Goal: Information Seeking & Learning: Learn about a topic

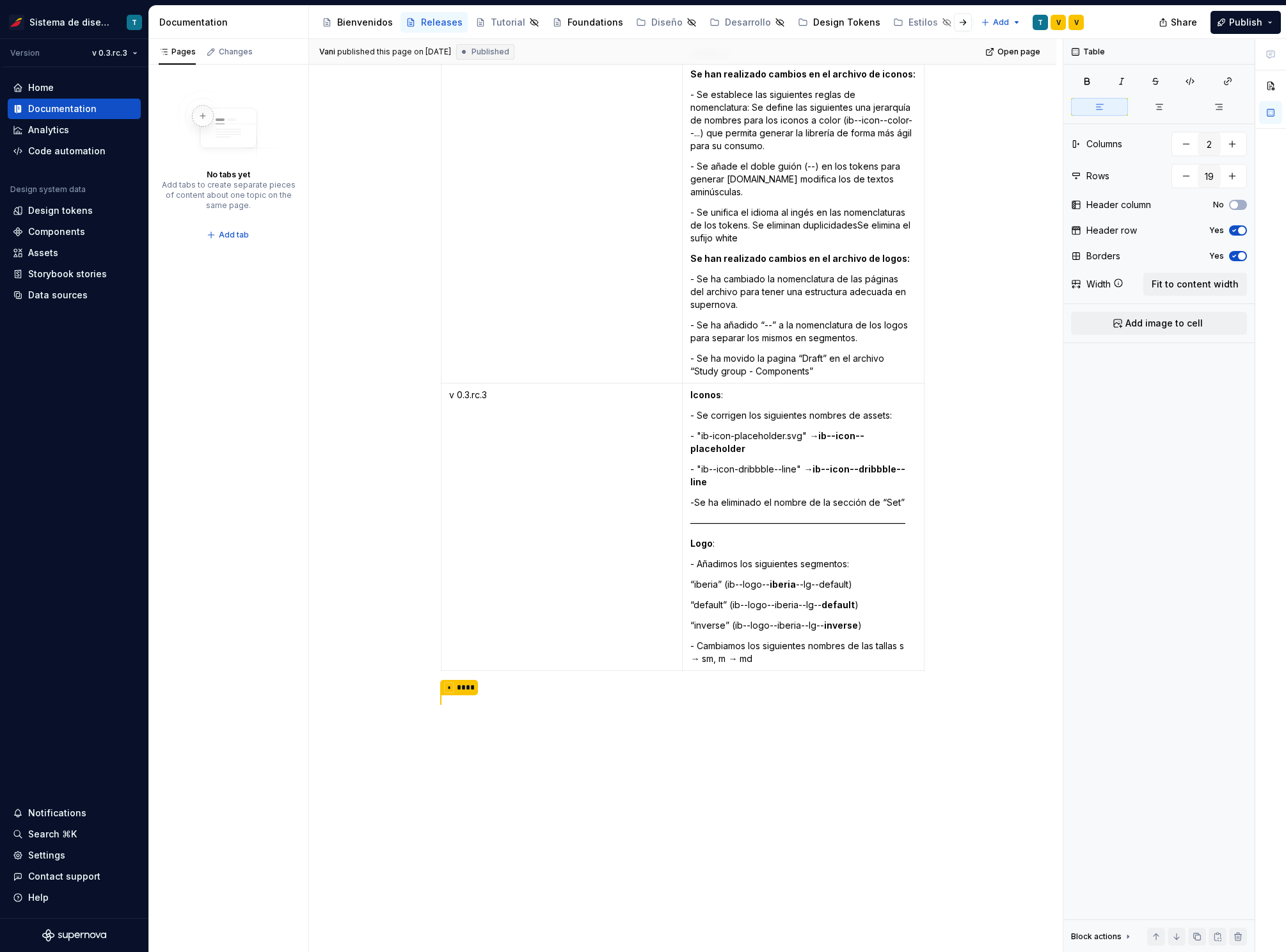
scroll to position [3375, 0]
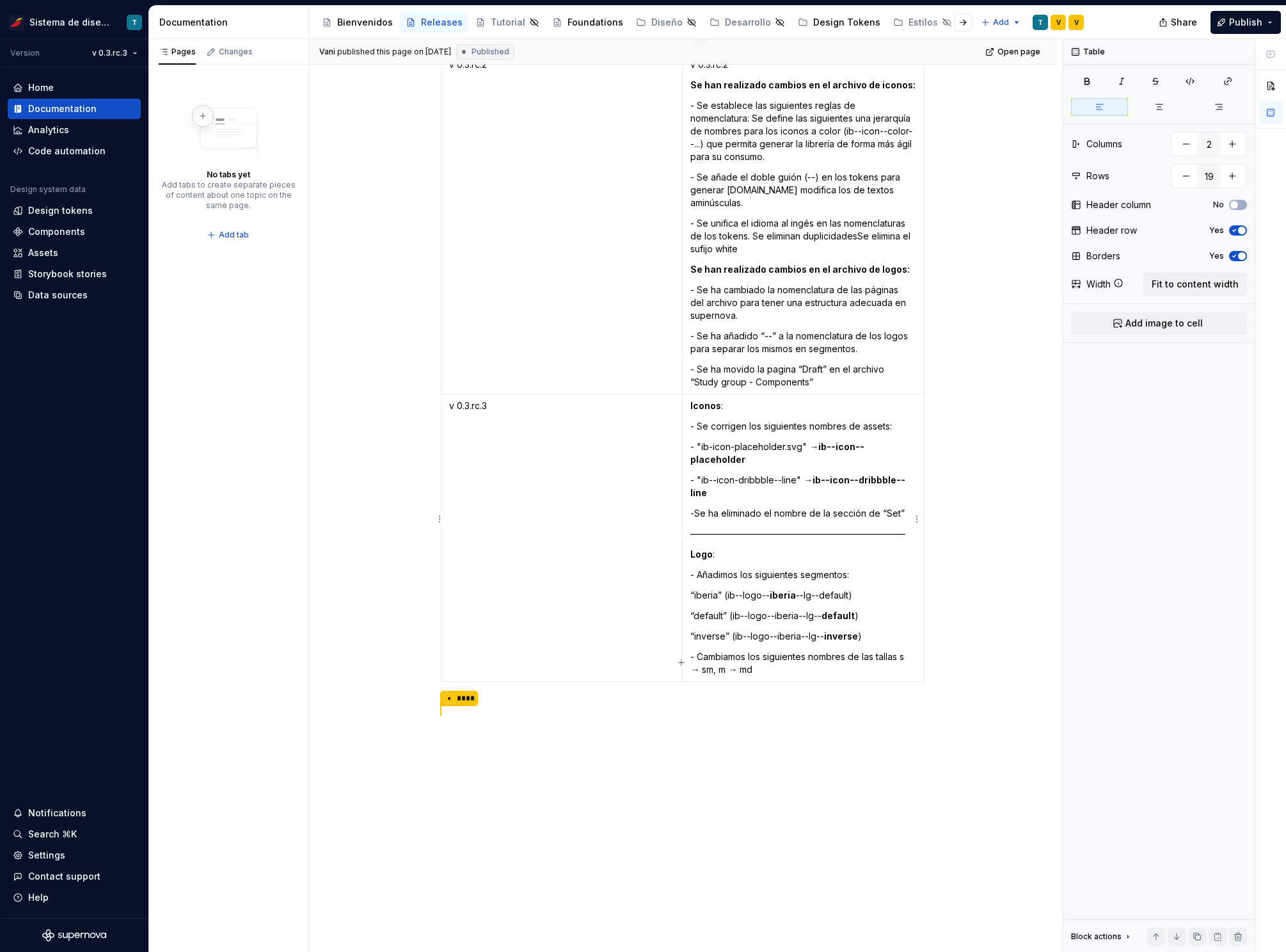
click at [778, 650] on p "- Cambiamos los siguientes nombres de las tallas s → sm, m → md" at bounding box center [804, 662] width 226 height 25
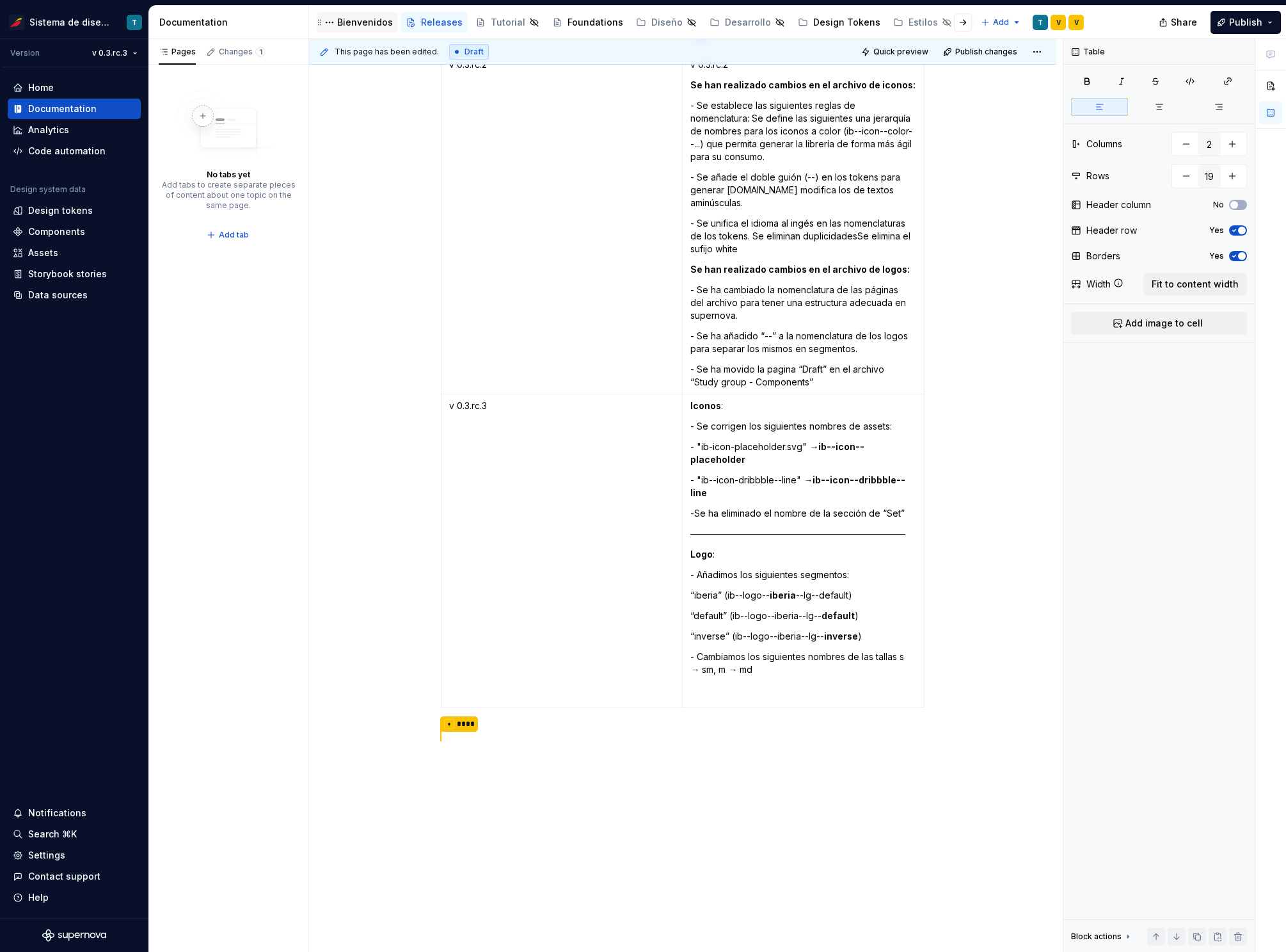
type textarea "*"
click at [713, 676] on p "- Cambiamos los siguientes nombres de las tallas s → sm, m → md" at bounding box center [804, 676] width 226 height 51
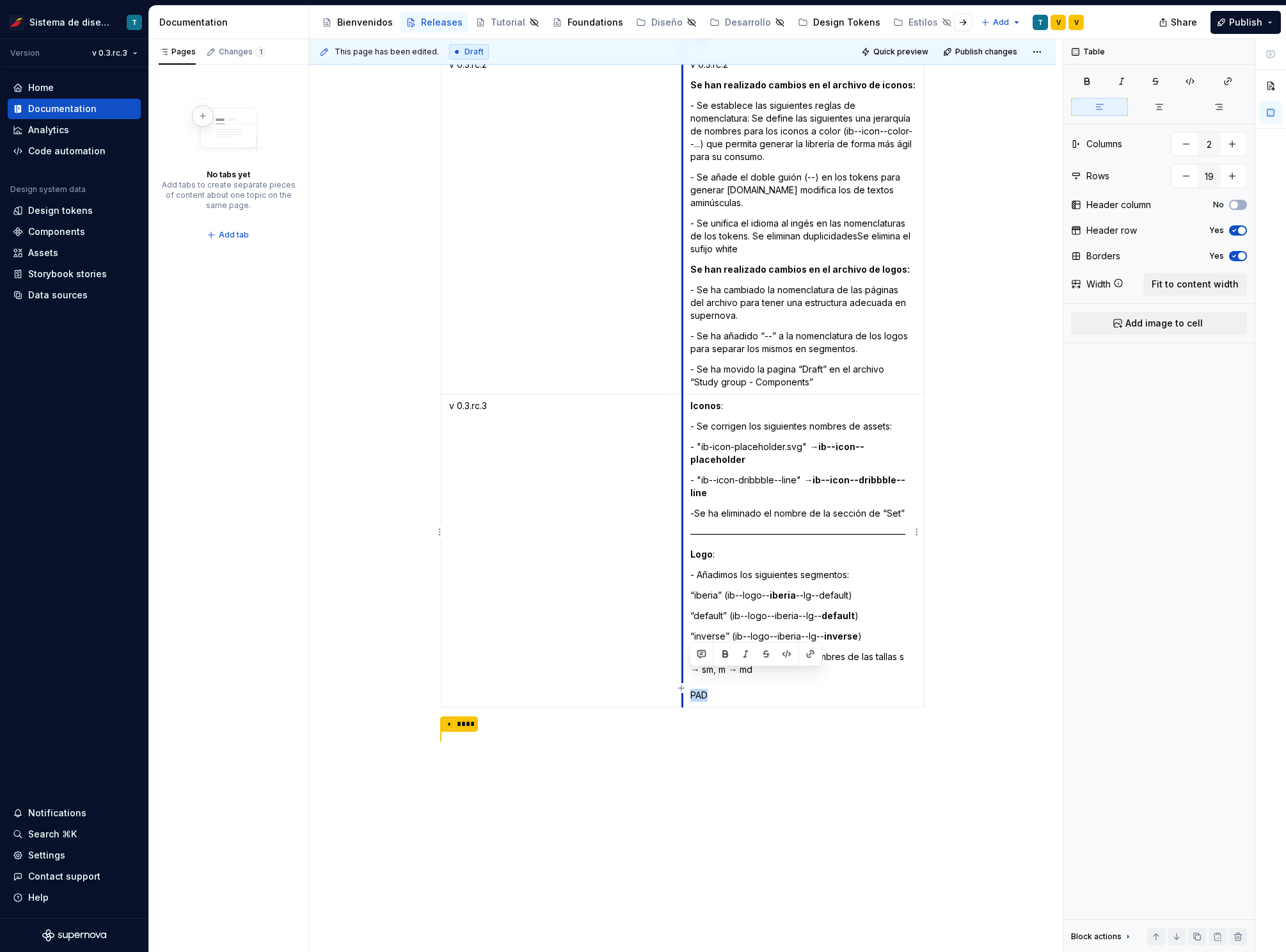
drag, startPoint x: 714, startPoint y: 677, endPoint x: 682, endPoint y: 674, distance: 32.1
click at [682, 674] on td "Iconos : - Se corrigen los siguientes nombres de assets:  - "ib-icon-placeholde…" at bounding box center [804, 550] width 242 height 313
click at [755, 673] on p "- Cambiamos los siguientes nombres de las tallas s → sm, m → md PAD" at bounding box center [804, 676] width 226 height 51
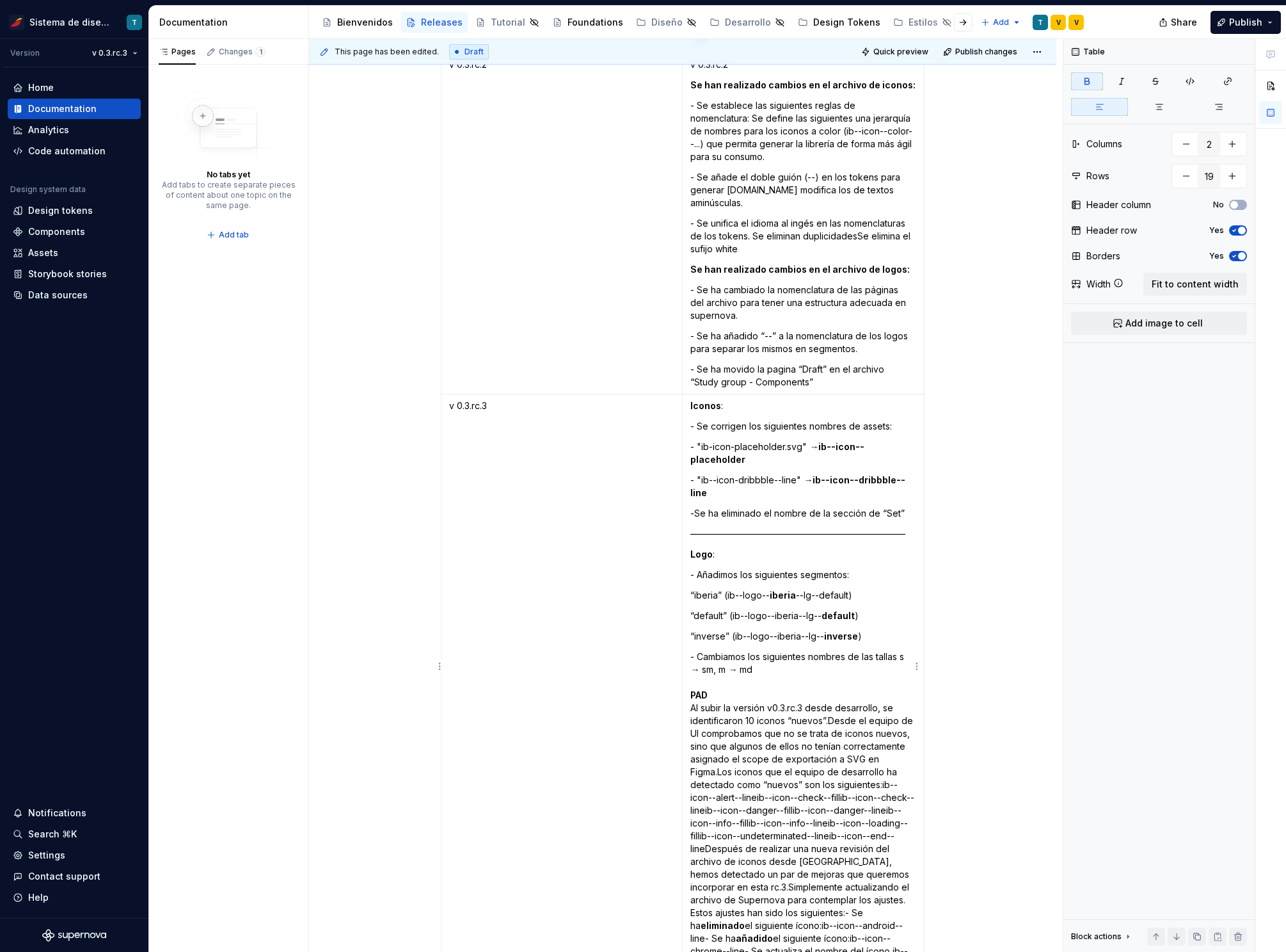
click at [721, 682] on p "- Cambiamos los siguientes nombres de las tallas s → sm, m → md PAD Al subir la…" at bounding box center [804, 810] width 226 height 320
click at [719, 673] on p "- Cambiamos los siguientes nombres de las tallas s → sm, m → md PAD Al subir la…" at bounding box center [804, 810] width 226 height 320
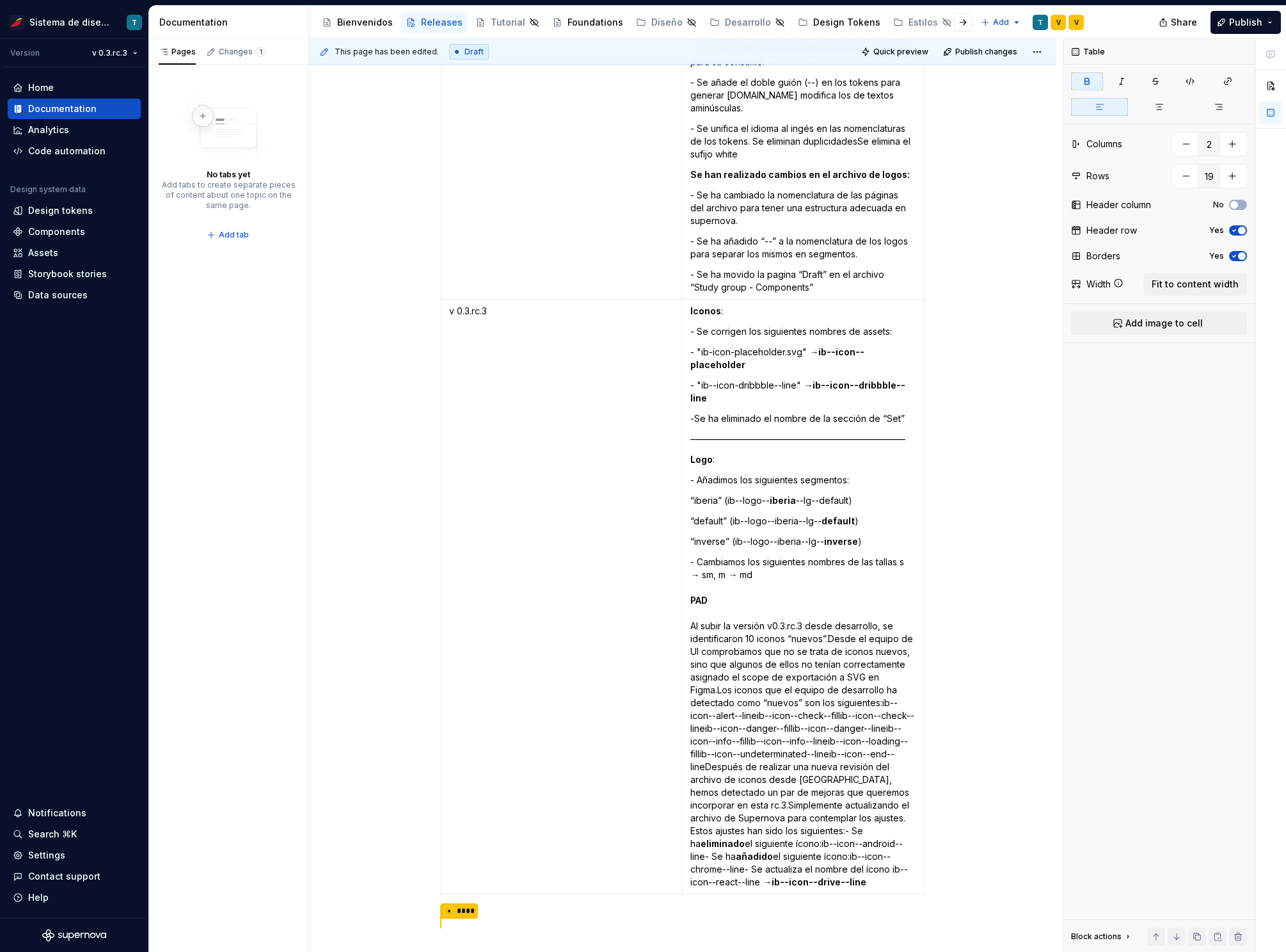
scroll to position [3480, 0]
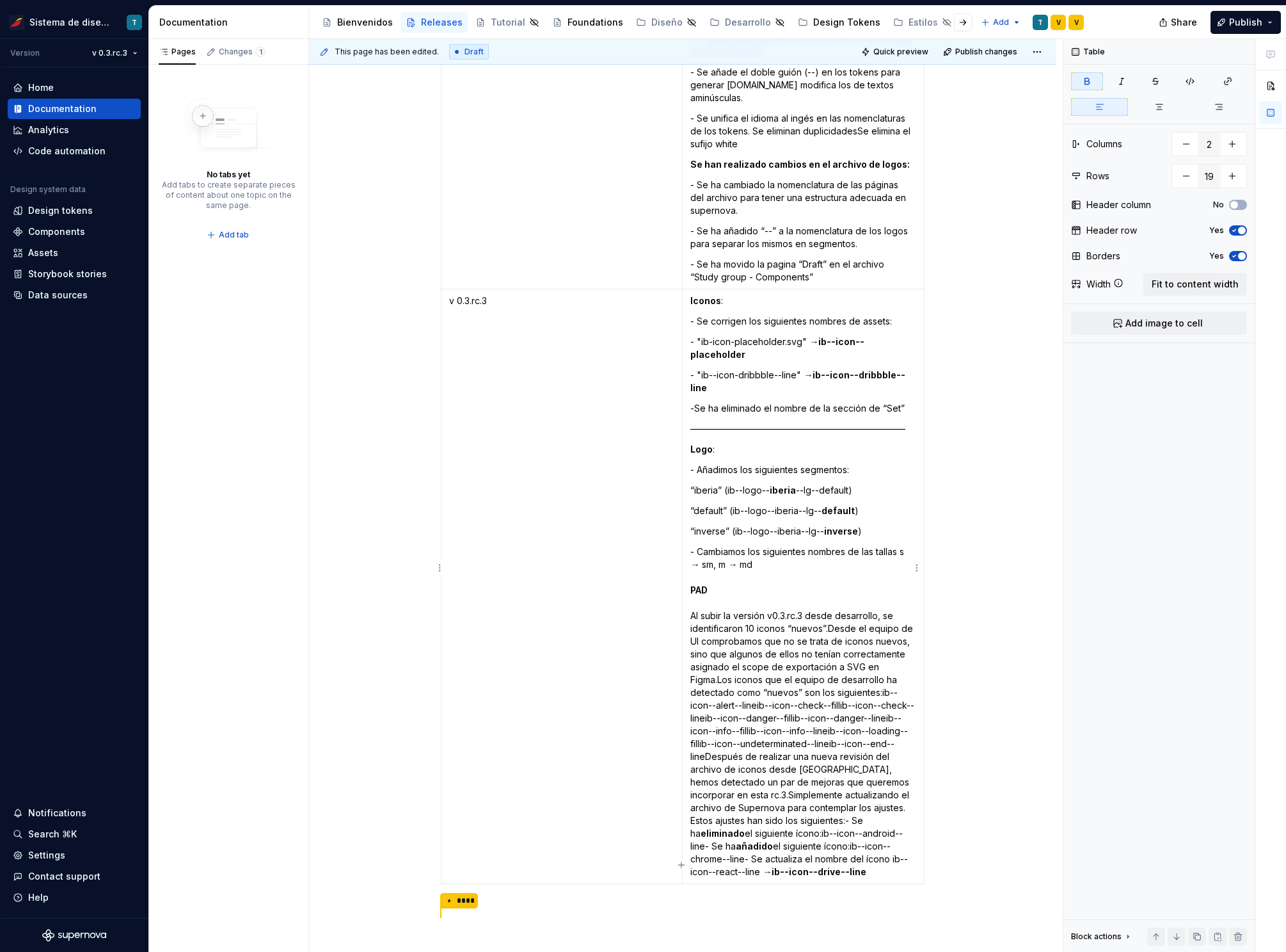
click at [718, 662] on p "- Cambiamos los siguientes nombres de las tallas s → sm, m → md PAD Al subir la…" at bounding box center [804, 712] width 226 height 333
click at [835, 683] on p "Los iconos que el equipo de desarrollo ha detectado como “nuevos” son los sigui…" at bounding box center [804, 783] width 226 height 204
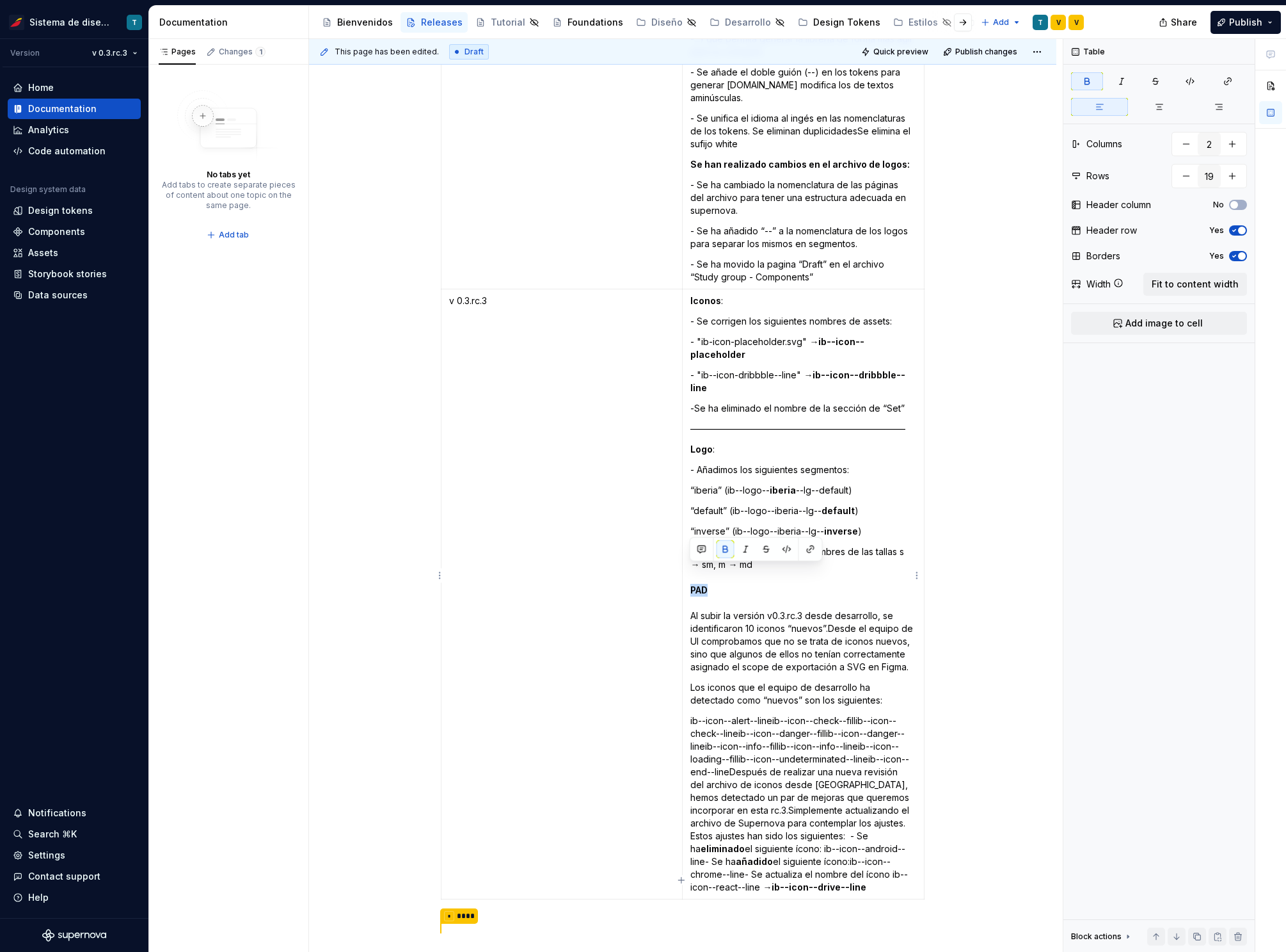
drag, startPoint x: 711, startPoint y: 571, endPoint x: 690, endPoint y: 570, distance: 21.0
click at [690, 570] on p "- Cambiamos los siguientes nombres de las tallas s → sm, m → md PAD Al subir la…" at bounding box center [804, 610] width 226 height 128
click at [723, 582] on p "- Cambiamos los siguientes nombres de las tallas s → sm, m → md PAD Al subir la…" at bounding box center [804, 610] width 226 height 128
click at [725, 569] on p "- Cambiamos los siguientes nombres de las tallas s → sm, m → md PAD Al subir la…" at bounding box center [804, 610] width 226 height 128
drag, startPoint x: 705, startPoint y: 572, endPoint x: 685, endPoint y: 571, distance: 20.0
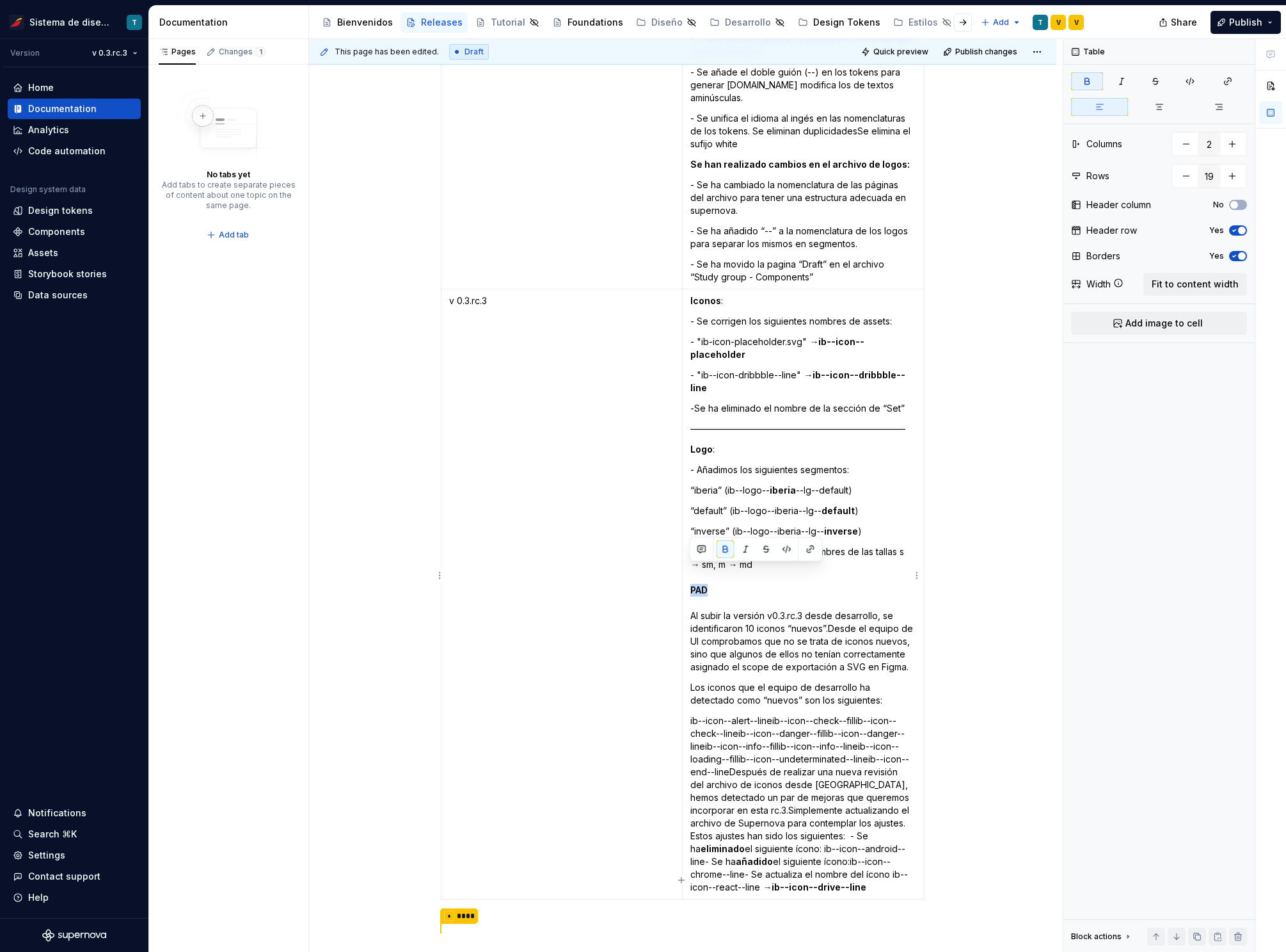
click at [685, 571] on td "Iconos : - Se corrigen los siguientes nombres de assets:  - "ib-icon-placeholde…" at bounding box center [804, 594] width 242 height 610
click at [725, 573] on p "- Cambiamos los siguientes nombres de las tallas s → sm, m → md PAD Al subir la…" at bounding box center [804, 610] width 226 height 128
click at [827, 608] on p "- Cambiamos los siguientes nombres de las tallas s → sm, m → md PAD Al subir la…" at bounding box center [804, 610] width 226 height 128
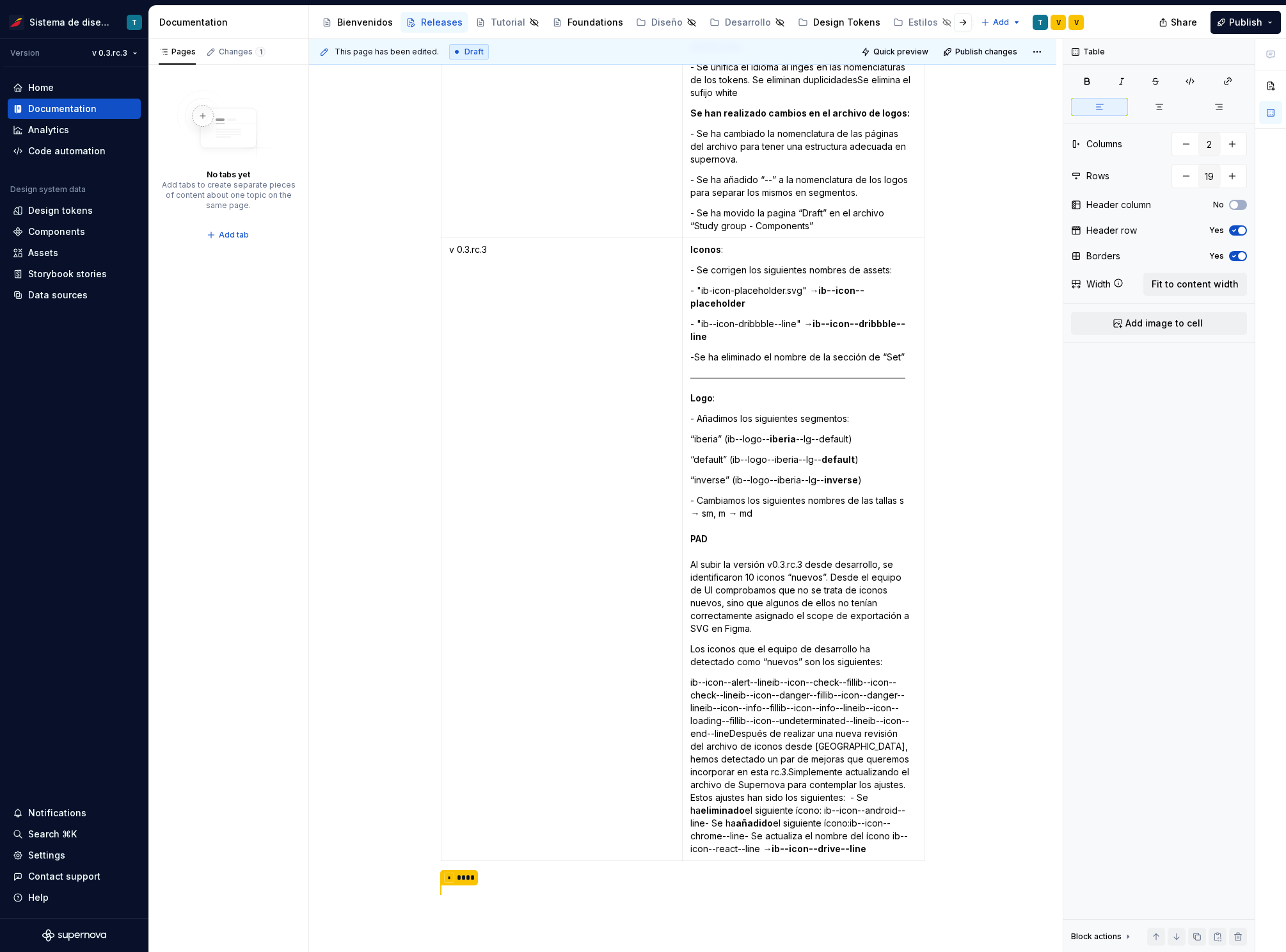
scroll to position [3541, 0]
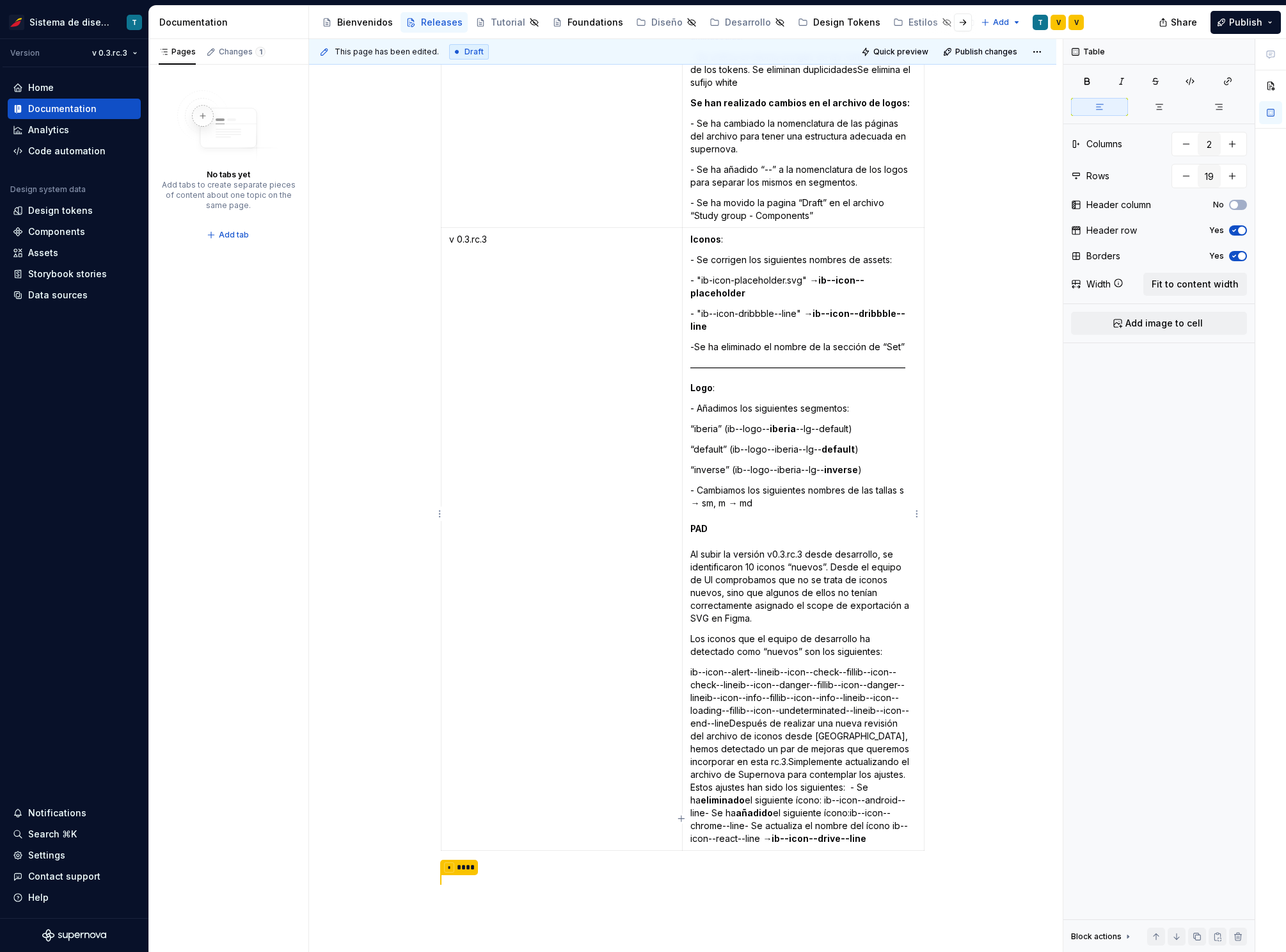
click at [728, 692] on p "ib--icon--alert--lineib--icon--check--fillib--icon--check--lineib--icon--danger…" at bounding box center [804, 755] width 226 height 179
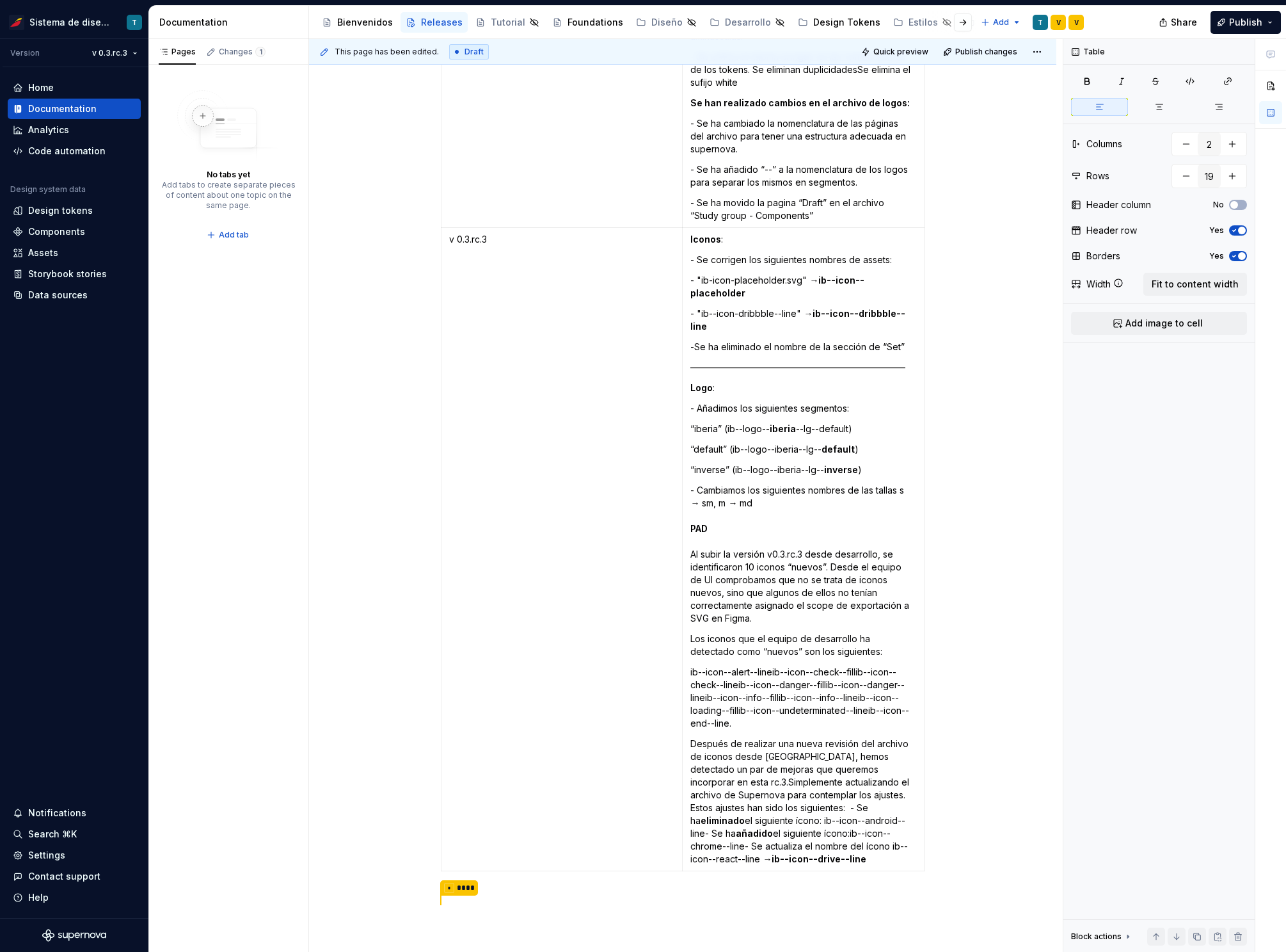
scroll to position [3553, 0]
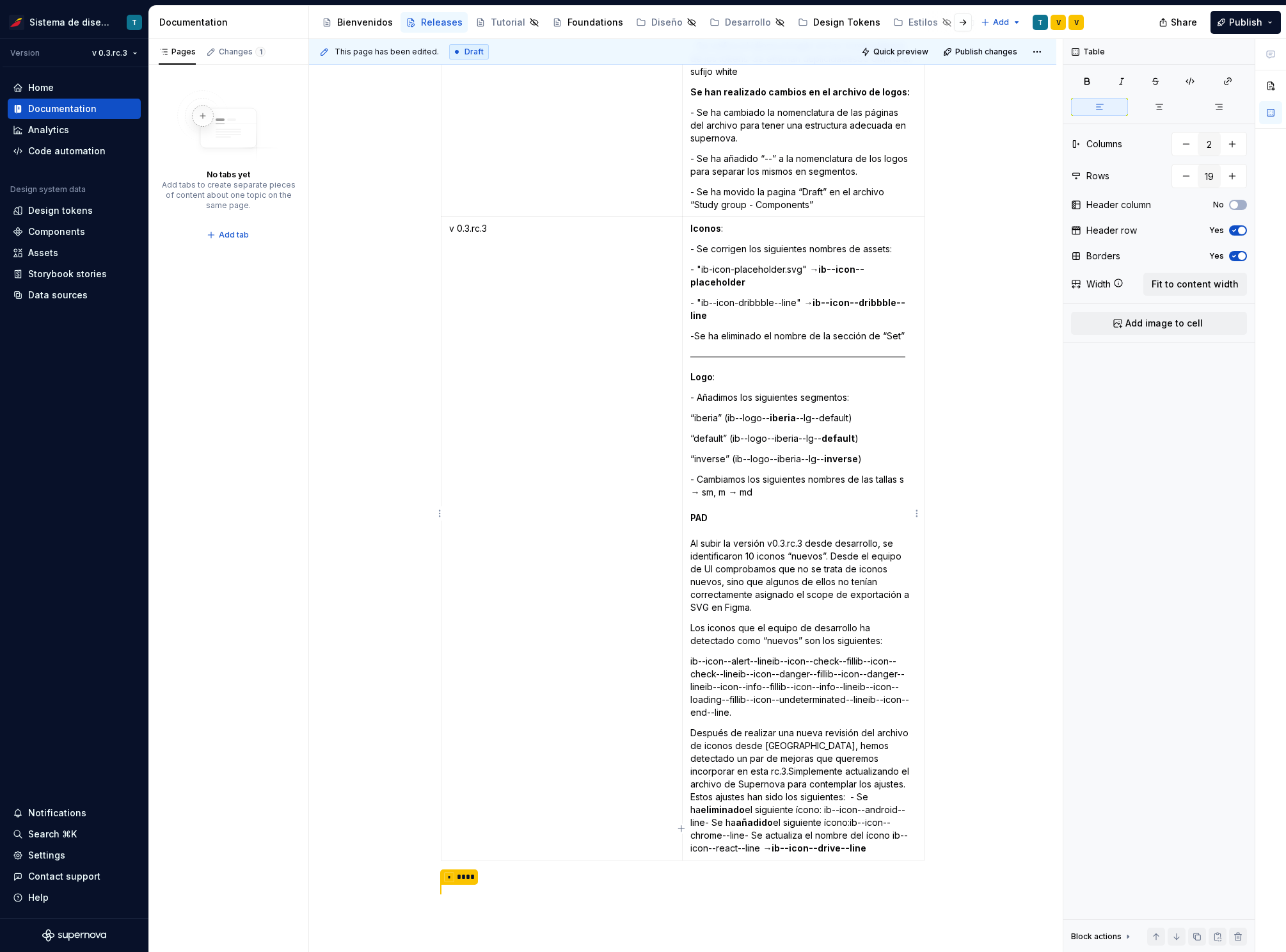
click at [709, 740] on p "Después de realizar una nueva revisión del archivo de iconos desde UI, hemos de…" at bounding box center [804, 791] width 226 height 128
click at [690, 727] on p "Después de realizar una nueva revisión del archivo de iconos desde UI, hemos de…" at bounding box center [804, 791] width 226 height 128
click at [809, 753] on p "Después de realizar una nueva revisión del archivo de iconos desde UI, hemos de…" at bounding box center [804, 791] width 226 height 128
click at [860, 655] on p "ib--icon--alert--lineib--icon--check--fillib--icon--check--lineib--icon--danger…" at bounding box center [804, 686] width 226 height 64
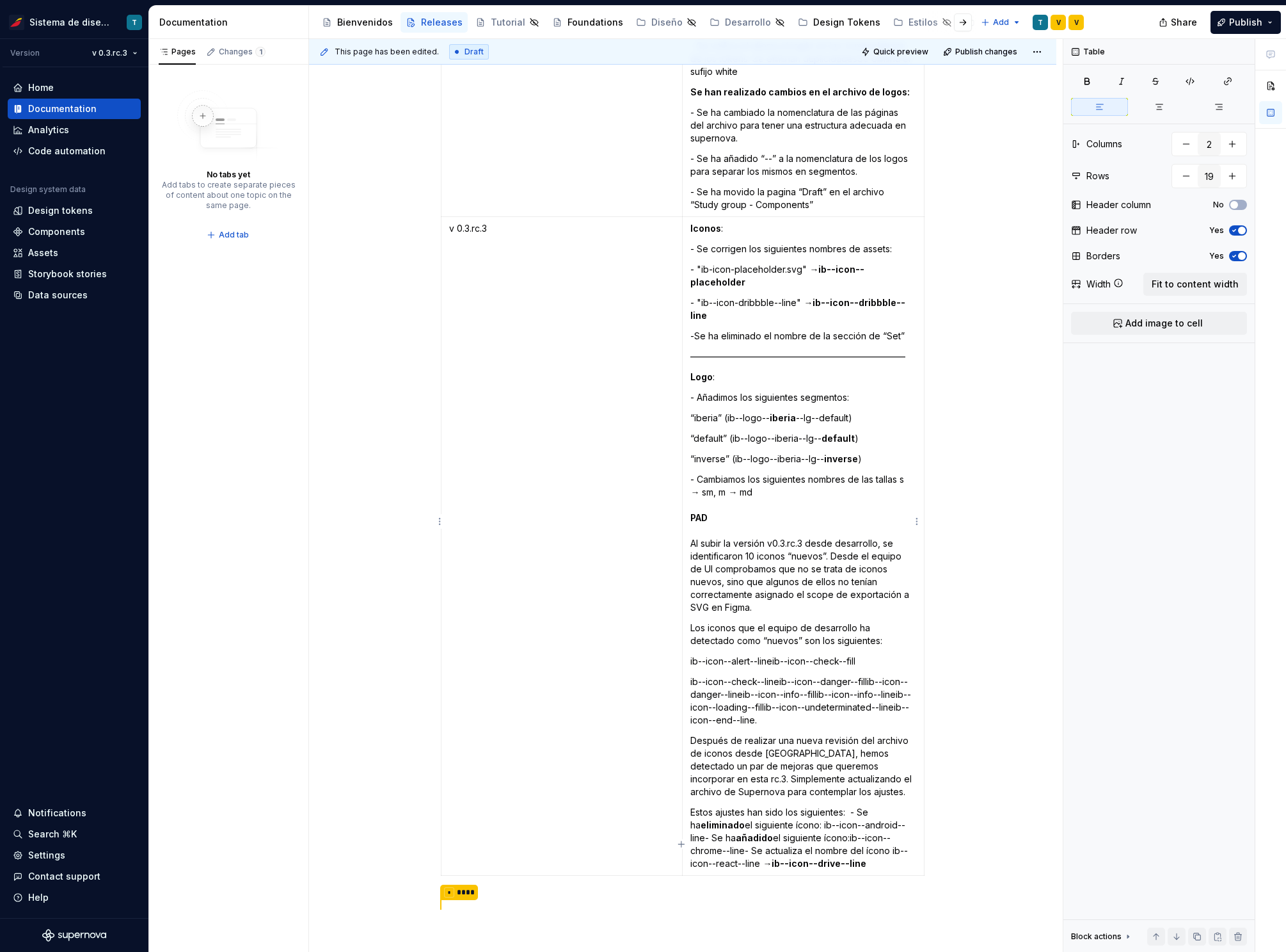
click at [780, 676] on p "ib--icon--check--lineib--icon--danger--fillib--icon--danger--lineib--icon--info…" at bounding box center [804, 701] width 226 height 51
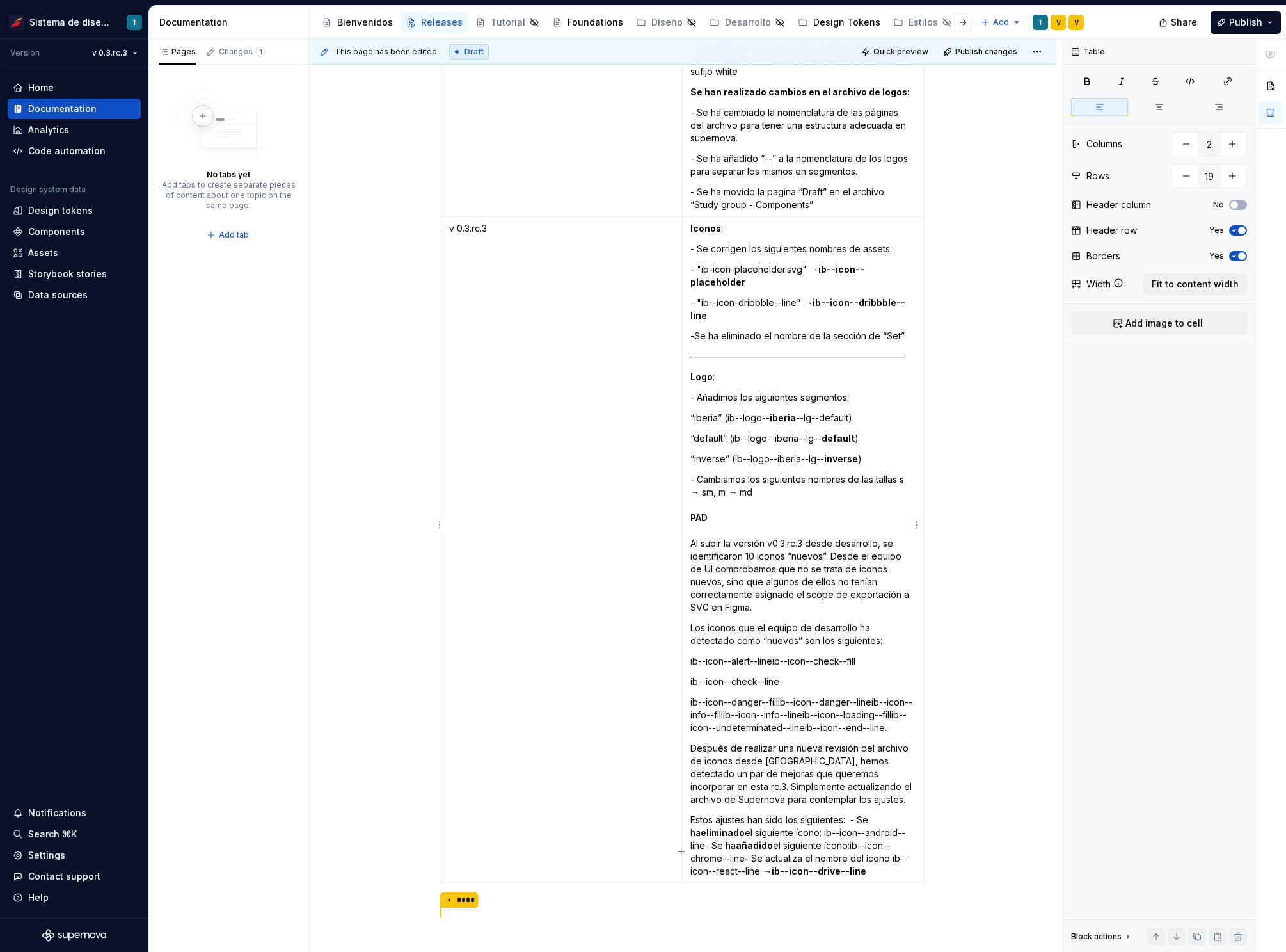
click at [779, 696] on p "ib--icon--danger--fillib--icon--danger--lineib--icon--info--fillib--icon--info-…" at bounding box center [804, 715] width 226 height 39
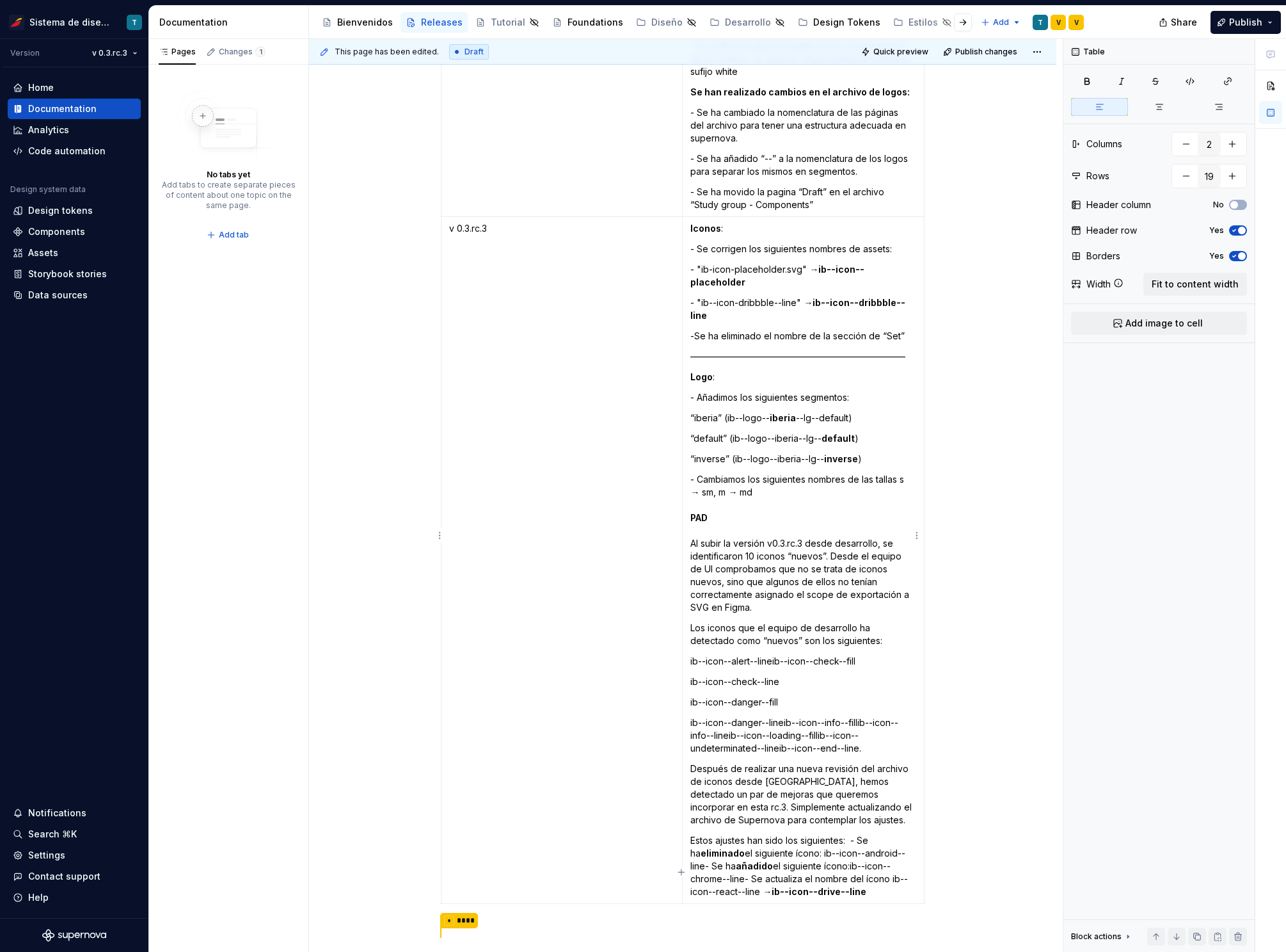
click at [784, 716] on p "ib--icon--danger--lineib--icon--info--fillib--icon--info--lineib--icon--loading…" at bounding box center [804, 735] width 226 height 39
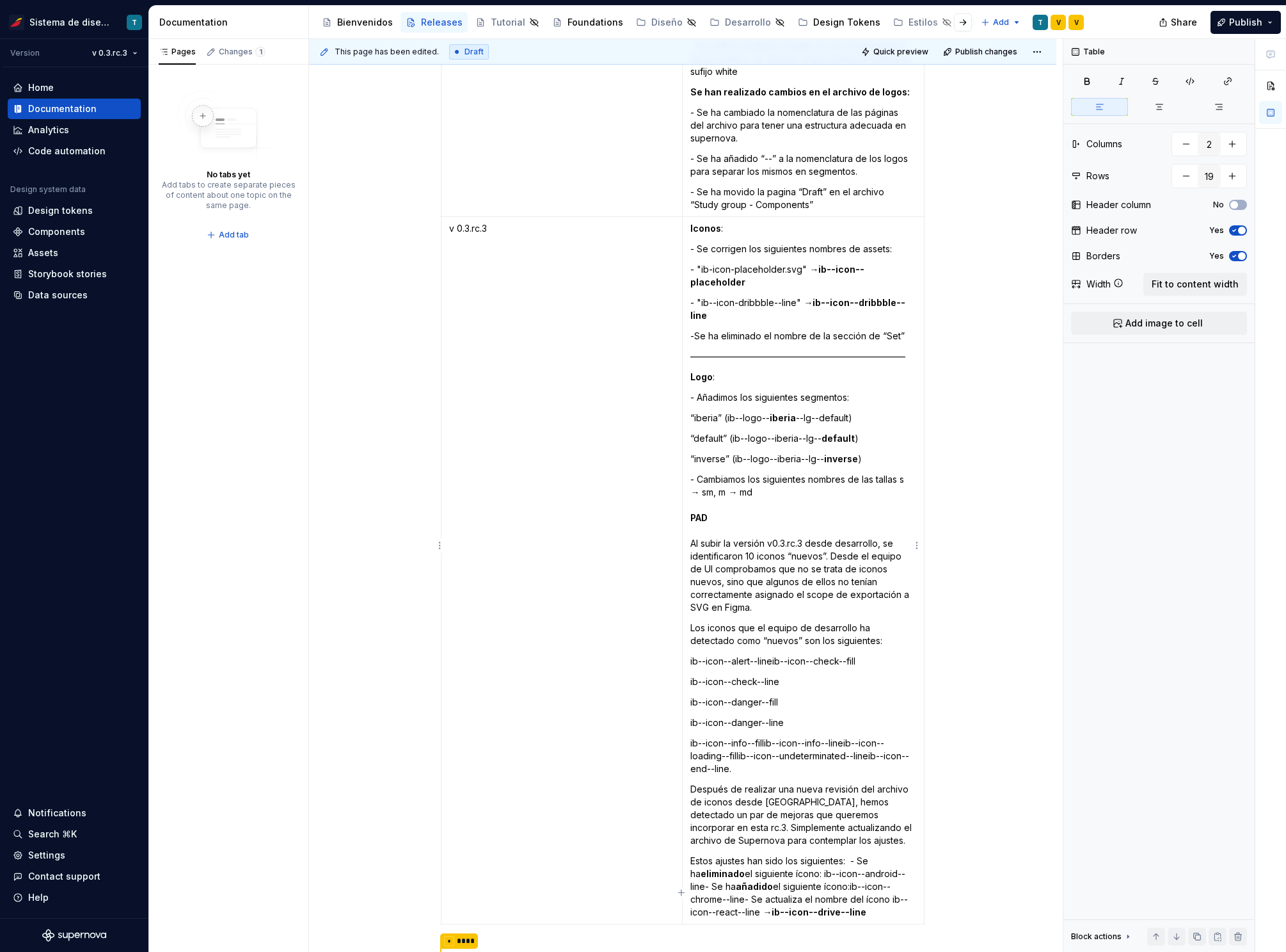
click at [765, 737] on p "ib--icon--info--fillib--icon--info--lineib--icon--loading--fillib--icon--undete…" at bounding box center [804, 756] width 226 height 39
click at [769, 757] on p "ib--icon--info--lineib--icon--loading--fillib--icon--undeterminated--lineib--ic…" at bounding box center [804, 769] width 226 height 25
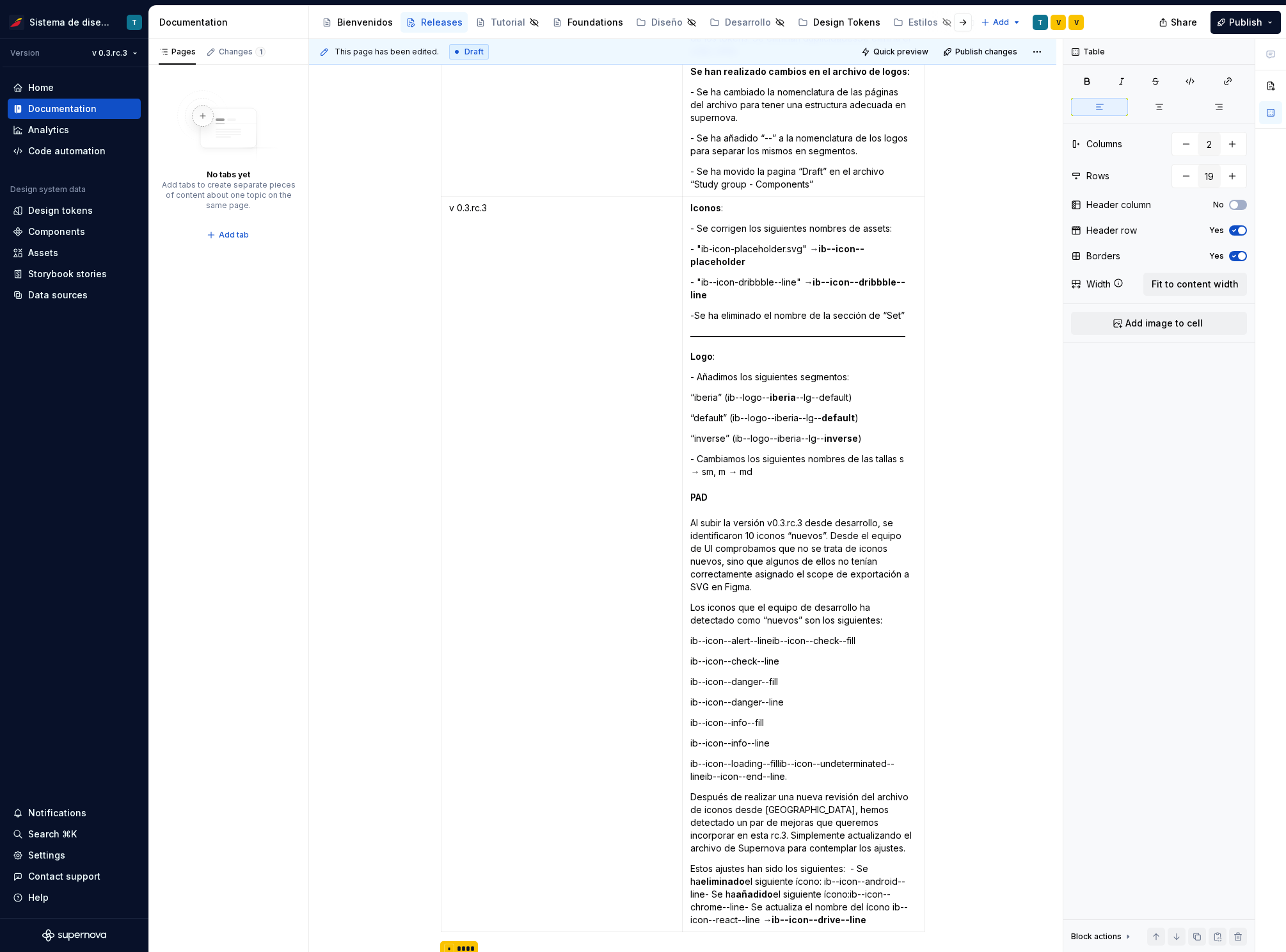
scroll to position [3583, 0]
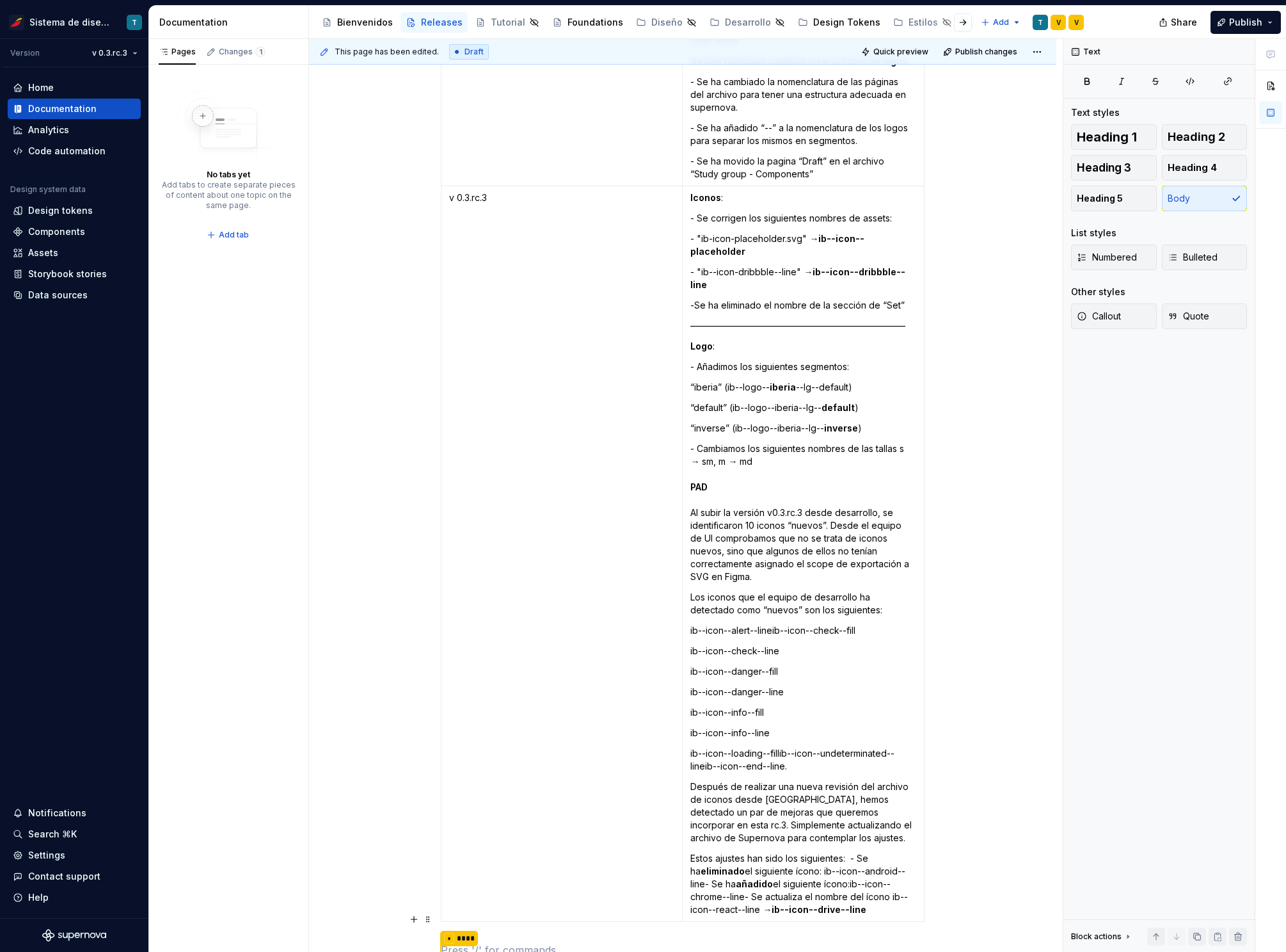
click at [832, 942] on p "* ****" at bounding box center [682, 950] width 483 height 17
click at [832, 942] on p "* ****" at bounding box center [682, 950] width 483 height 17
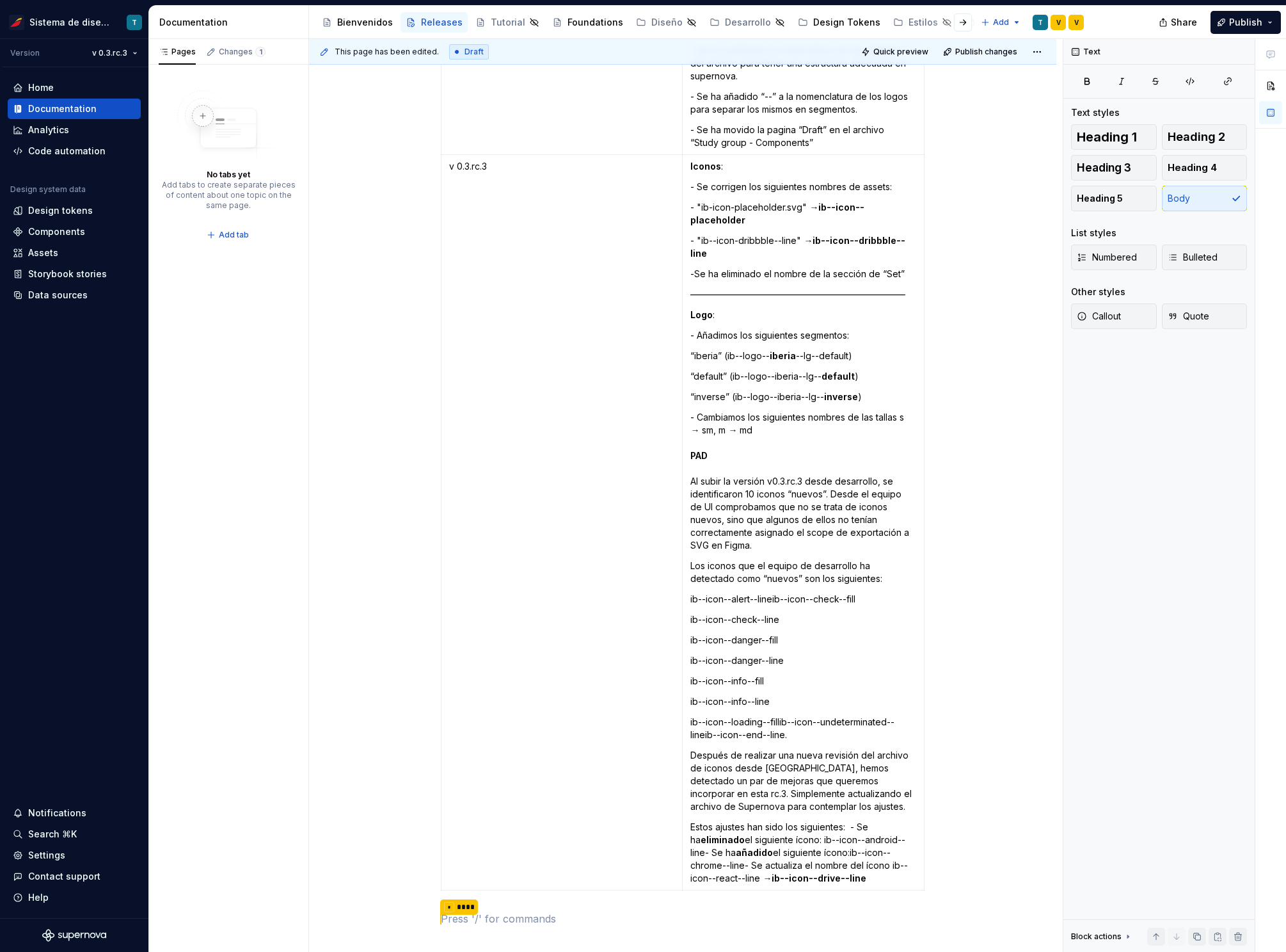
scroll to position [3605, 0]
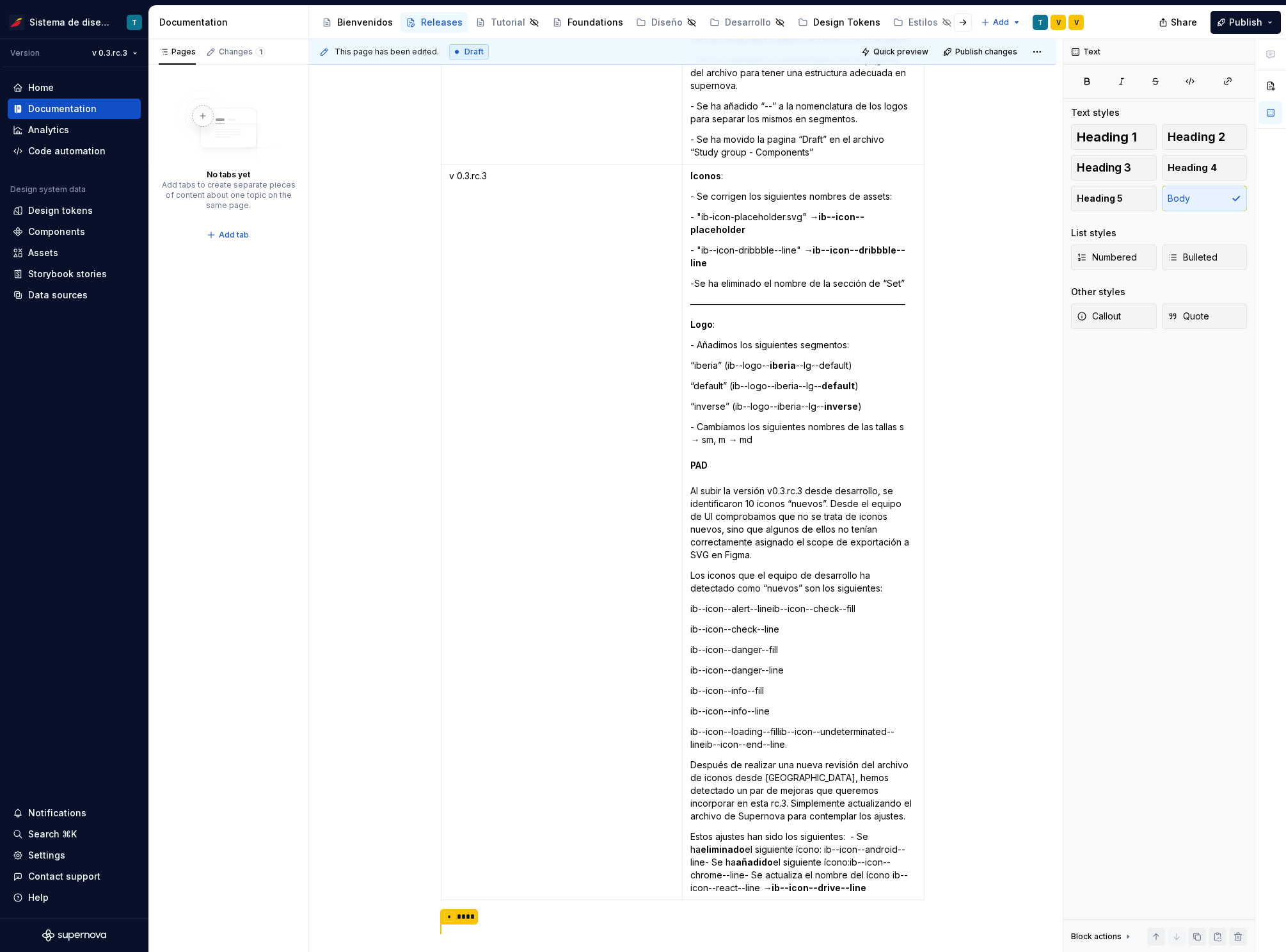
click at [781, 726] on p "ib--icon--loading--fillib--icon--undeterminated--lineib--icon--end--line." at bounding box center [804, 738] width 226 height 25
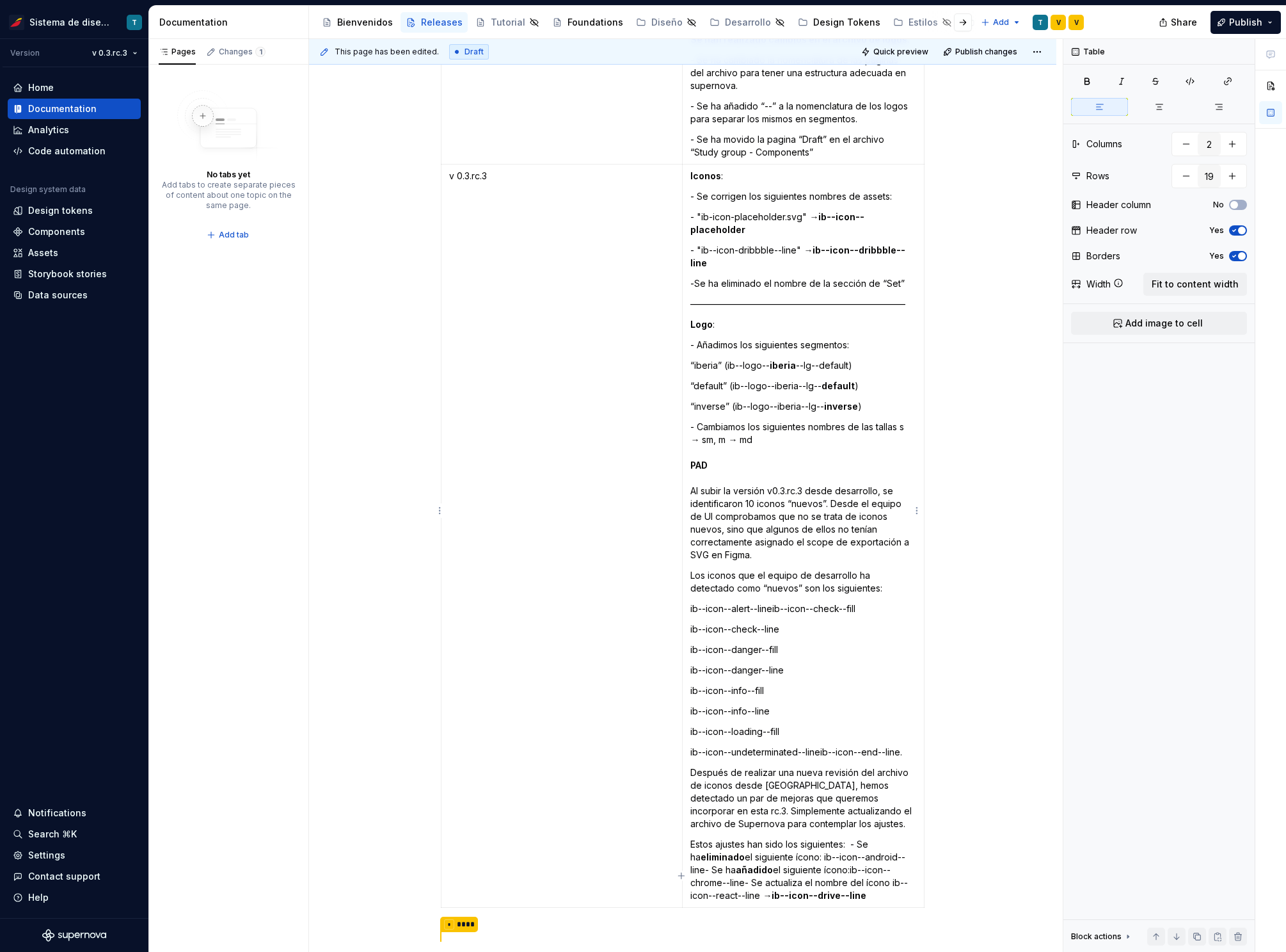
click at [822, 746] on p "ib--icon--undeterminated--lineib--icon--end--line." at bounding box center [804, 752] width 226 height 13
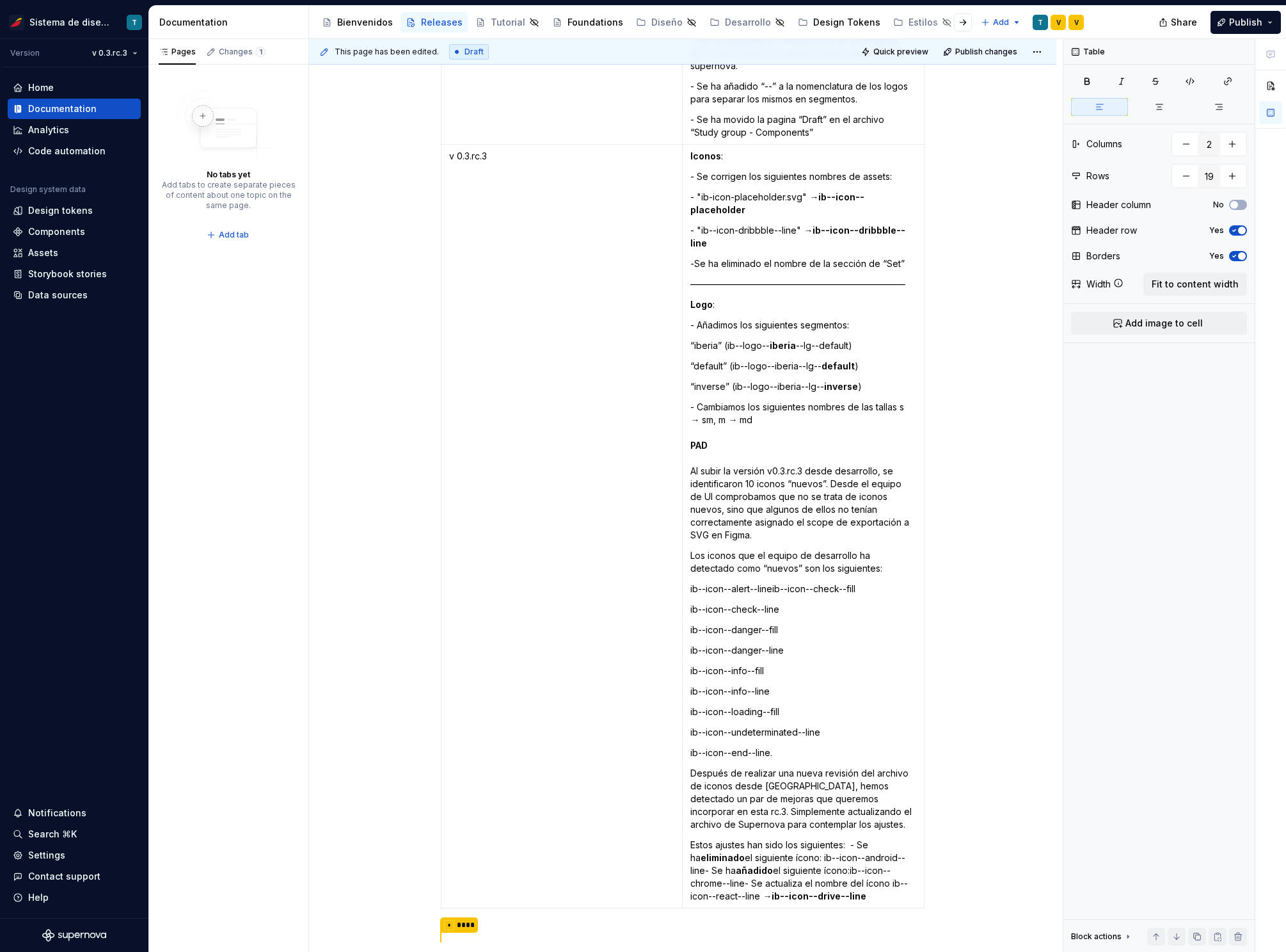
scroll to position [3636, 0]
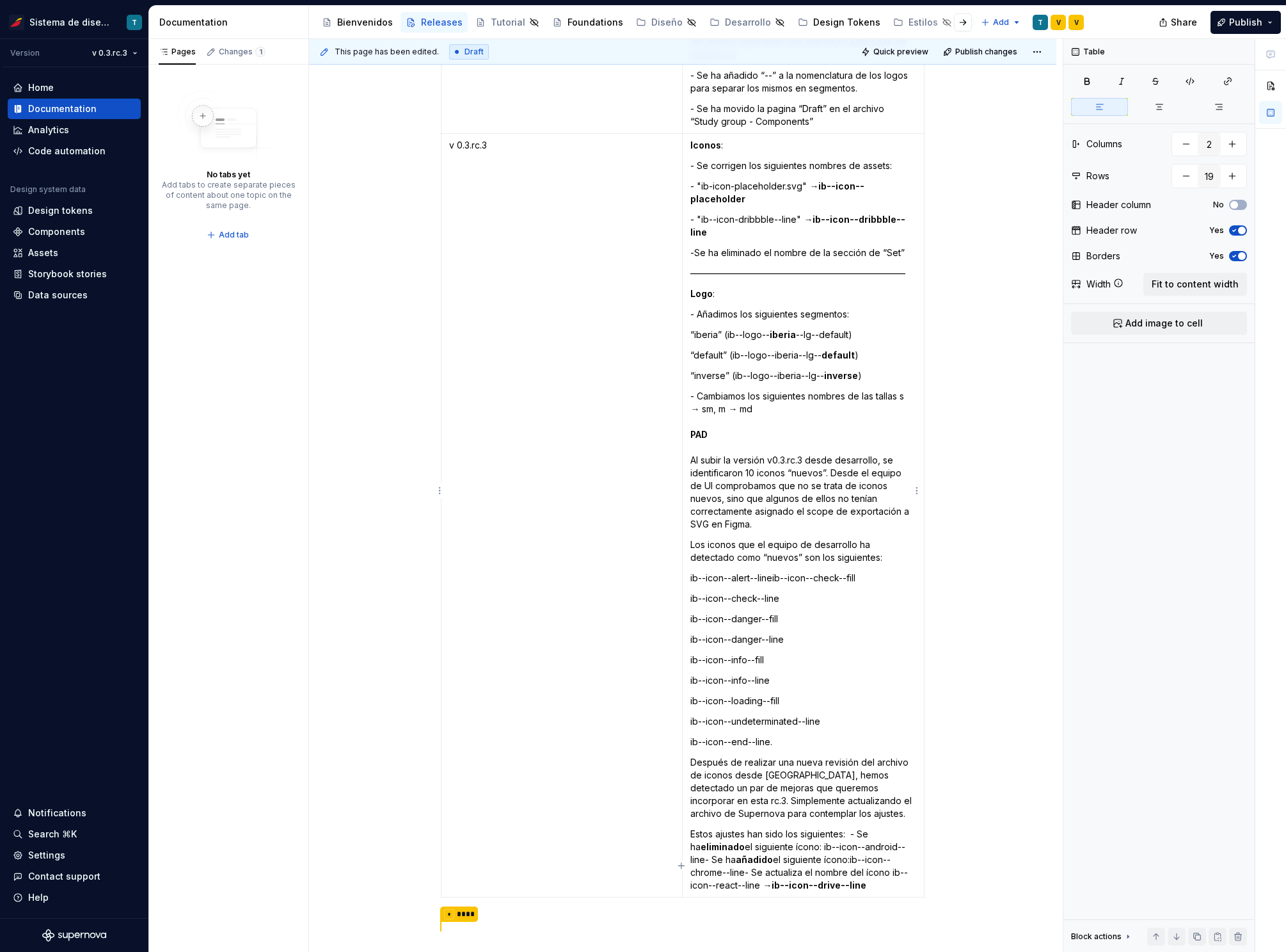
click at [847, 827] on p "Estos ajustes han sido los siguientes: - Se ha eliminado el siguiente ícono: ib…" at bounding box center [804, 859] width 226 height 64
click at [744, 848] on p "- Se ha eliminado el siguiente ícono: ib--icon--android--line- Se ha añadido el…" at bounding box center [804, 874] width 226 height 51
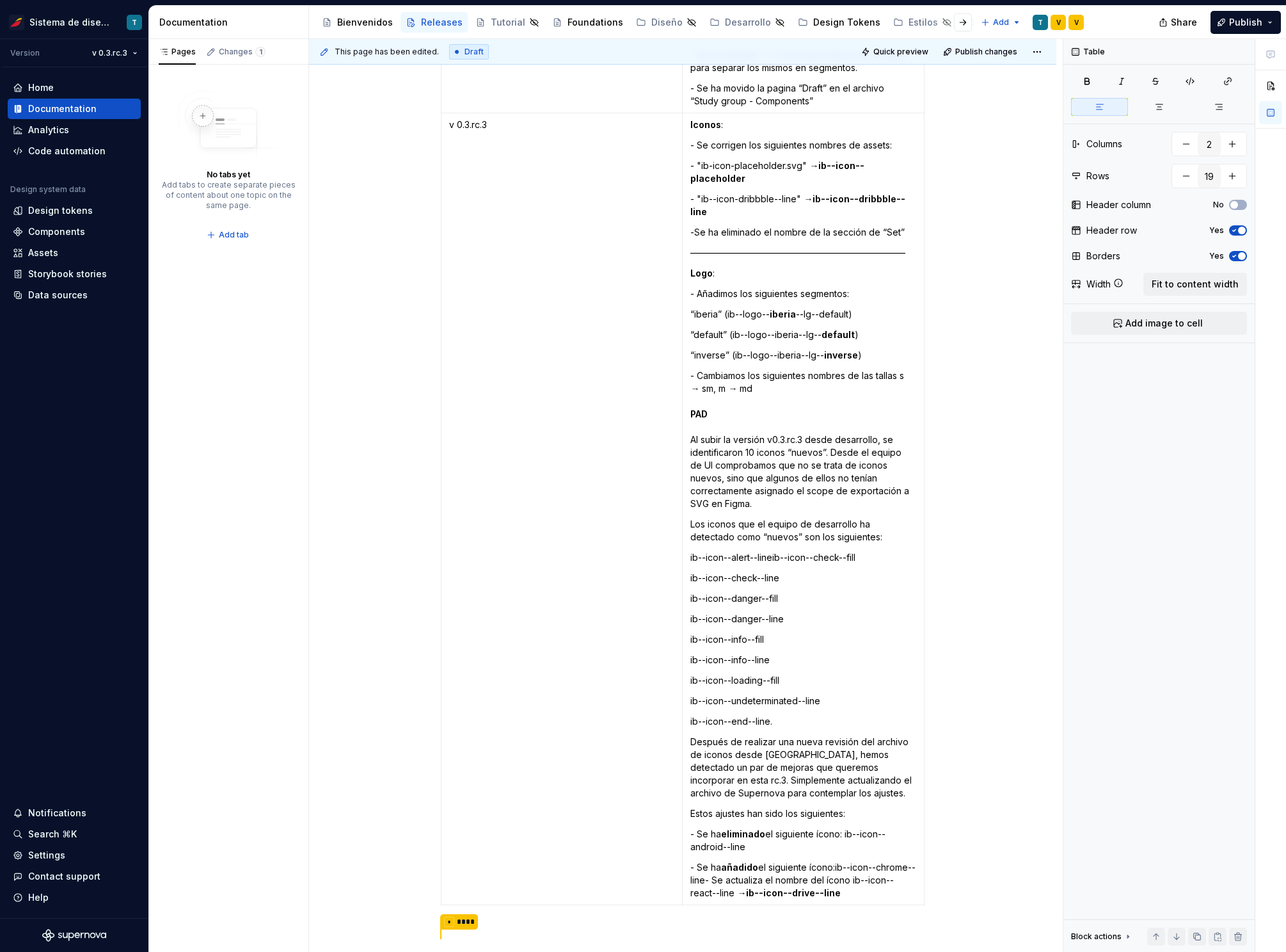
scroll to position [3667, 0]
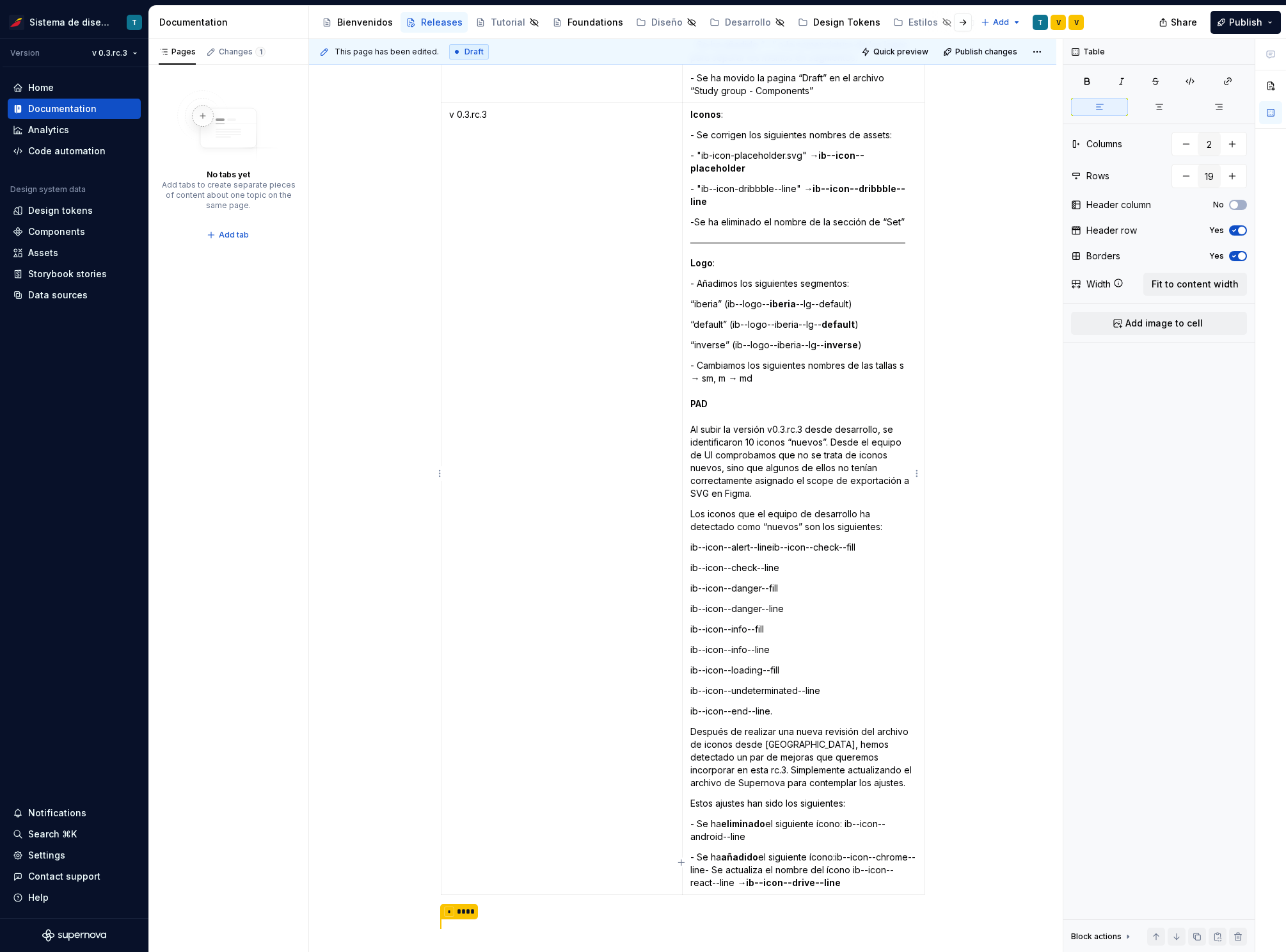
click at [711, 850] on p "- Se ha añadido el siguiente ícono:ib--icon--chrome--line- Se actualiza el nomb…" at bounding box center [804, 870] width 226 height 39
click at [835, 850] on p "- Se ha añadido el siguiente ícono:ib--icon--chrome--line" at bounding box center [804, 863] width 226 height 25
click at [847, 818] on p "- Se ha eliminado el siguiente ícono: ib--icon--android--line" at bounding box center [804, 830] width 226 height 25
click at [835, 899] on p "- Se actualiza el nombre del ícono ib--icon--react--line → ib--icon--drive--line" at bounding box center [804, 912] width 226 height 25
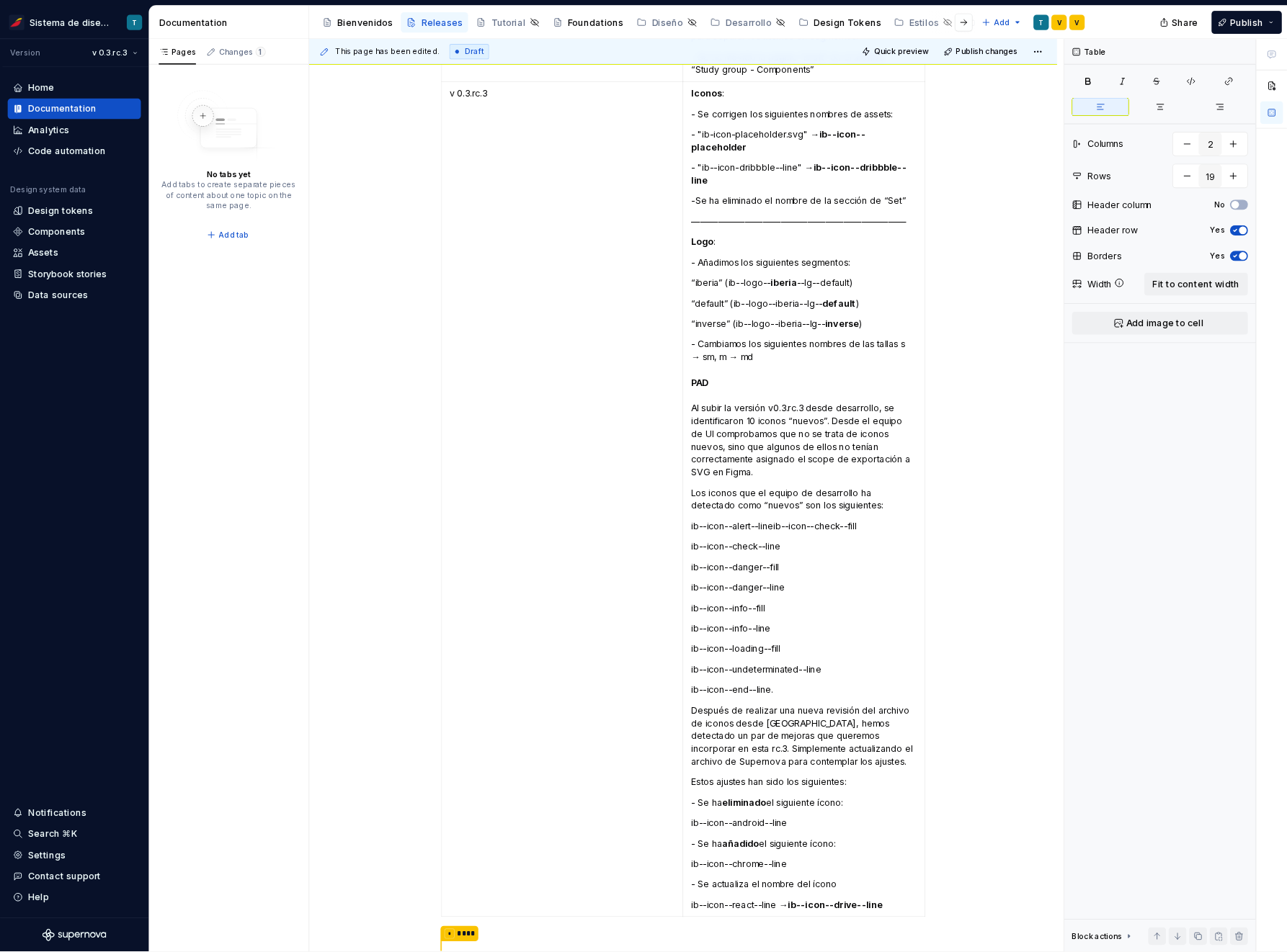
scroll to position [4162, 0]
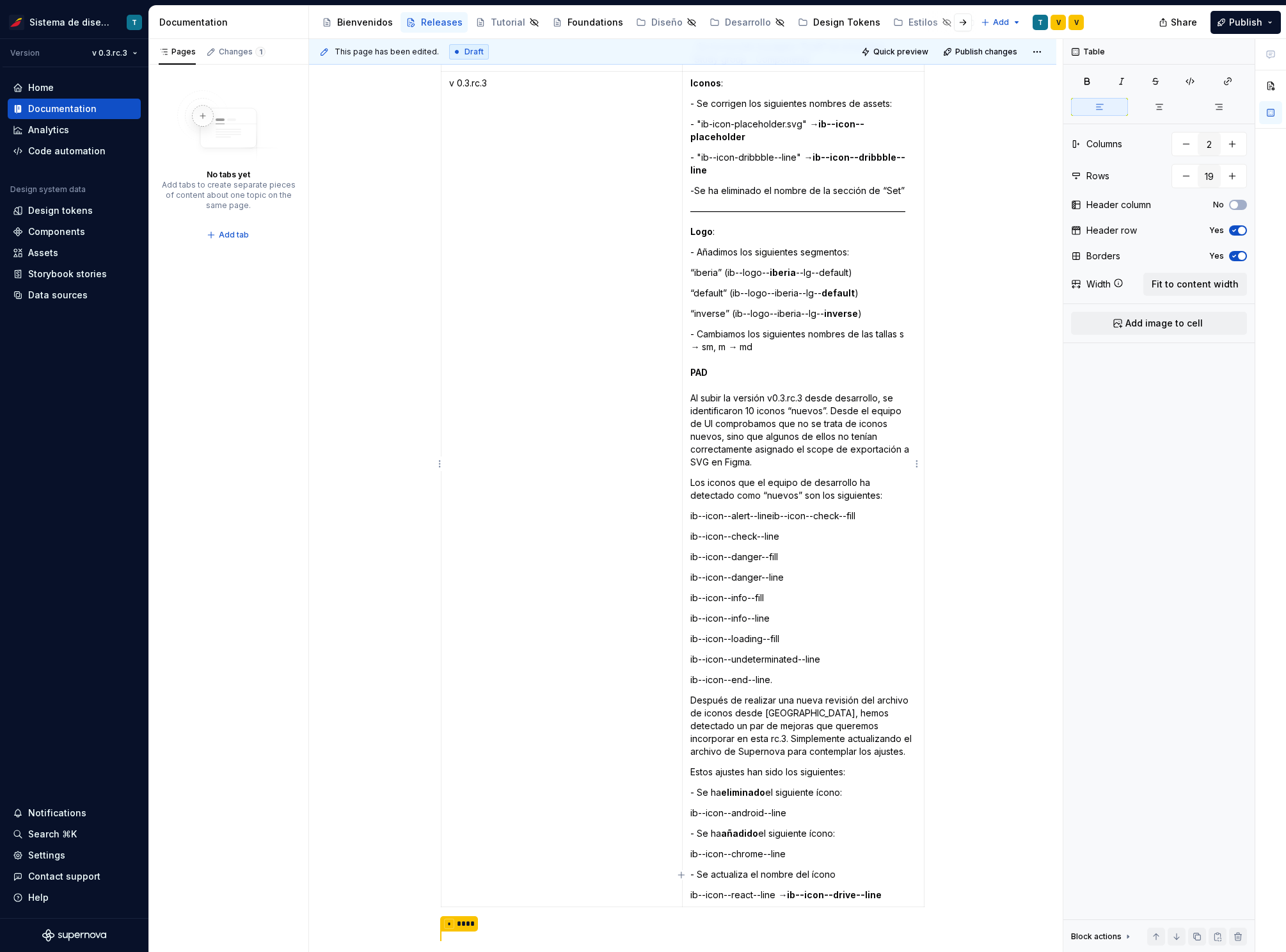
click at [703, 344] on p "- Cambiamos los siguientes nombres de las tallas s → sm, m → md PAD Al subir la…" at bounding box center [804, 398] width 226 height 140
click at [709, 351] on p "- Cambiamos los siguientes nombres de las tallas s → sm, m → md PAD Al subir la…" at bounding box center [804, 398] width 226 height 140
click at [743, 352] on p "- Cambiamos los siguientes nombres de las tallas s → sm, m → md PATCH Al subir …" at bounding box center [804, 398] width 226 height 140
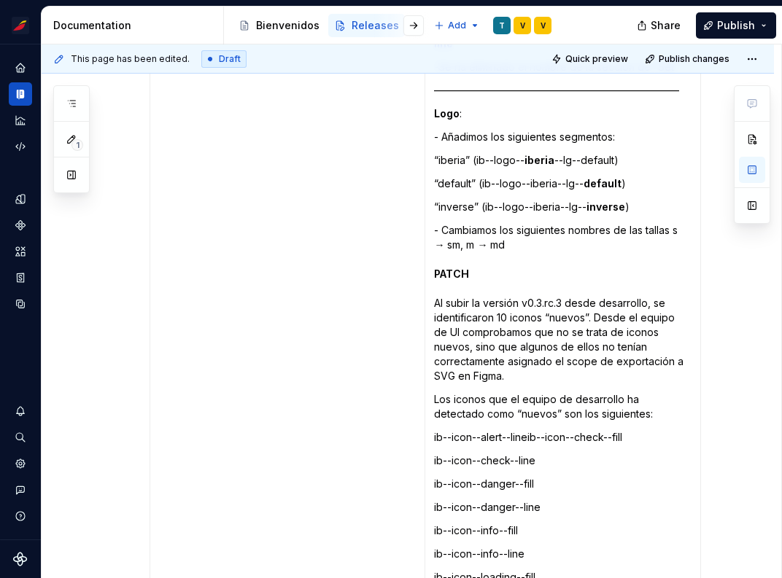
scroll to position [4389, 0]
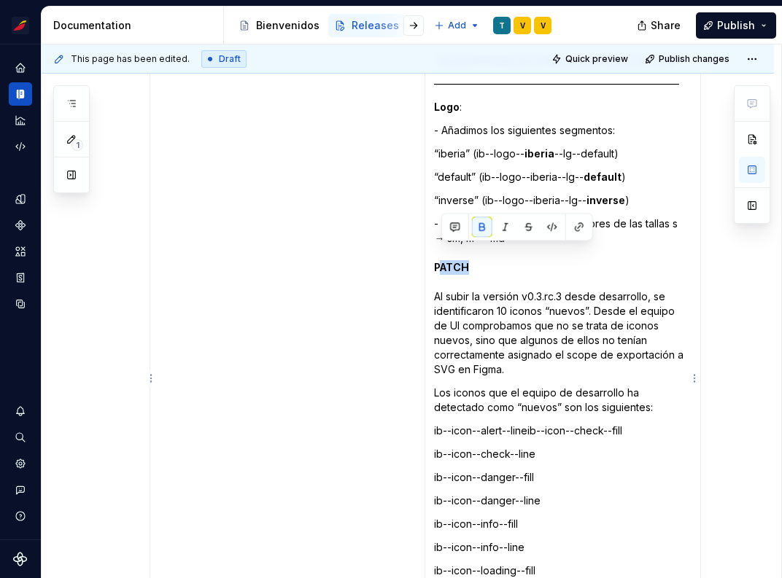
drag, startPoint x: 441, startPoint y: 253, endPoint x: 489, endPoint y: 248, distance: 47.7
click at [489, 248] on p "- Cambiamos los siguientes nombres de las tallas s → sm, m → md PATCH Al subir …" at bounding box center [563, 297] width 258 height 160
click at [489, 253] on p "- Cambiamos los siguientes nombres de las tallas s → sm, m → md Patch Al subir …" at bounding box center [563, 297] width 258 height 160
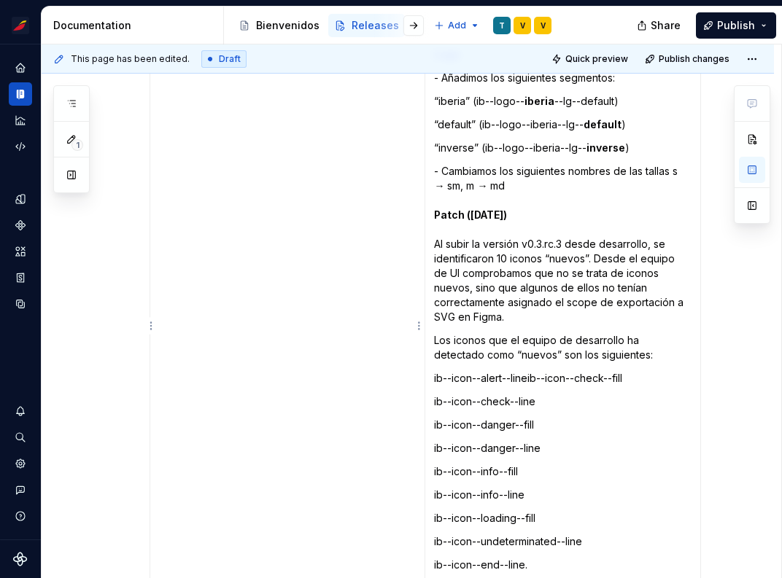
click at [363, 376] on td "v 0.3.rc.3" at bounding box center [287, 348] width 275 height 952
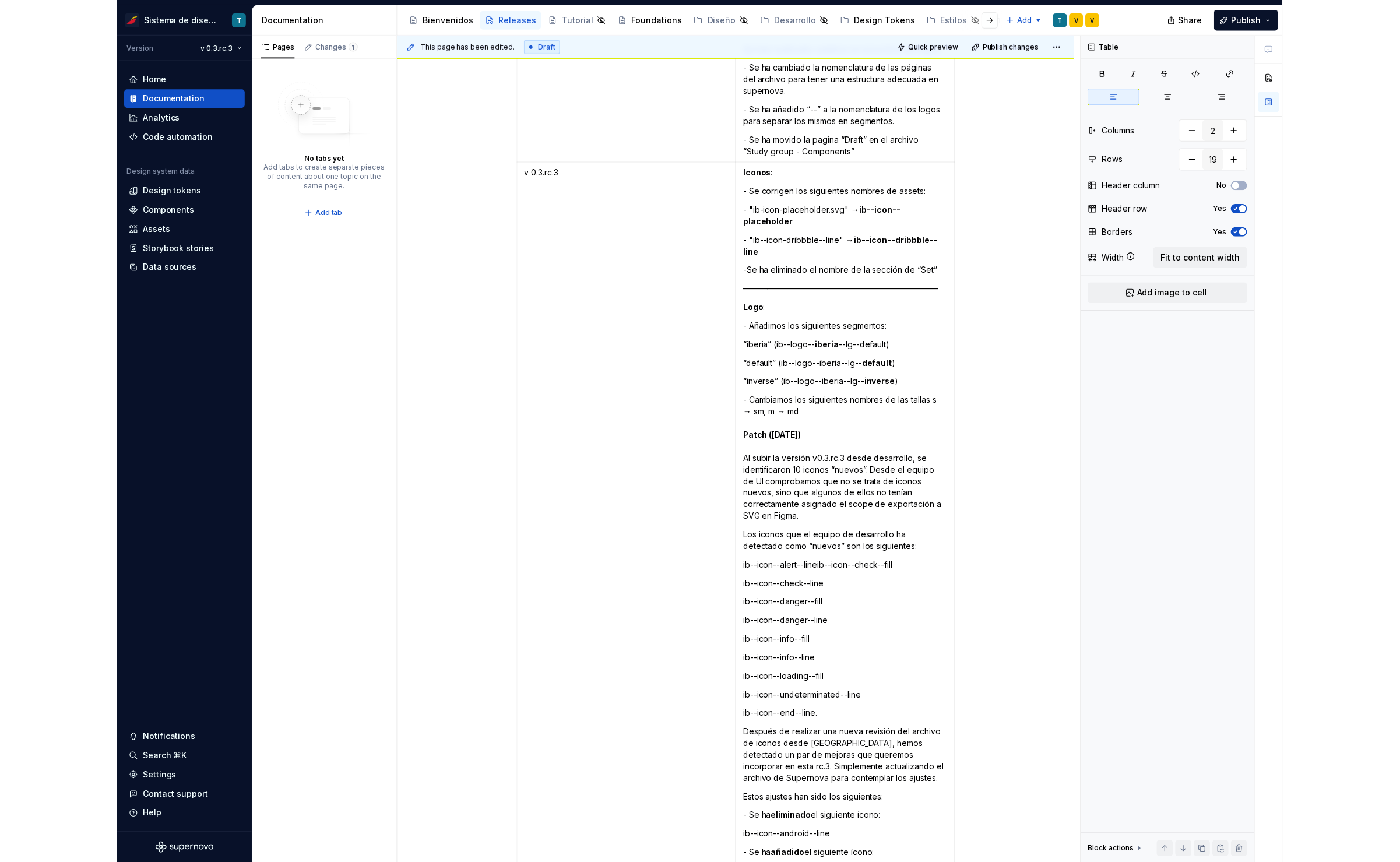
scroll to position [3194, 0]
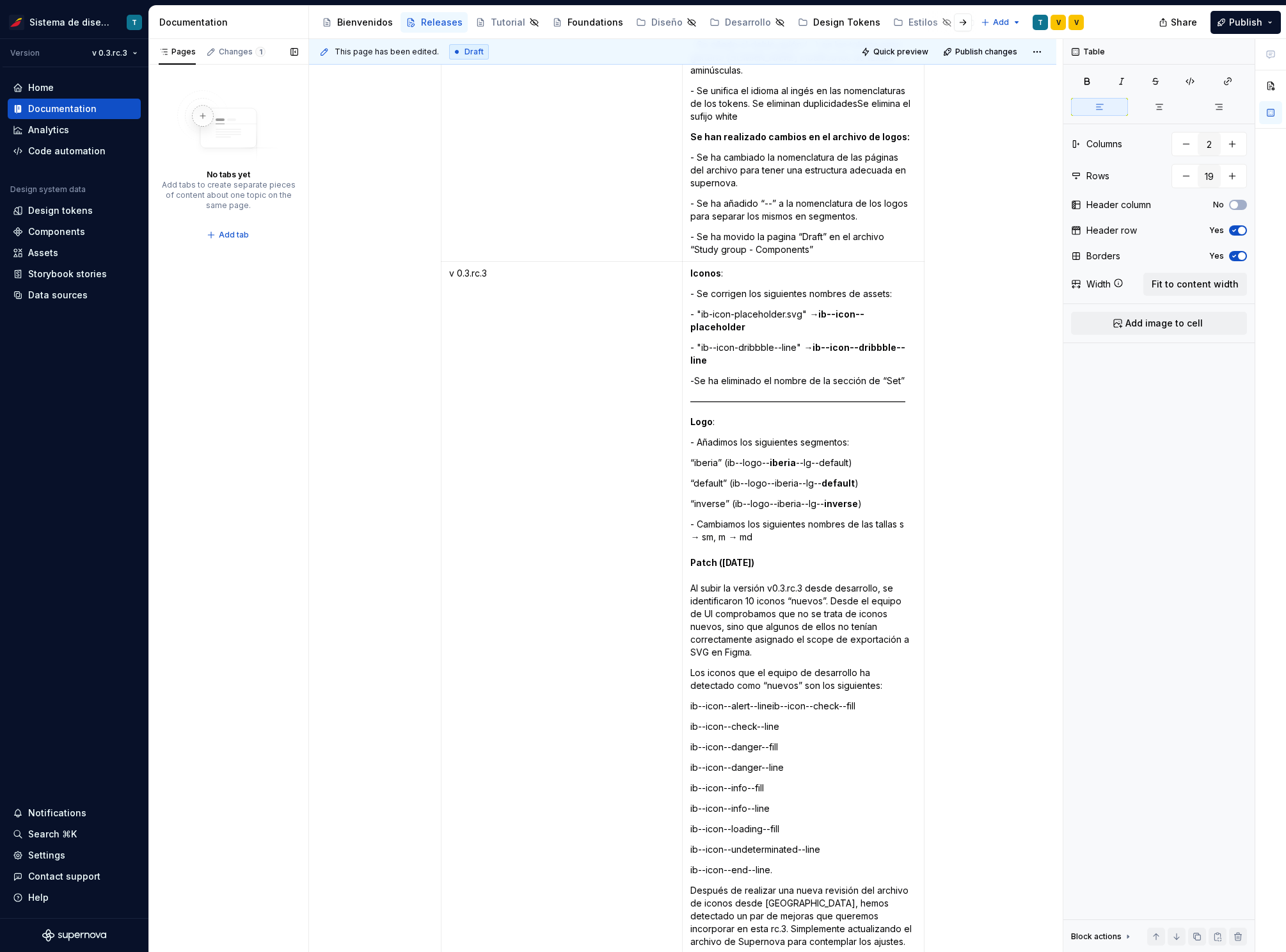
type textarea "*"
click at [63, 247] on div "Assets" at bounding box center [75, 253] width 123 height 13
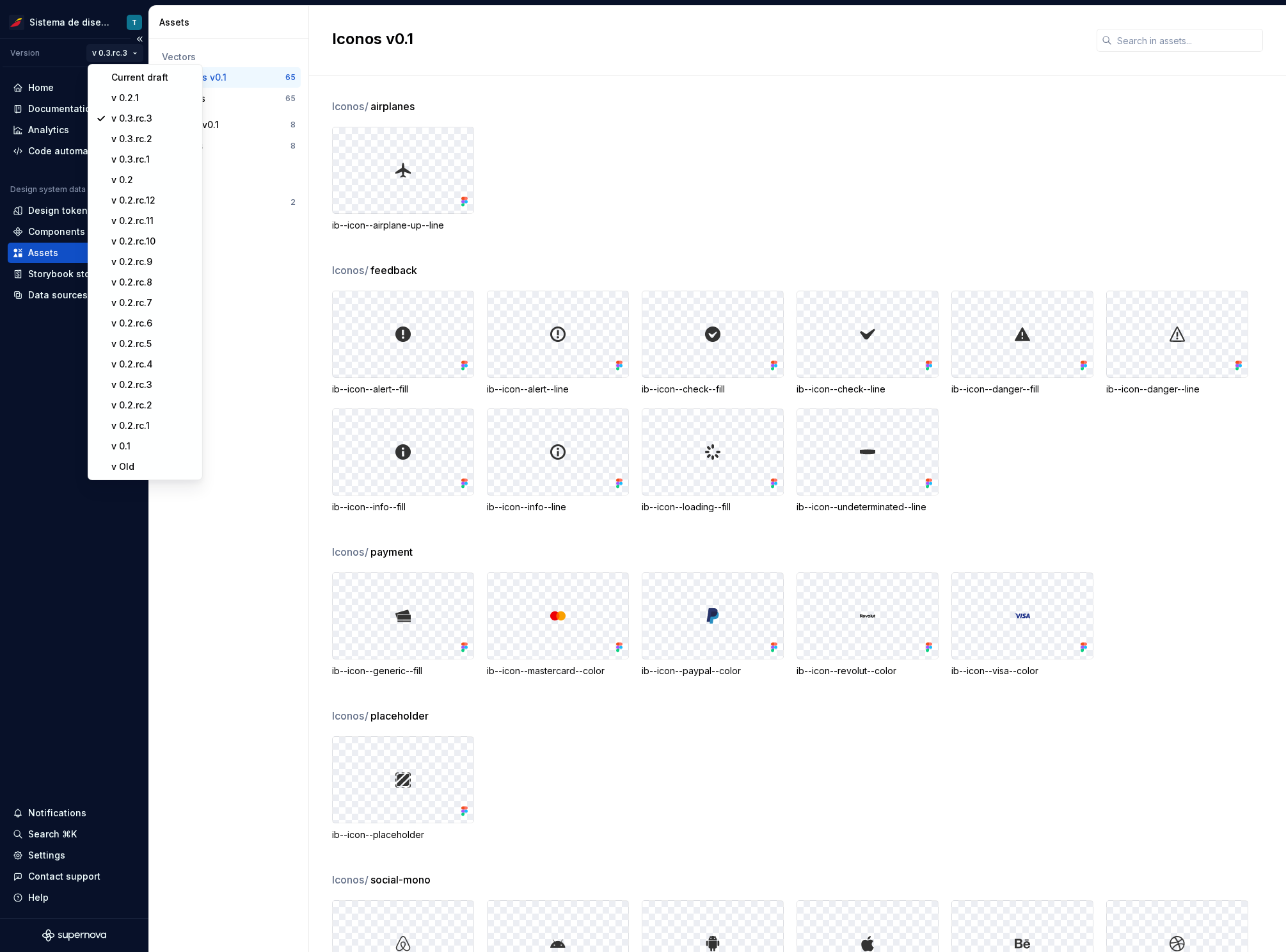
click at [119, 50] on html "Sistema de diseño Iberia T Version v 0.3.rc.3 Home Documentation Analytics Code…" at bounding box center [643, 476] width 1286 height 952
click at [716, 121] on html "Sistema de diseño Iberia T Version v 0.3.rc.3 Home Documentation Analytics Code…" at bounding box center [643, 476] width 1286 height 952
click at [113, 56] on html "Sistema de diseño Iberia T Version v 0.3.rc.3 Home Documentation Analytics Code…" at bounding box center [643, 476] width 1286 height 952
click at [122, 75] on div "Current draft" at bounding box center [153, 77] width 83 height 13
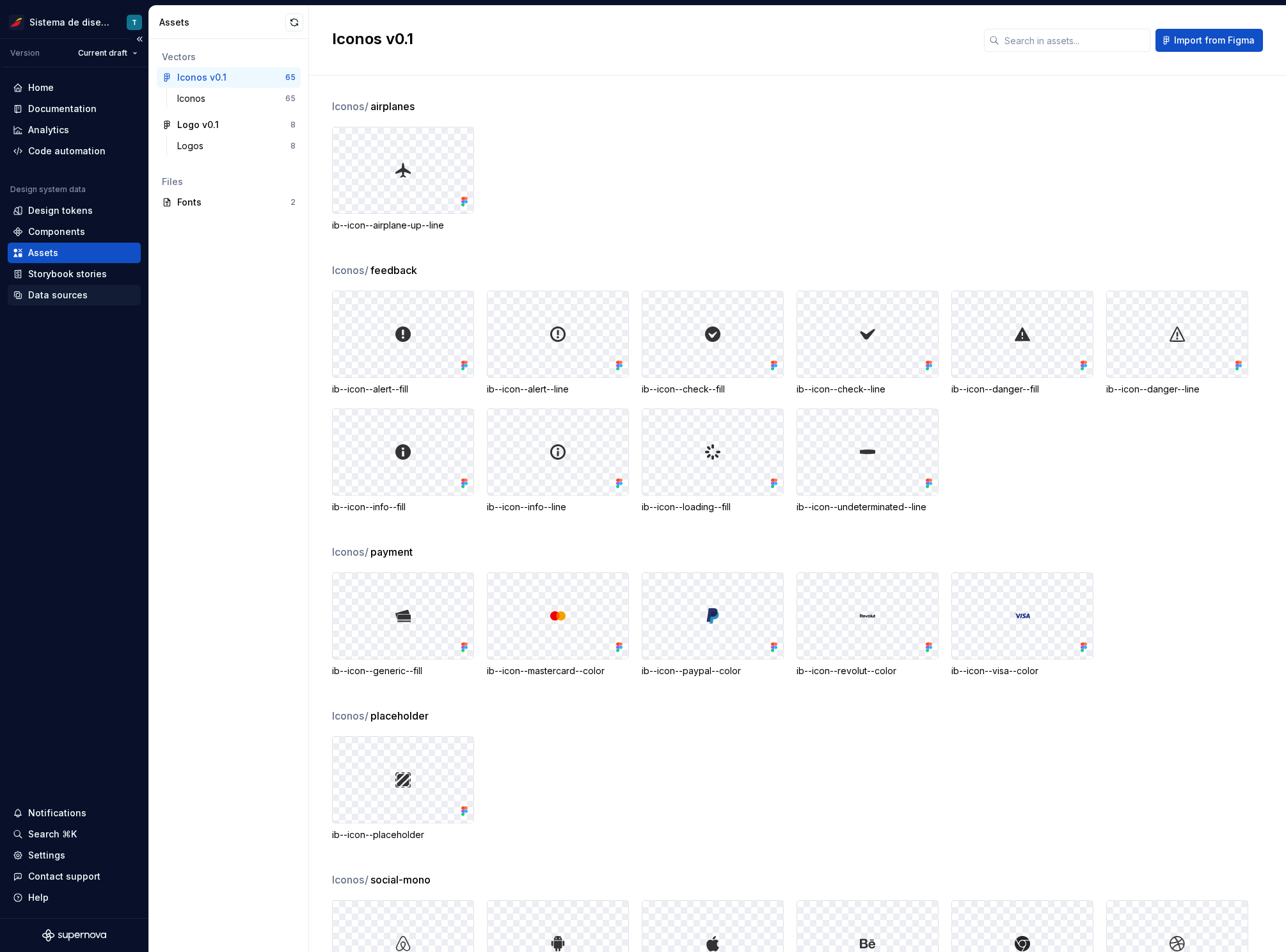
click at [72, 297] on div "Data sources" at bounding box center [58, 295] width 60 height 13
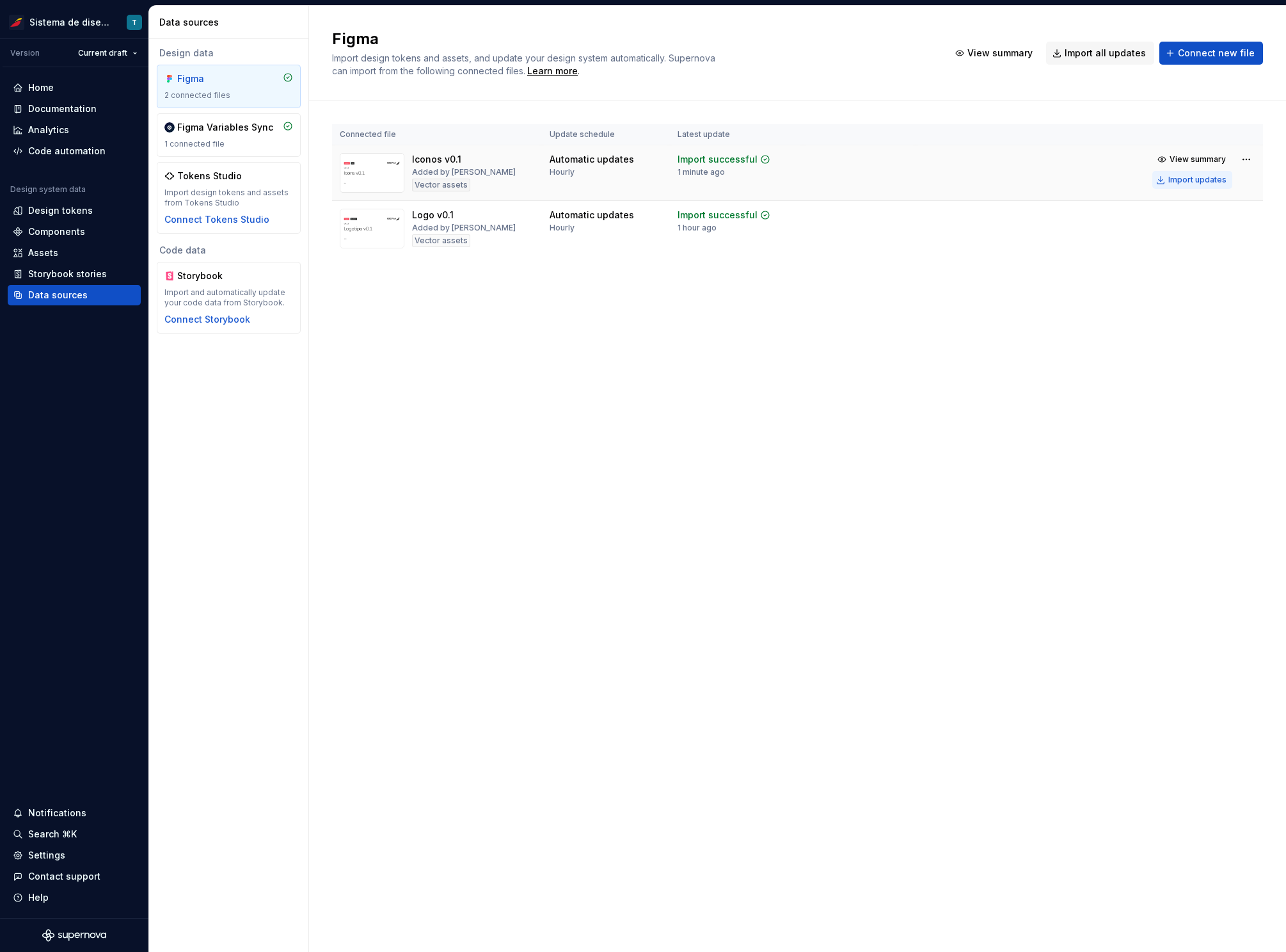
click at [1201, 179] on div "Import updates" at bounding box center [1197, 180] width 58 height 11
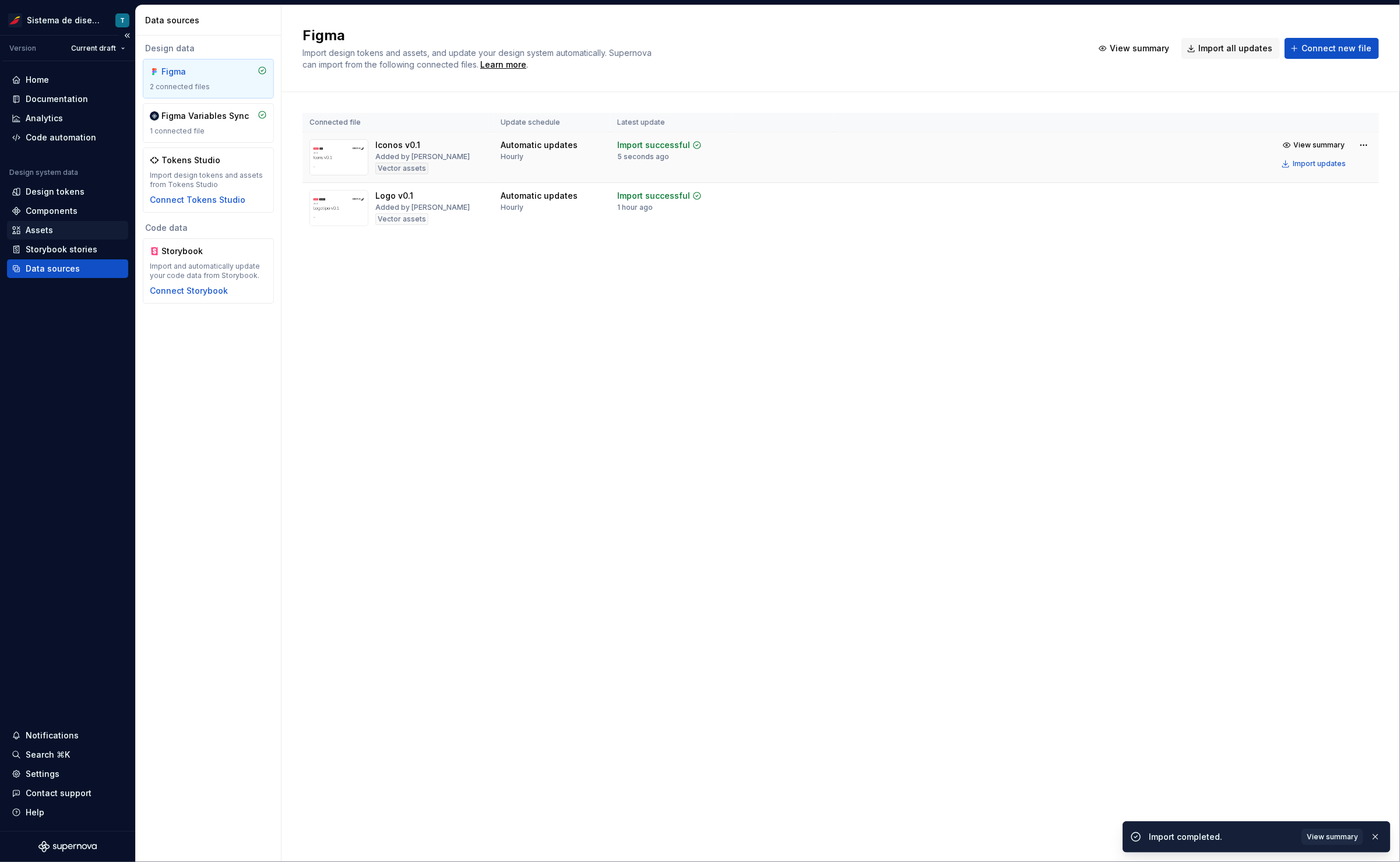
click at [72, 229] on div "Assets" at bounding box center [68, 230] width 112 height 12
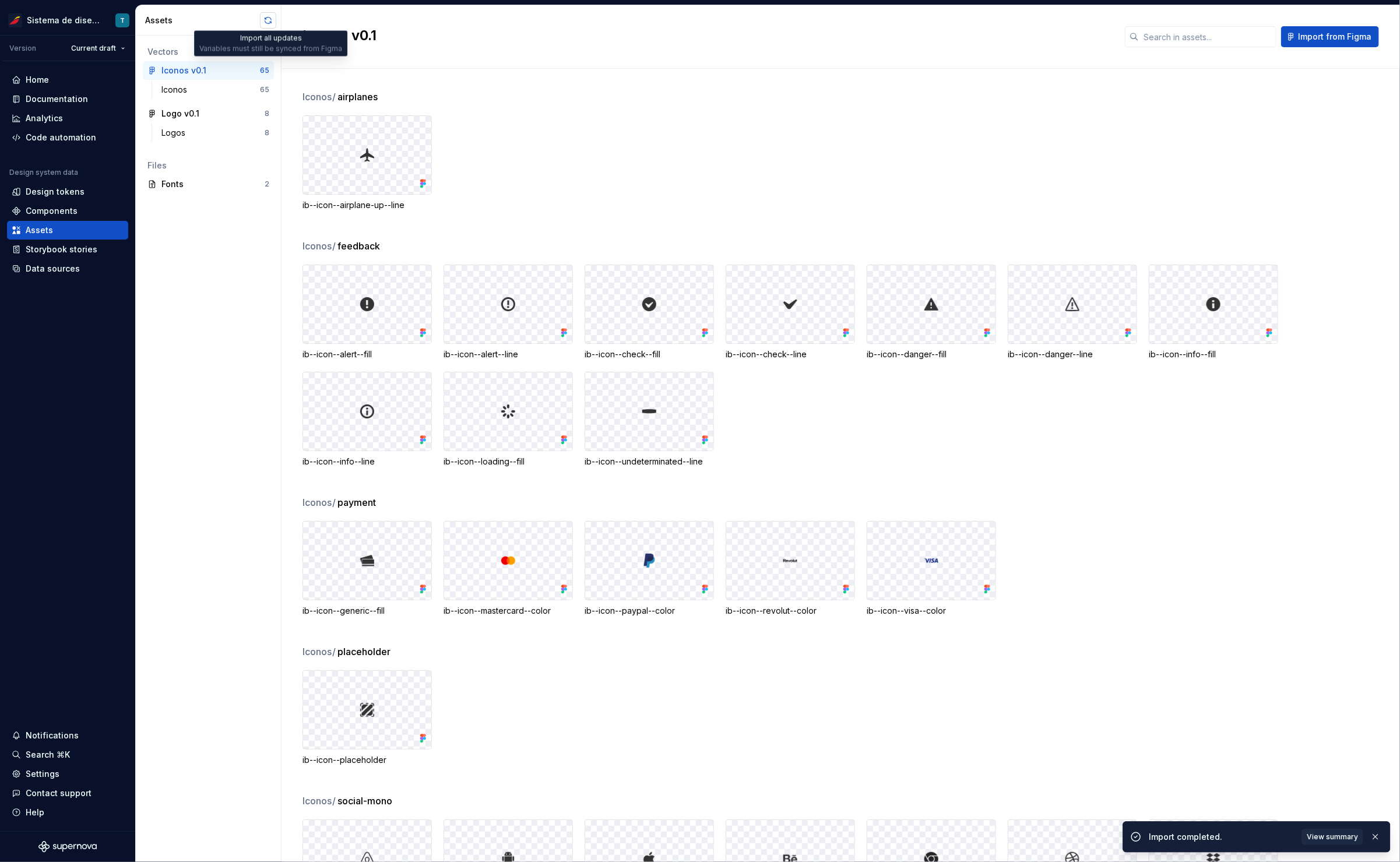
click at [266, 18] on button "button" at bounding box center [268, 20] width 16 height 16
click at [266, 22] on button "button" at bounding box center [268, 20] width 16 height 16
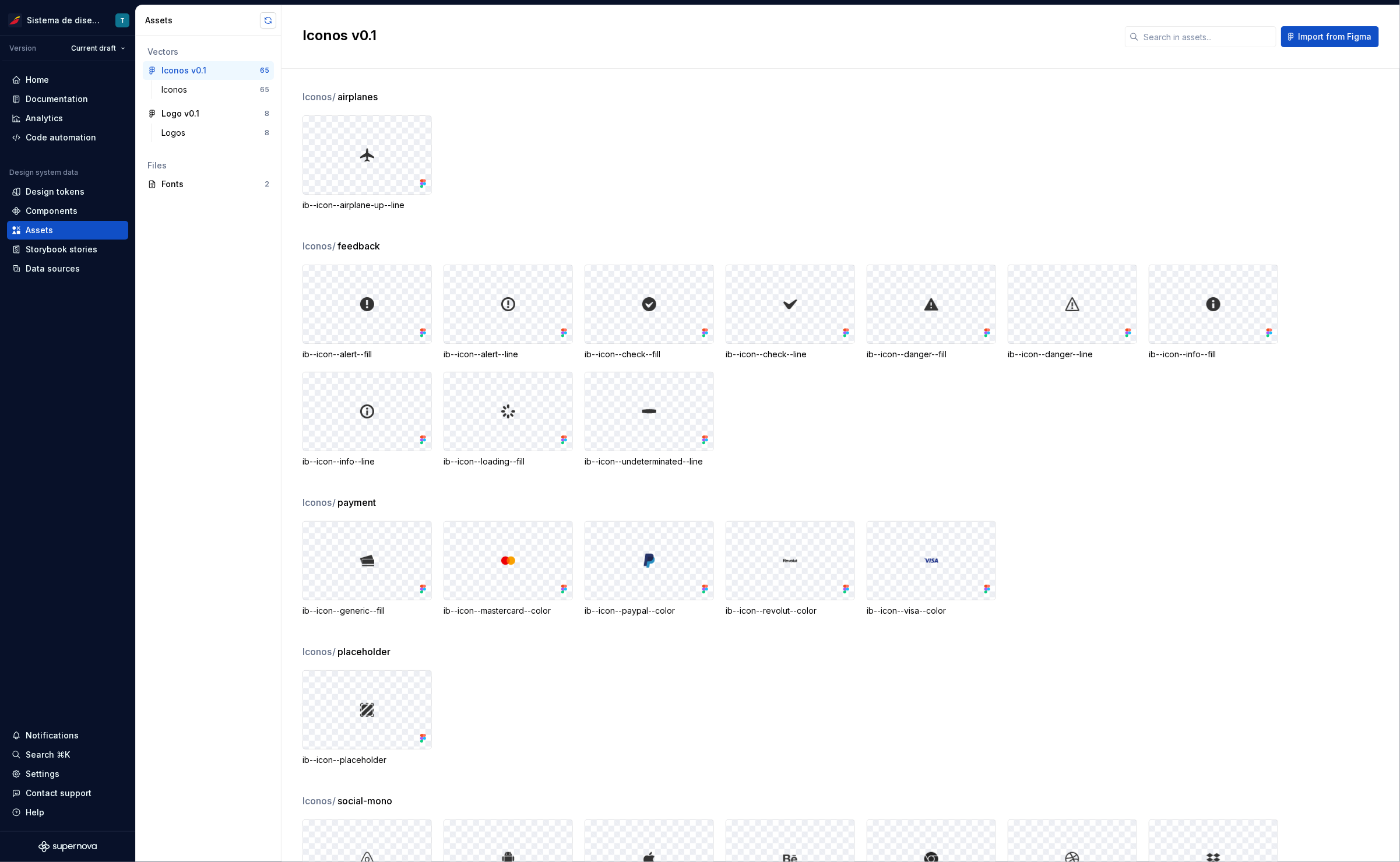
click at [268, 21] on button "button" at bounding box center [268, 20] width 16 height 16
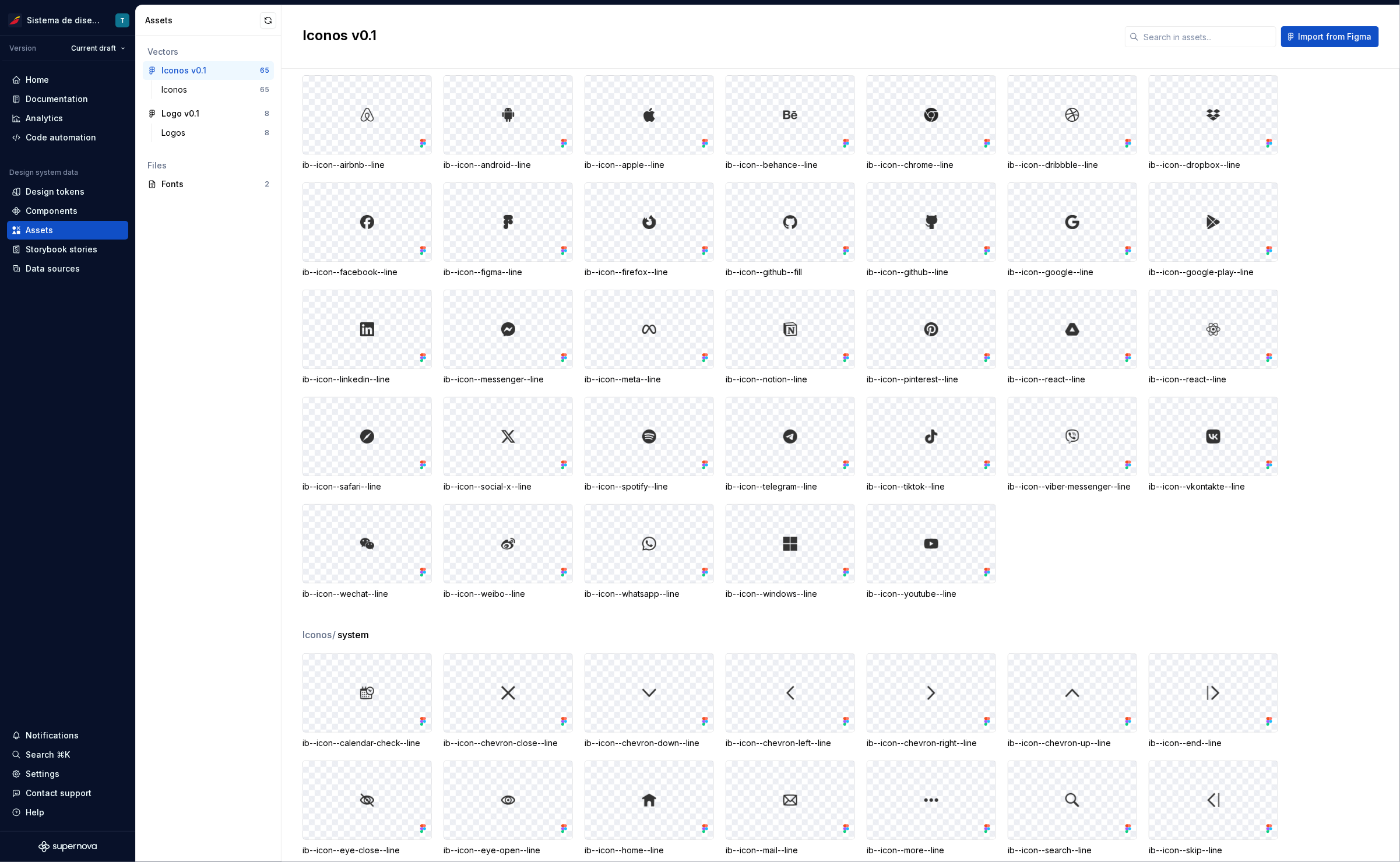
scroll to position [714, 0]
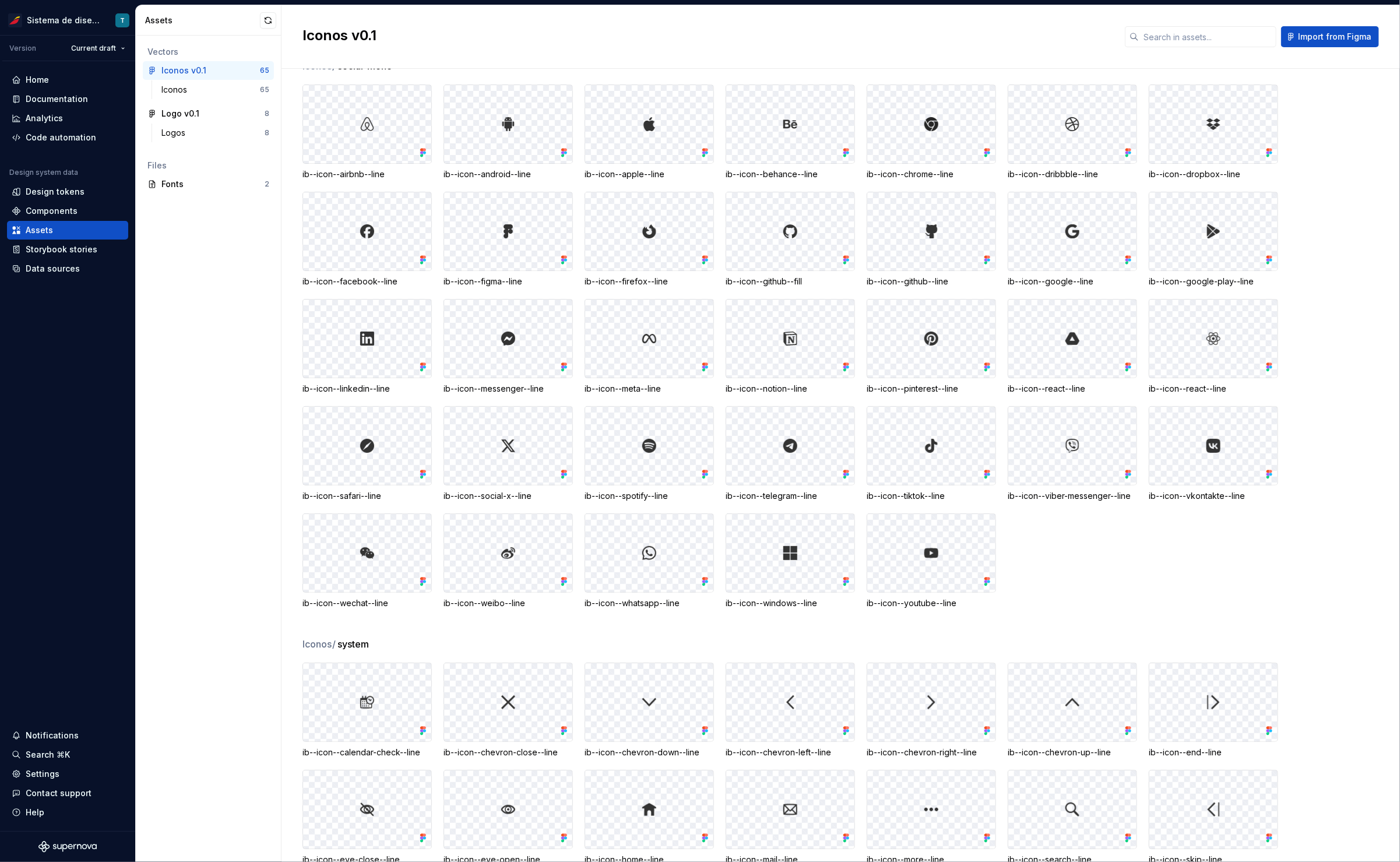
click at [272, 16] on button "button" at bounding box center [268, 20] width 16 height 16
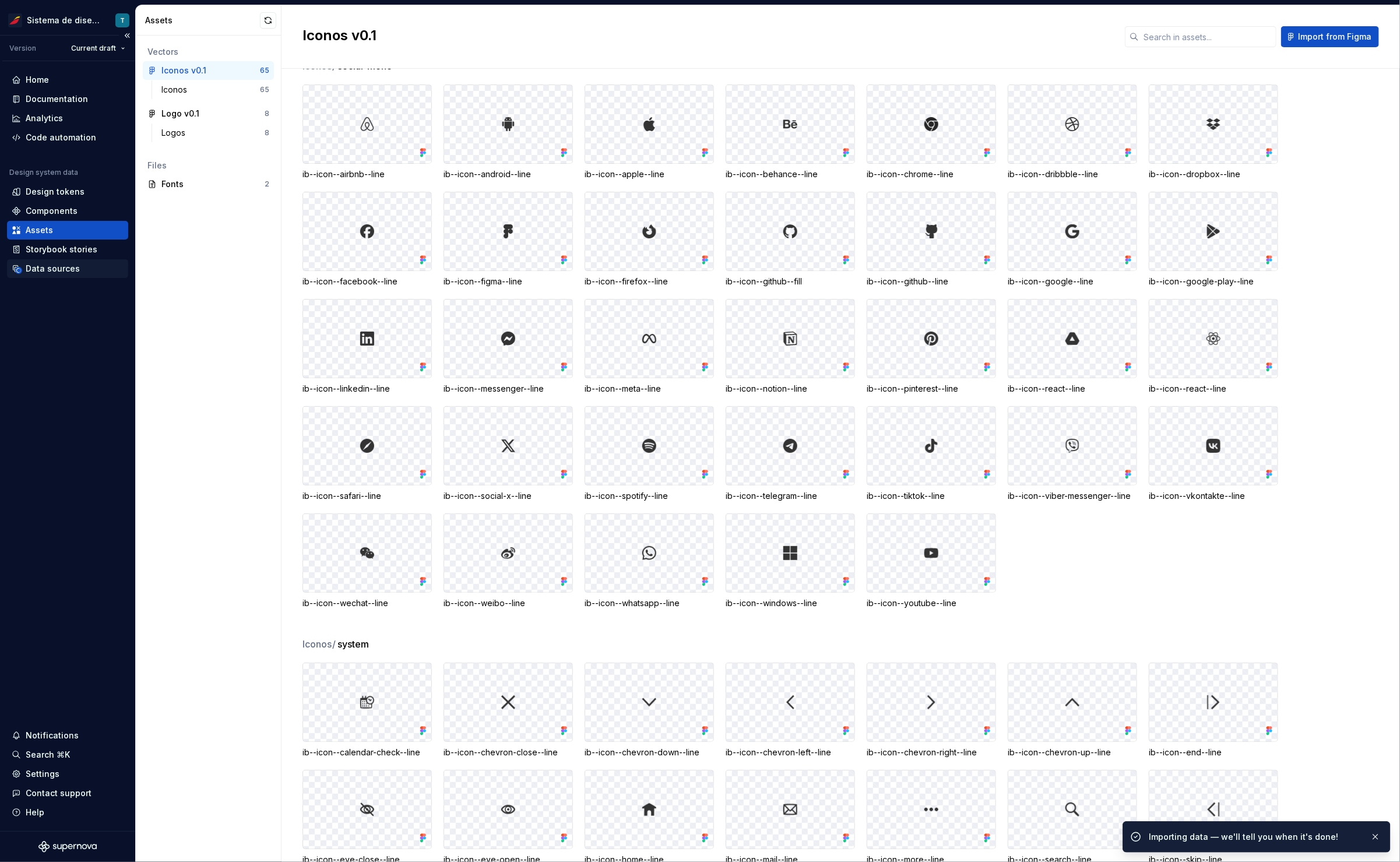
click at [55, 266] on div "Data sources" at bounding box center [53, 268] width 54 height 12
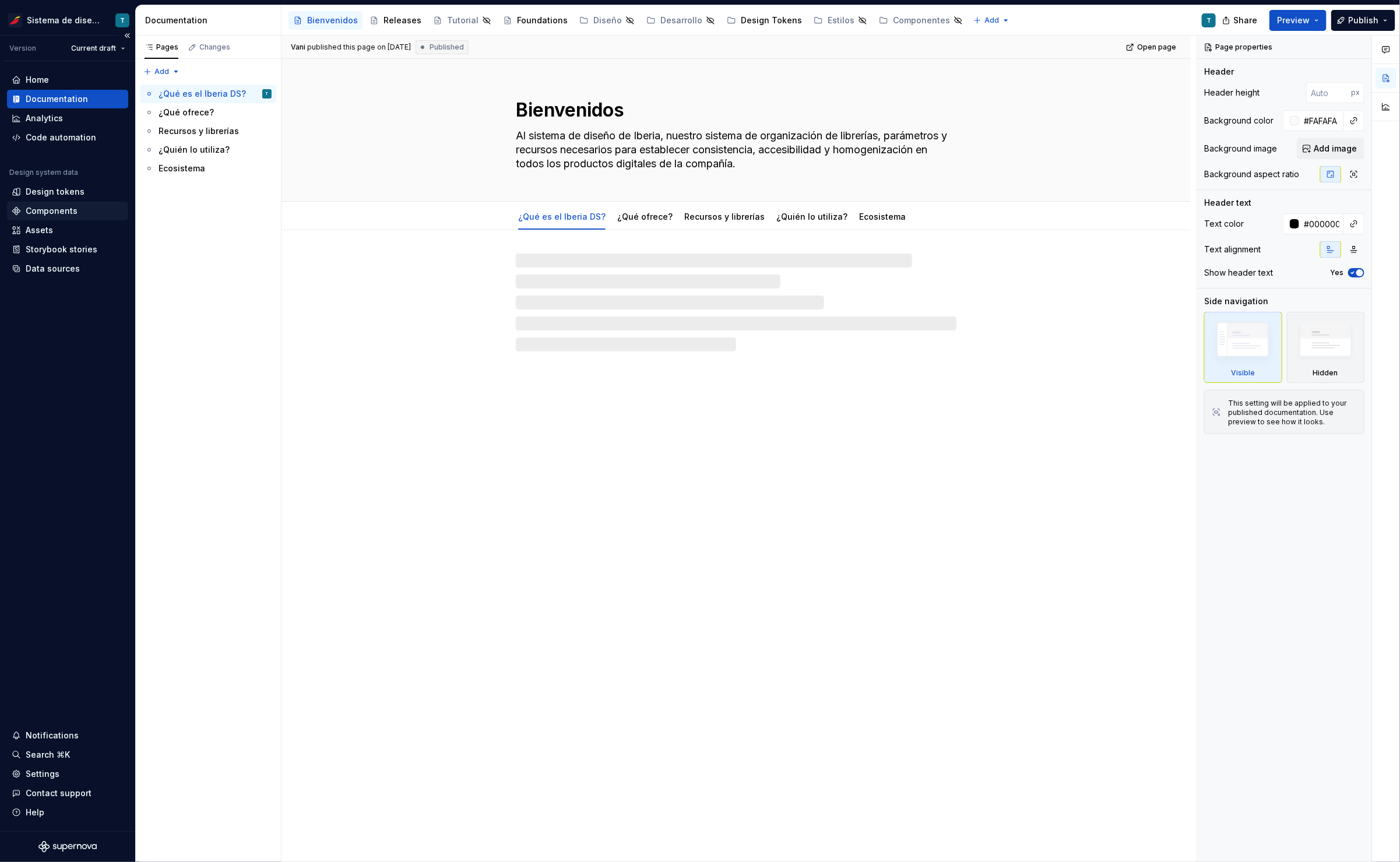
type textarea "*"
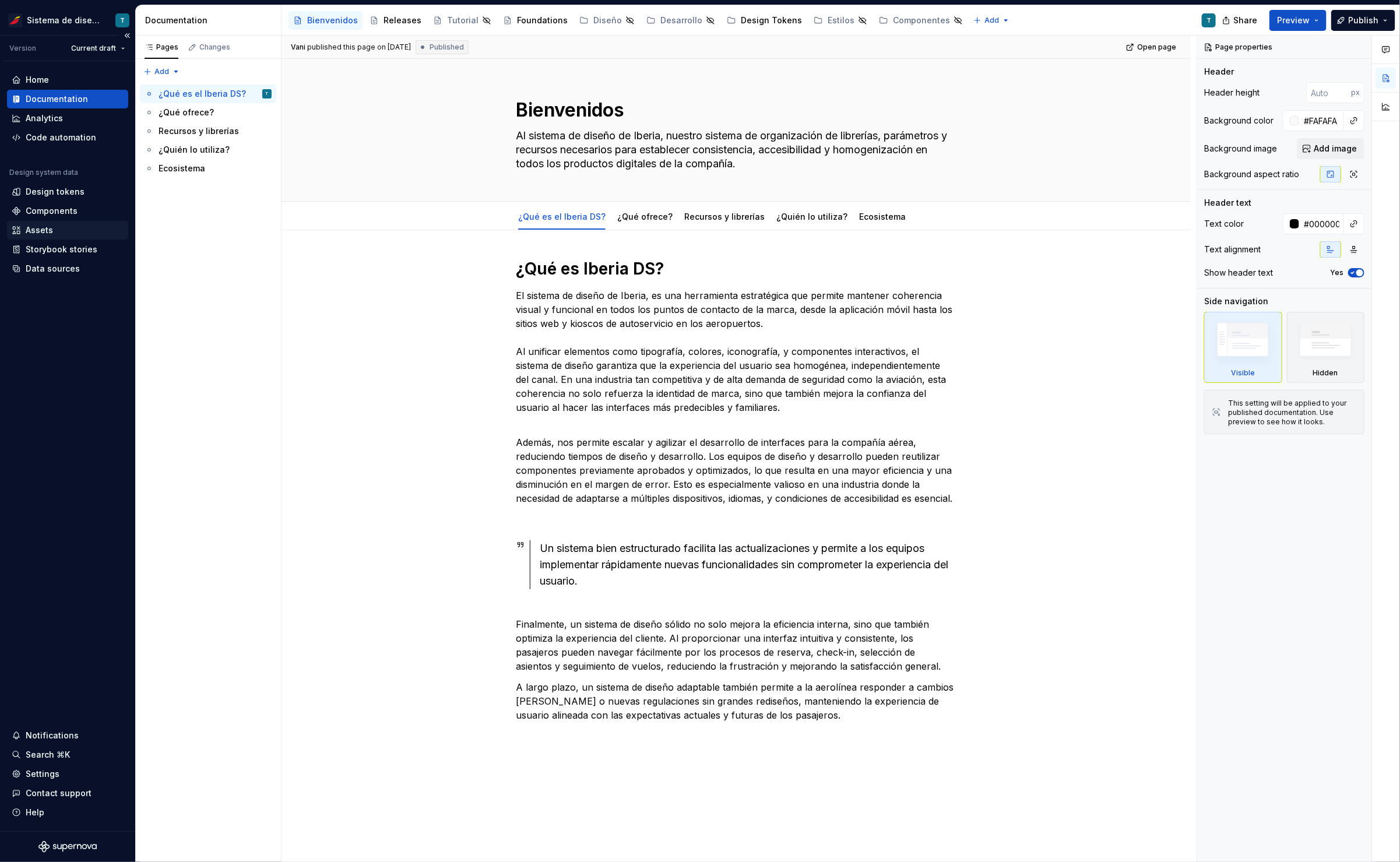
click at [64, 236] on div "Assets" at bounding box center [68, 229] width 121 height 18
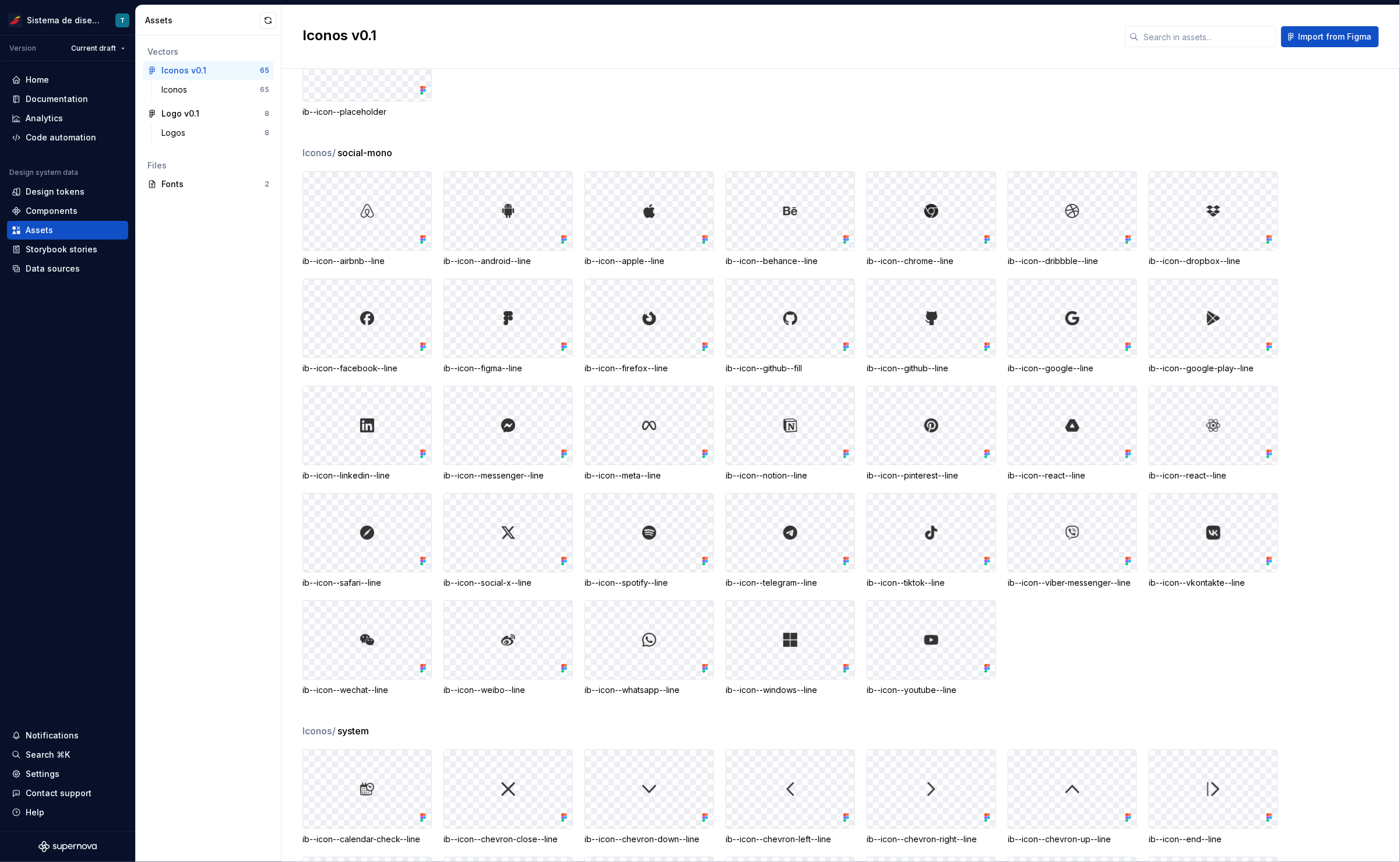
scroll to position [646, 0]
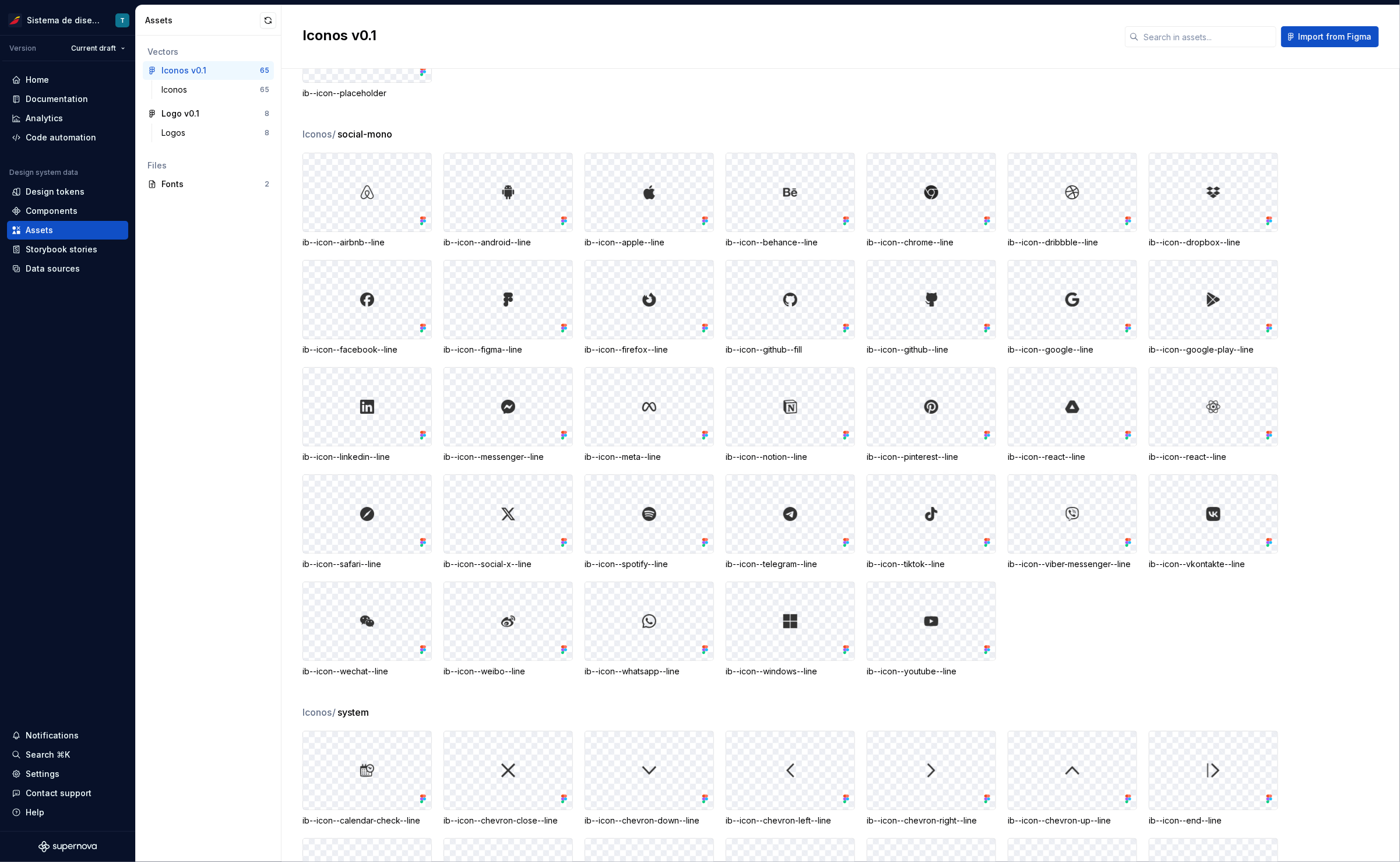
click at [1073, 459] on div "ib--icon--react--line" at bounding box center [1072, 457] width 129 height 12
click at [221, 92] on div "Iconos" at bounding box center [210, 89] width 98 height 12
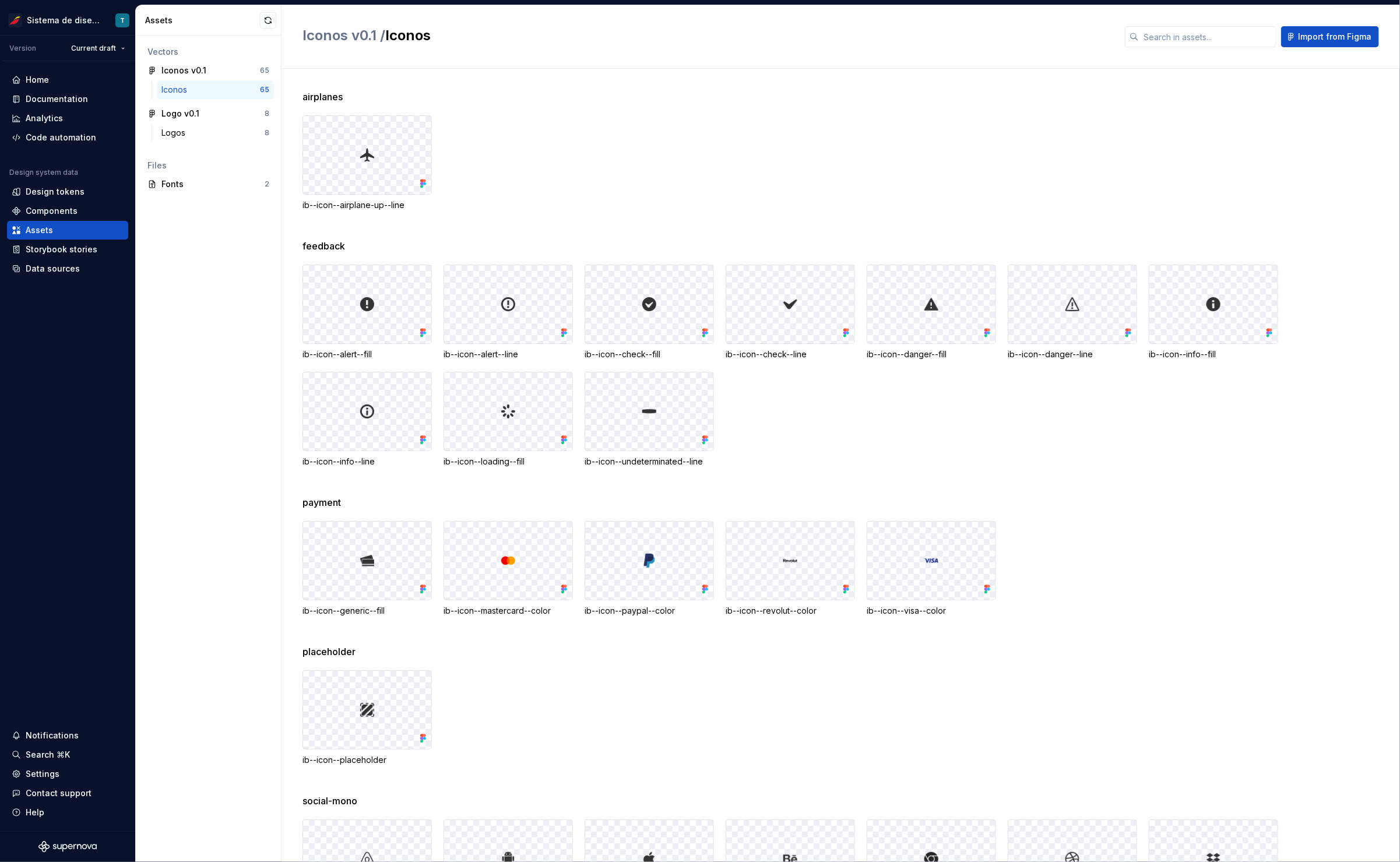
click at [521, 157] on div "ib--icon--airplane-up--line" at bounding box center [852, 163] width 1098 height 96
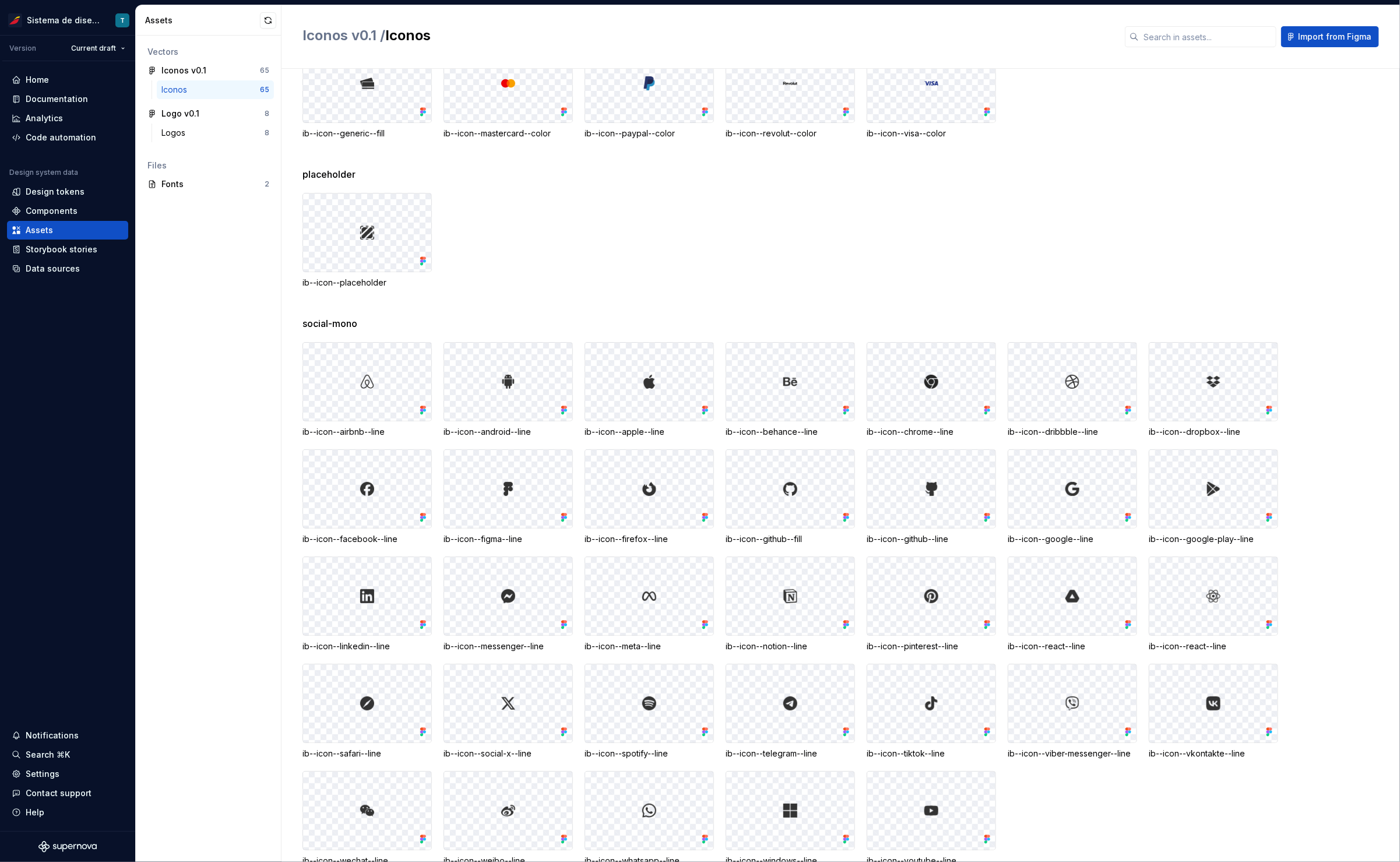
scroll to position [467, 0]
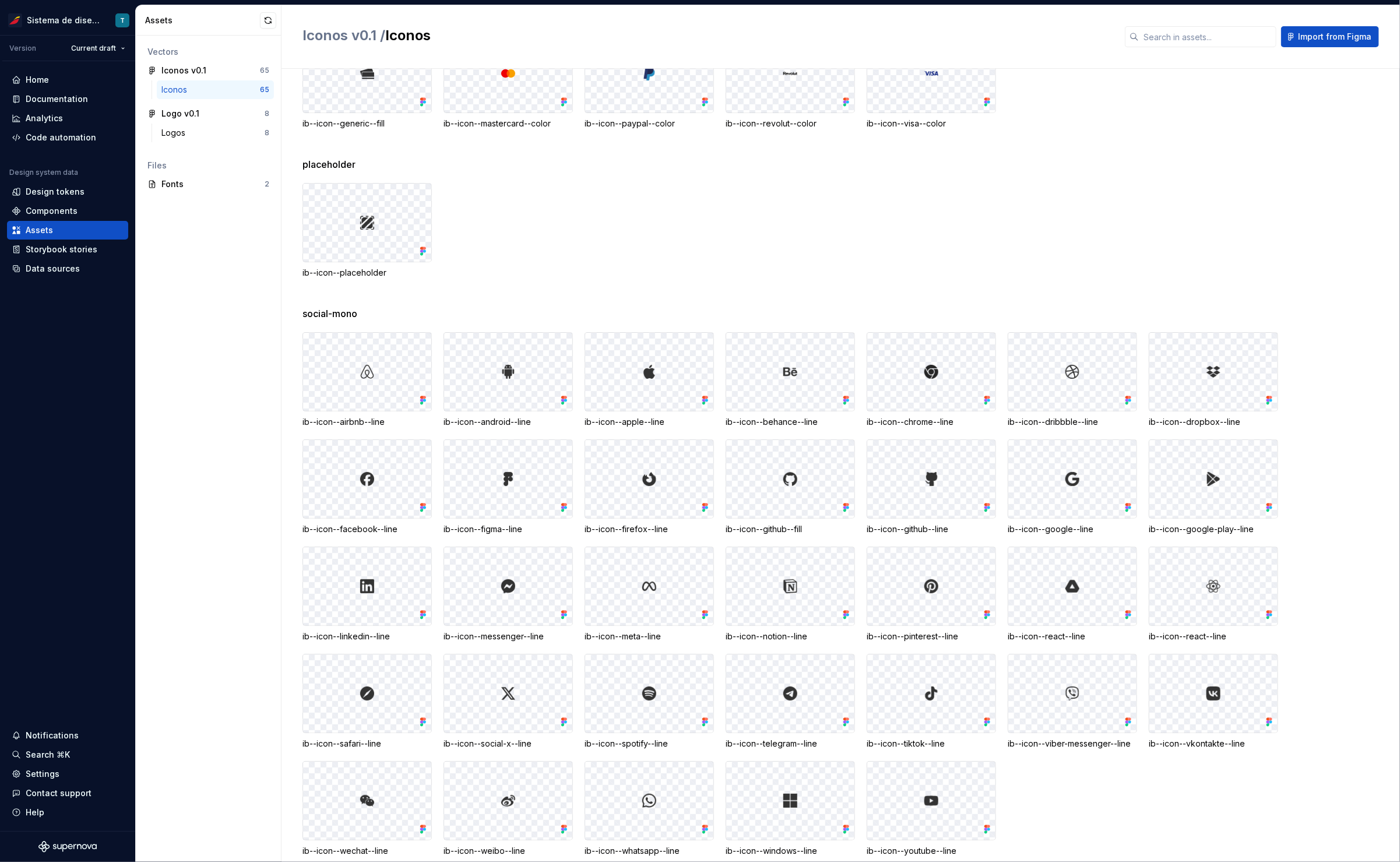
click at [1047, 594] on div at bounding box center [1072, 586] width 128 height 78
click at [758, 300] on div "placeholder ib--icon--placeholder" at bounding box center [852, 232] width 1098 height 149
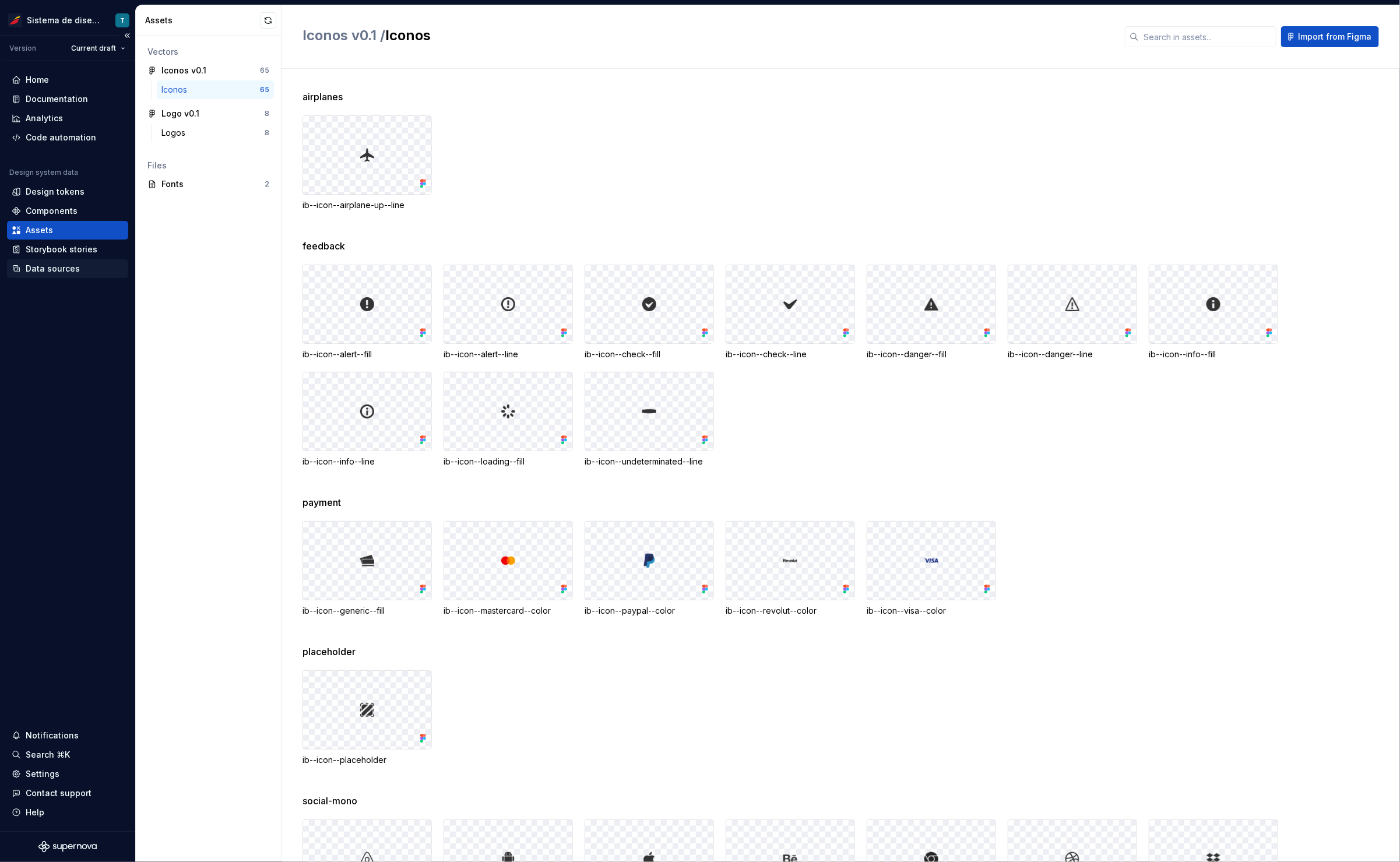
click at [60, 268] on div "Data sources" at bounding box center [53, 268] width 54 height 12
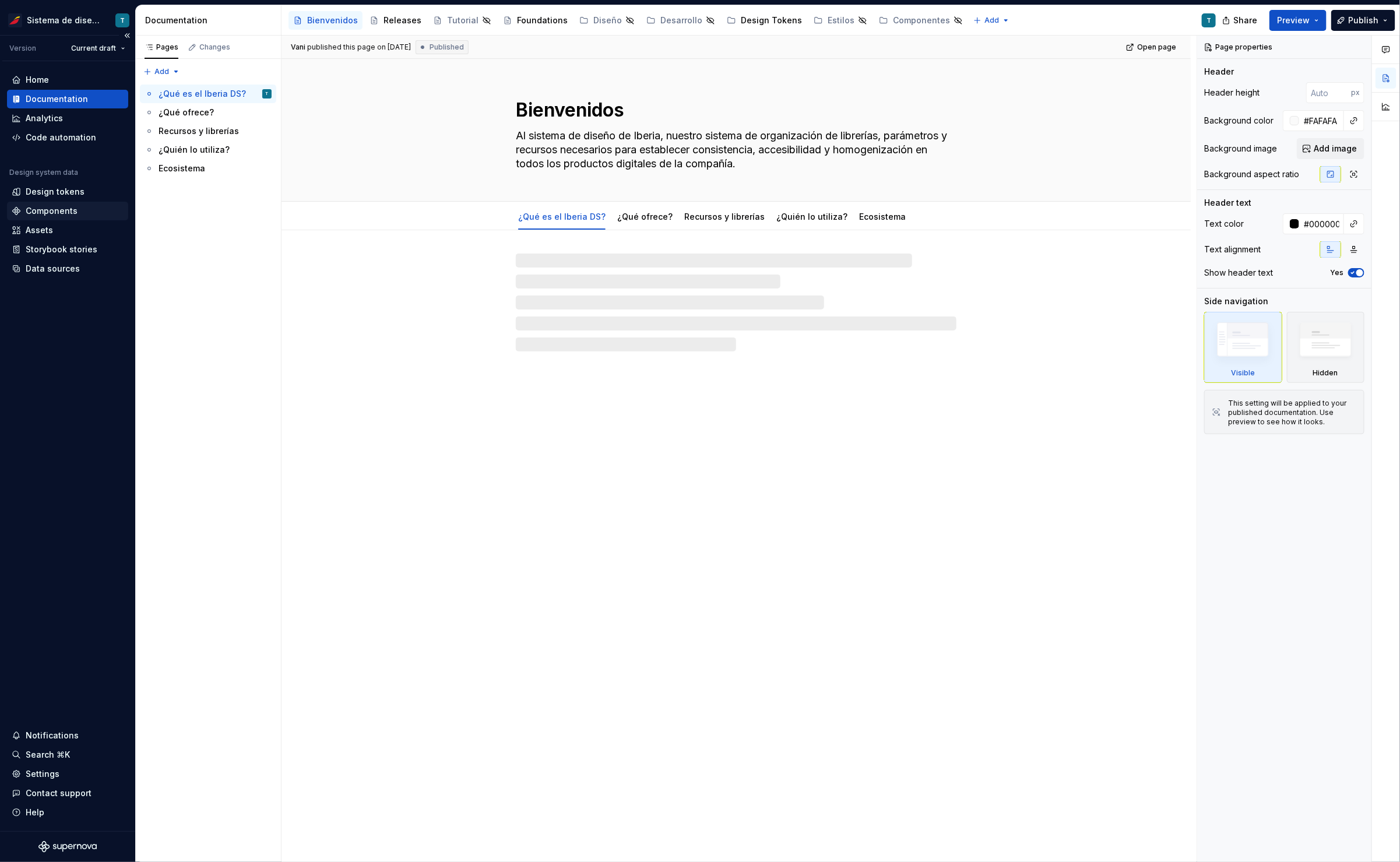
type textarea "*"
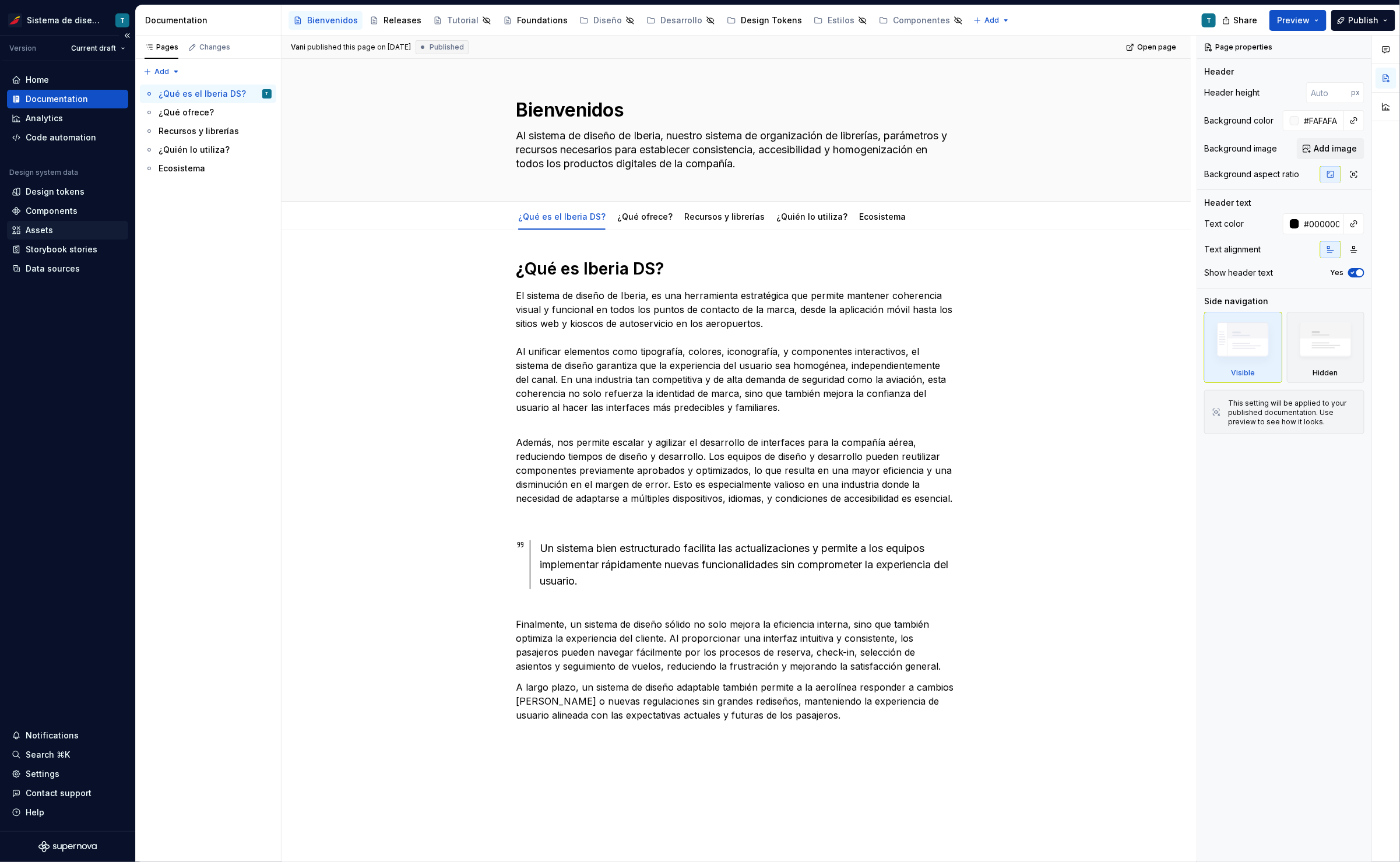
click at [65, 234] on div "Assets" at bounding box center [68, 230] width 112 height 12
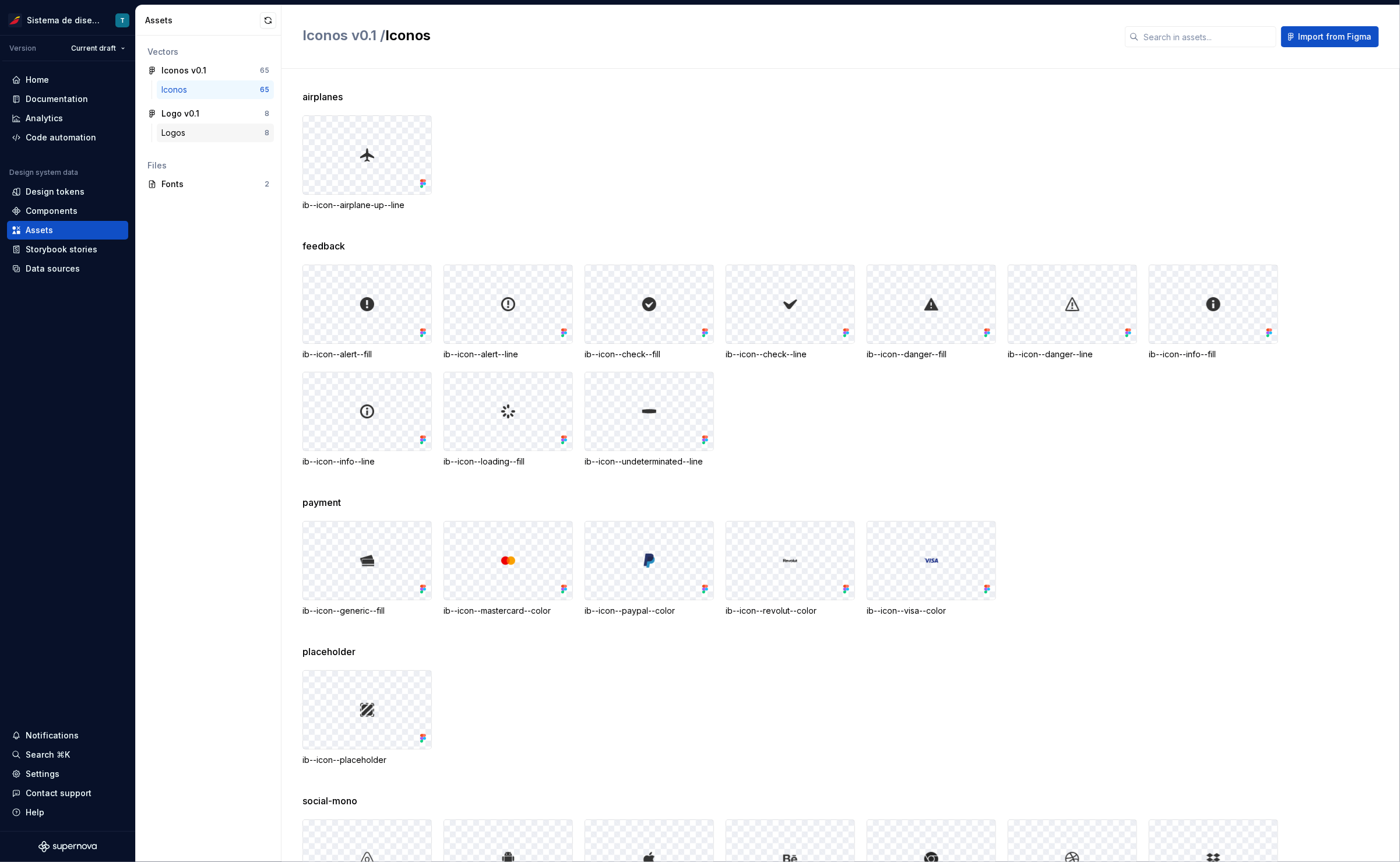
click at [197, 130] on div "Logos" at bounding box center [213, 133] width 103 height 12
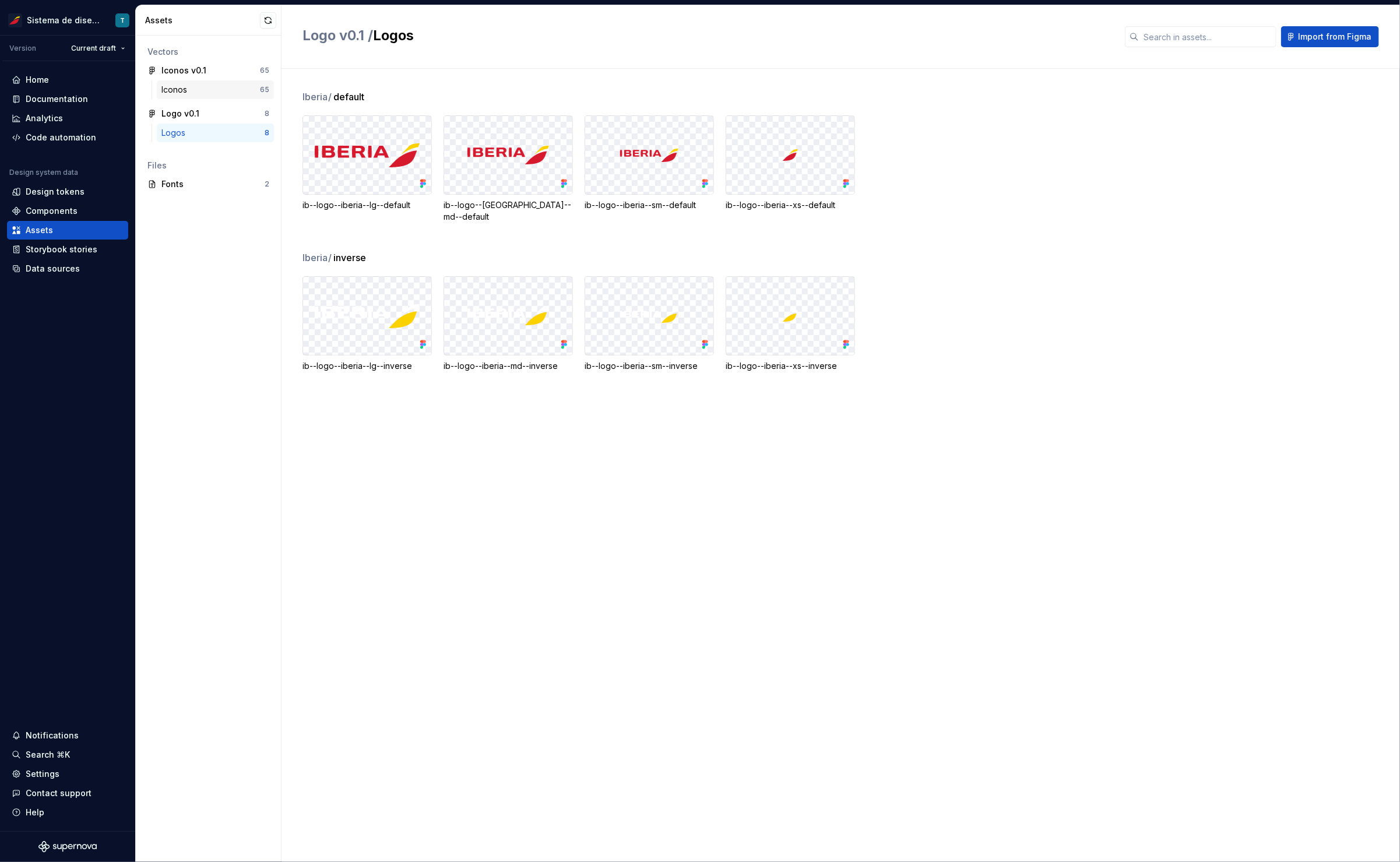
click at [199, 85] on div "Iconos" at bounding box center [210, 89] width 98 height 12
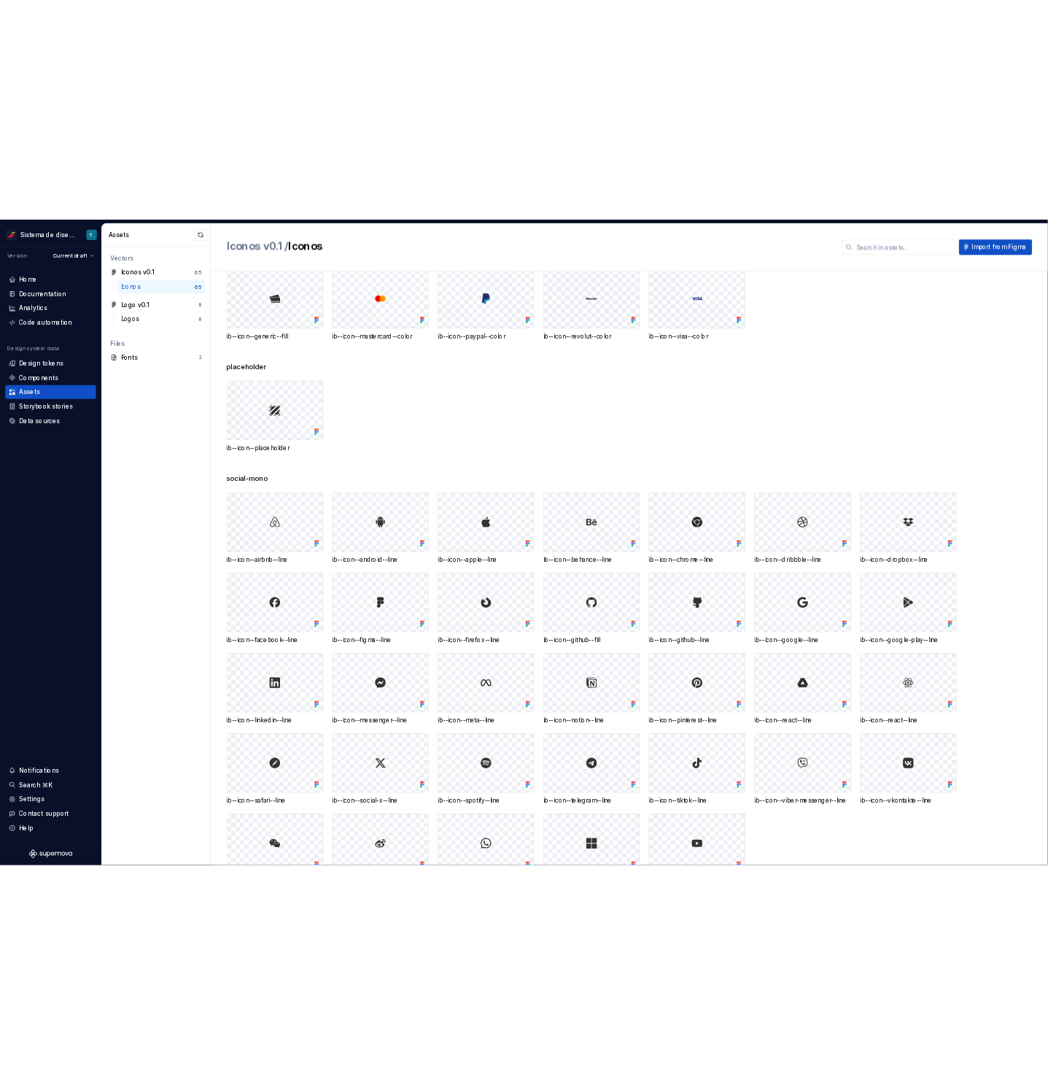
scroll to position [578, 0]
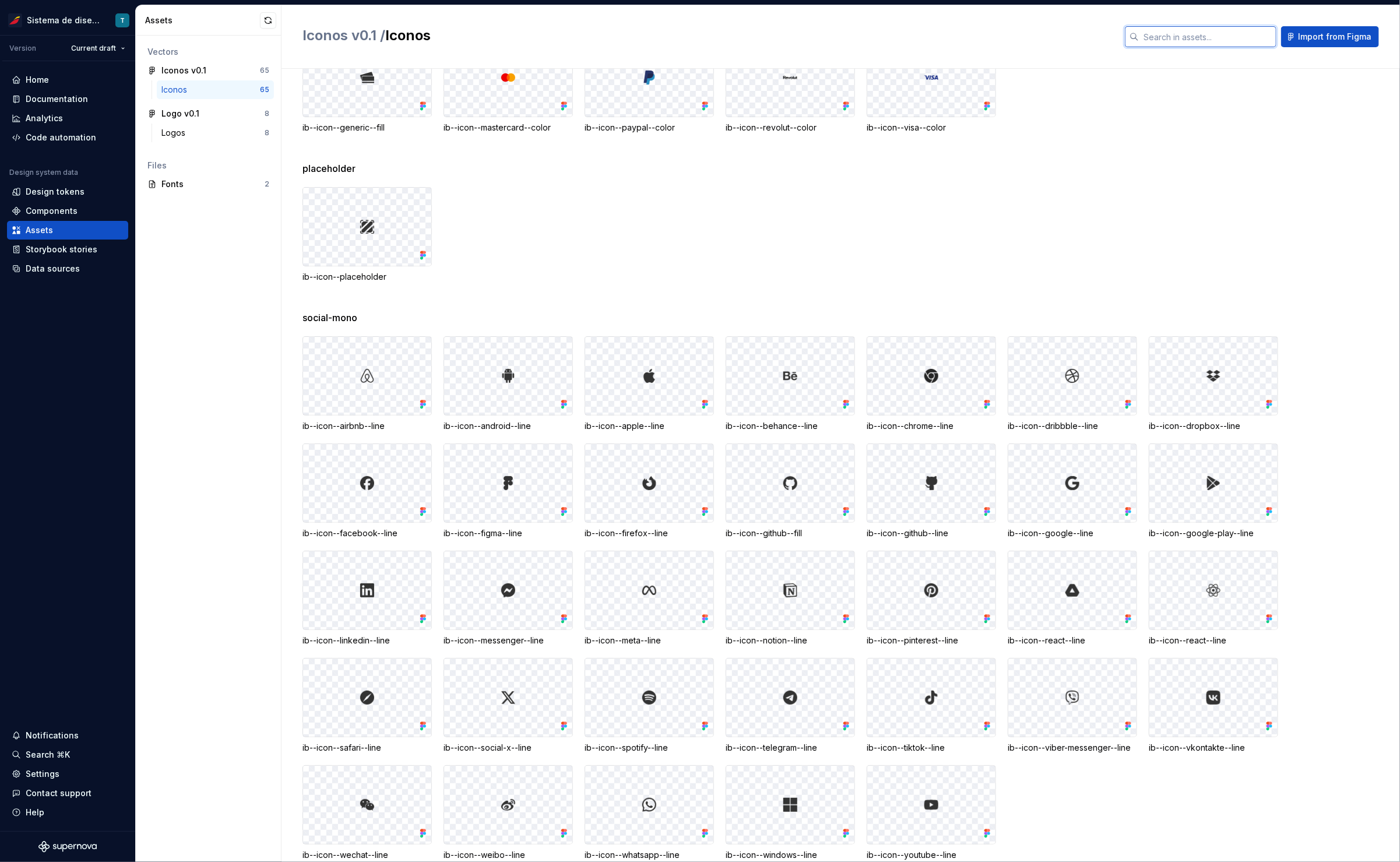
click at [1163, 36] on input "text" at bounding box center [1207, 37] width 137 height 21
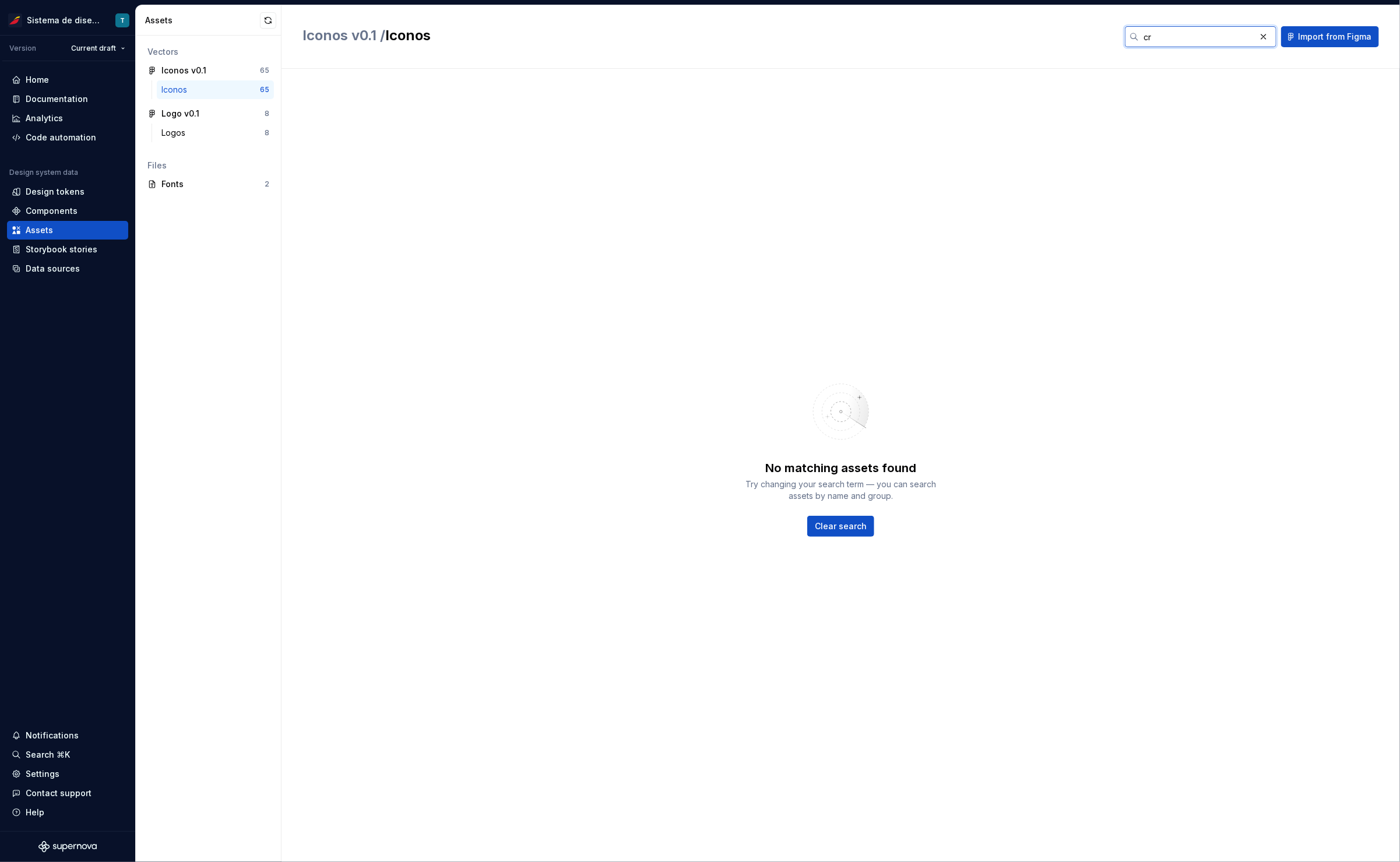
type input "c"
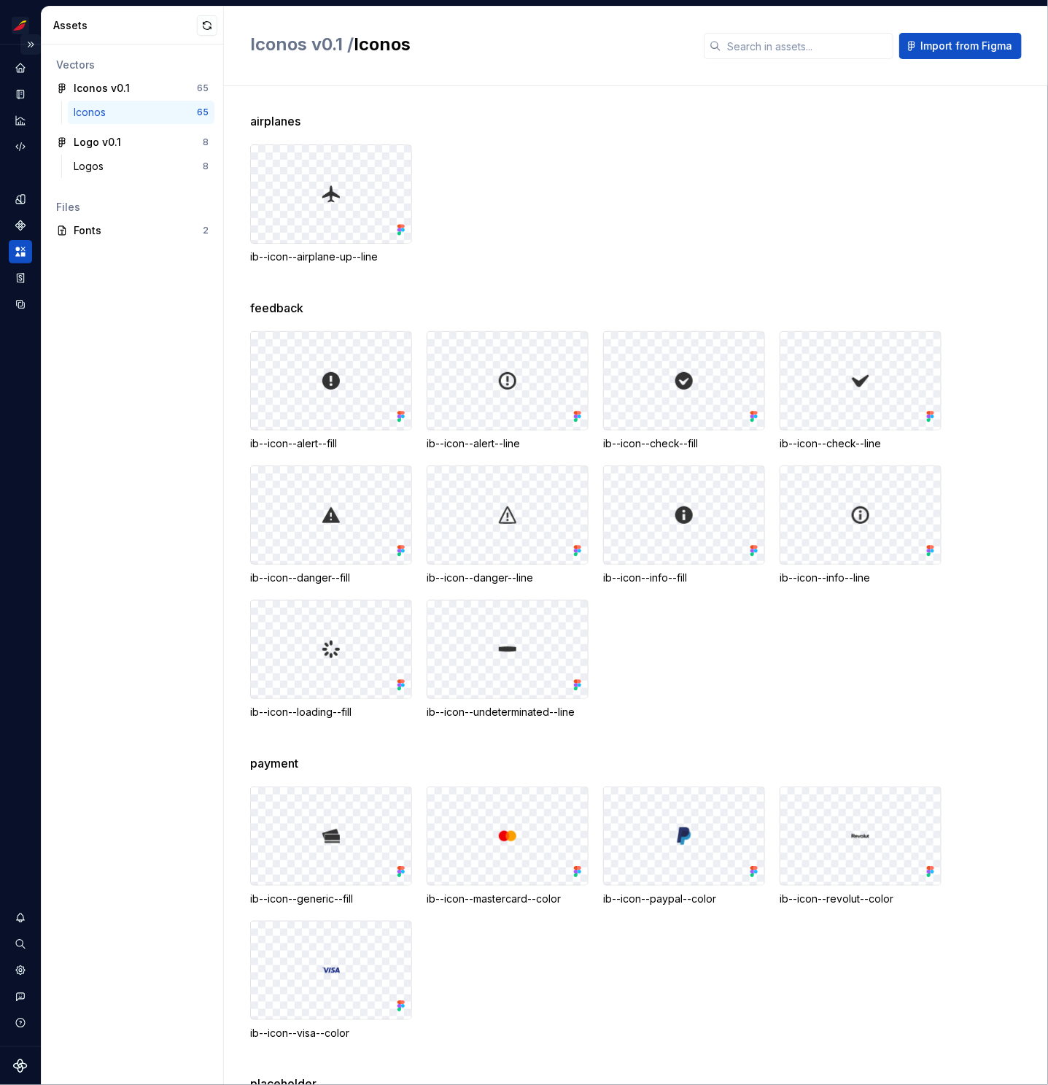
click at [31, 45] on button "Expand sidebar" at bounding box center [30, 44] width 20 height 20
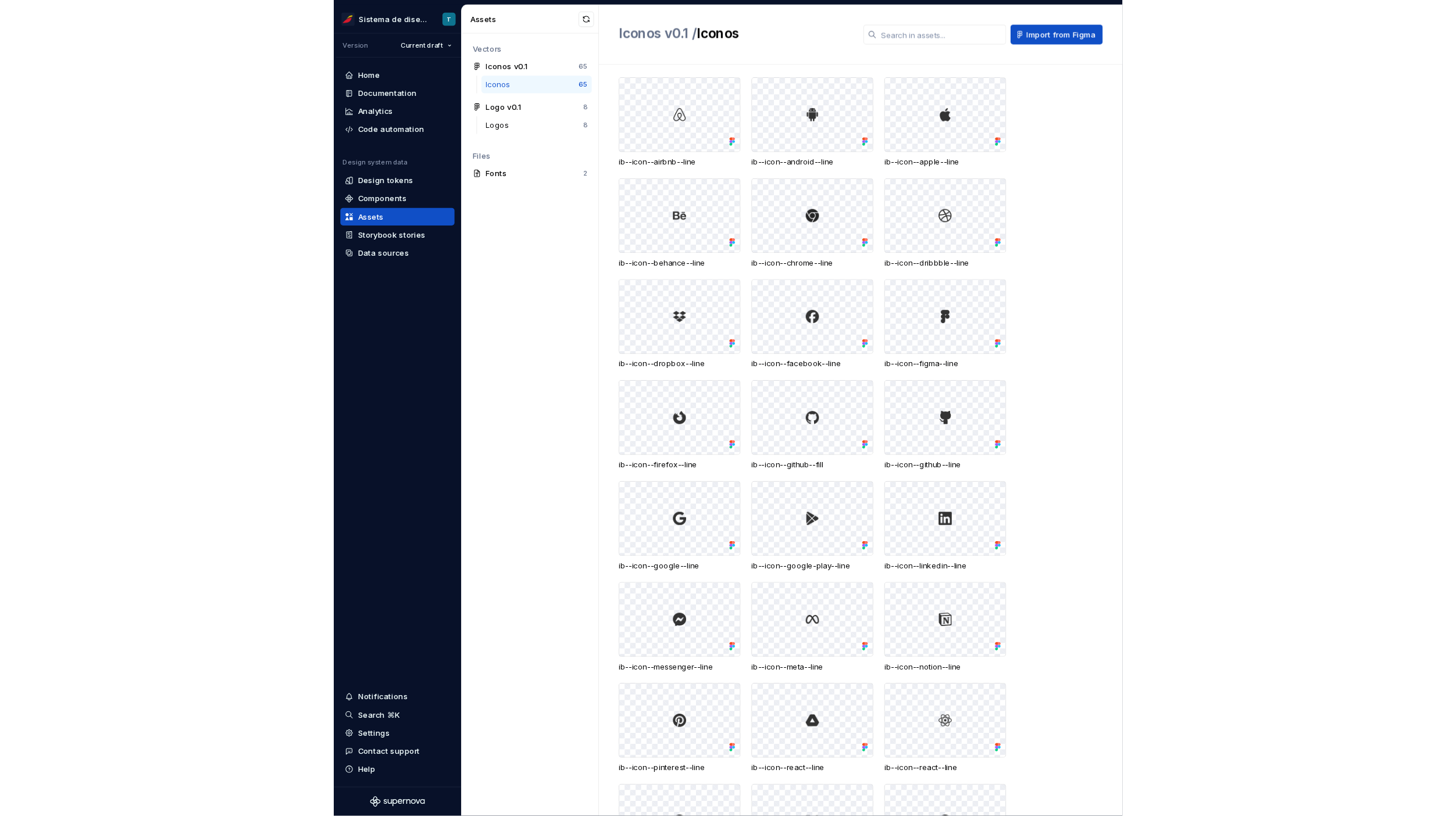
scroll to position [1065, 0]
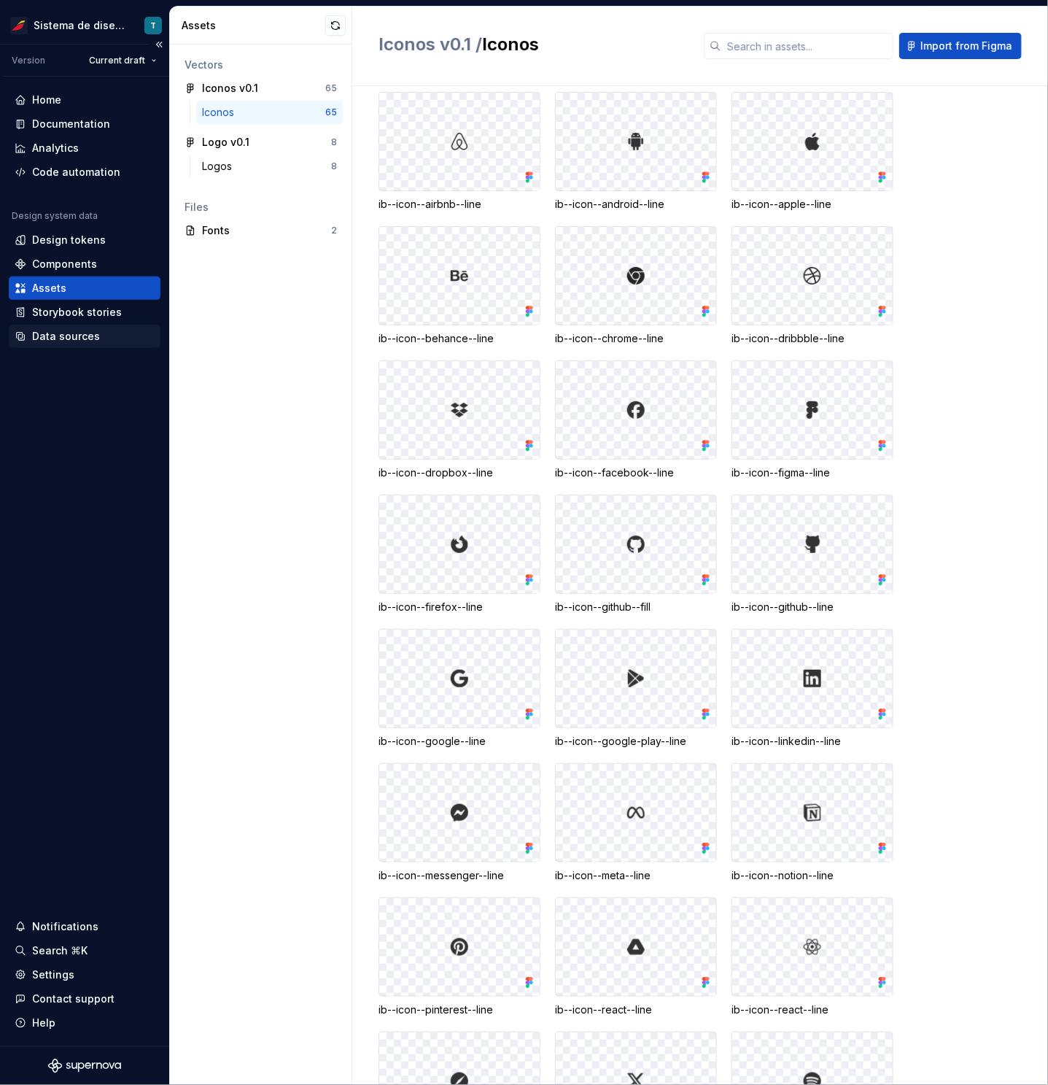
click at [74, 335] on div "Data sources" at bounding box center [66, 336] width 68 height 15
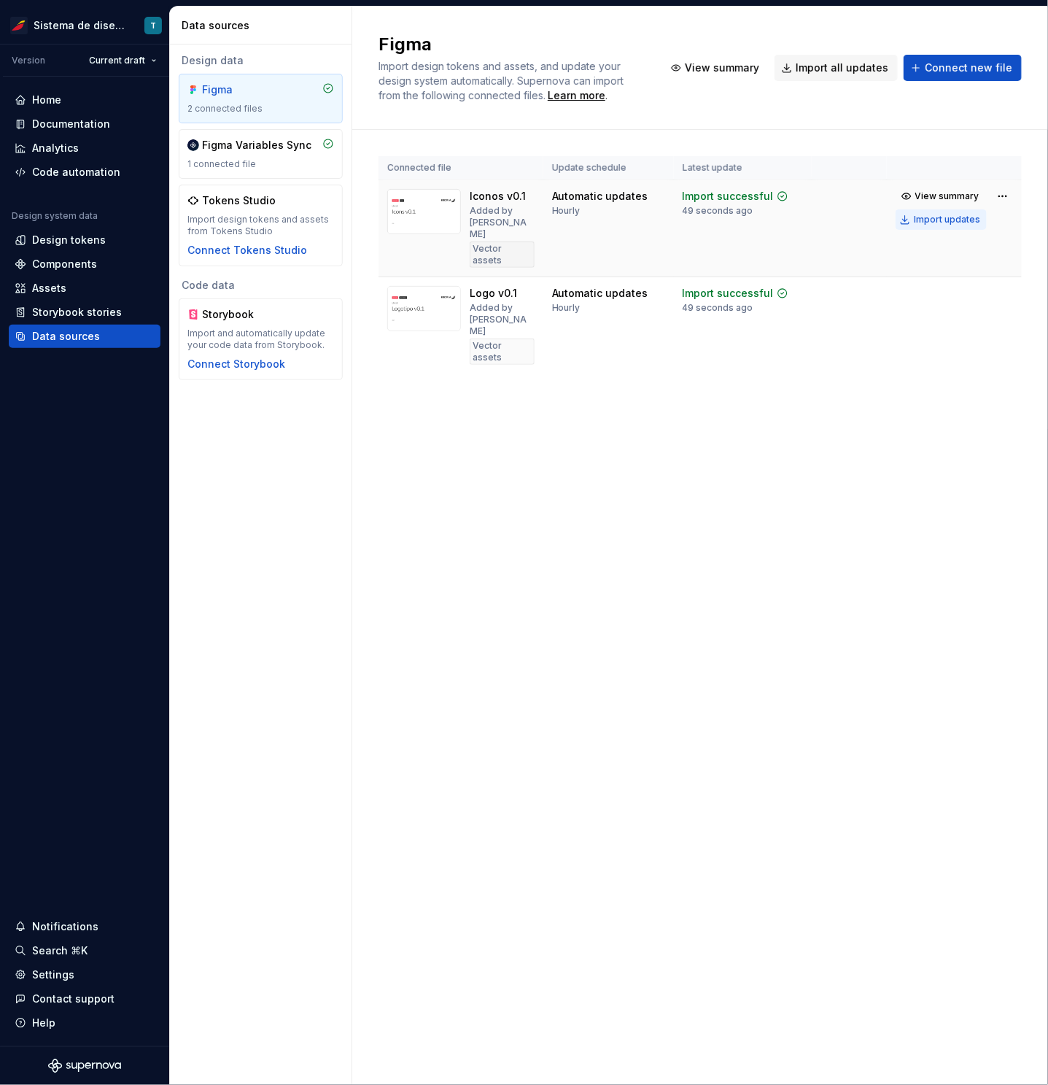
click at [962, 217] on div "Import updates" at bounding box center [947, 220] width 66 height 12
click at [956, 218] on div "Import updates" at bounding box center [947, 220] width 66 height 12
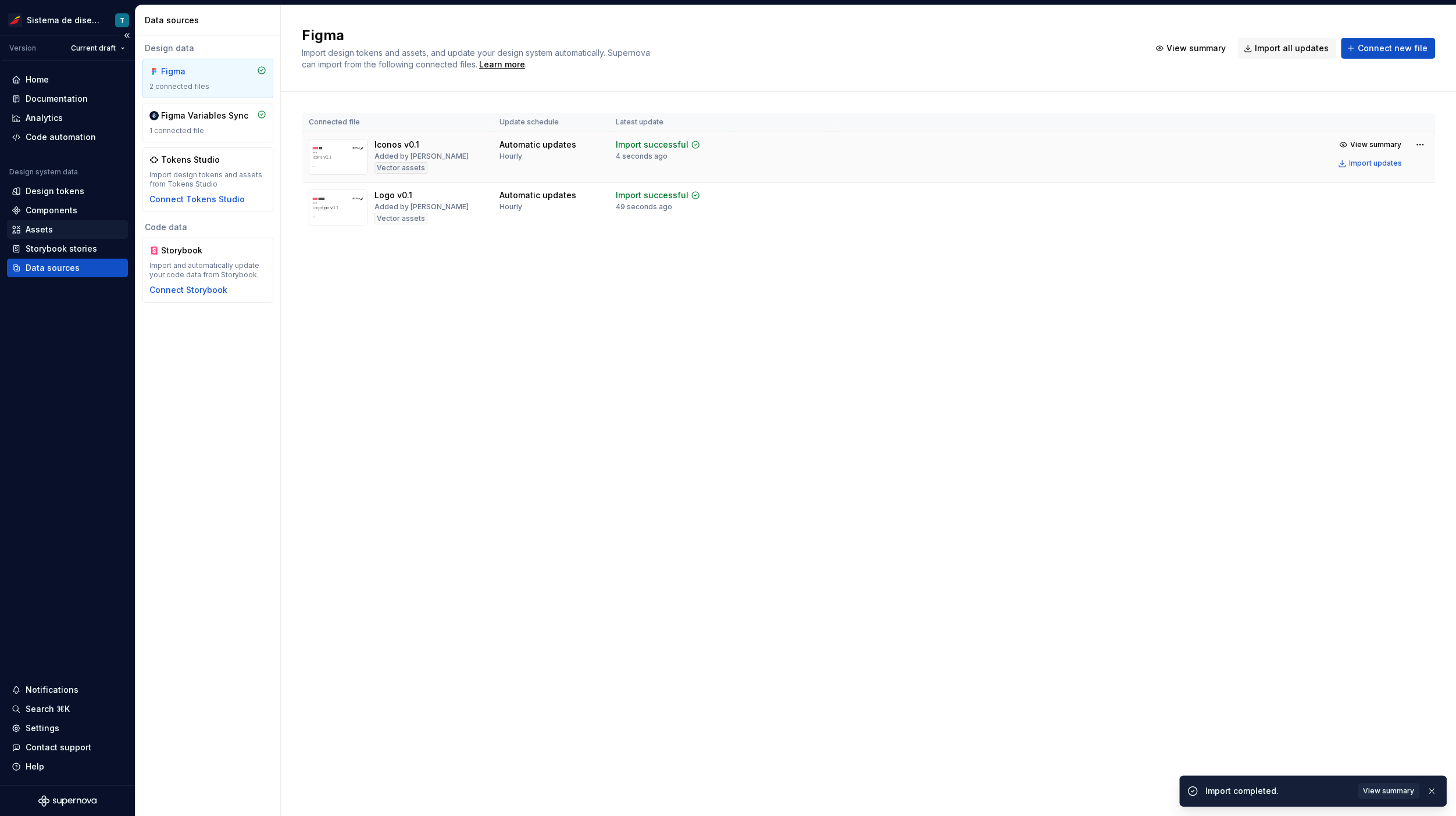
click at [48, 227] on div "Assets" at bounding box center [39, 230] width 27 height 12
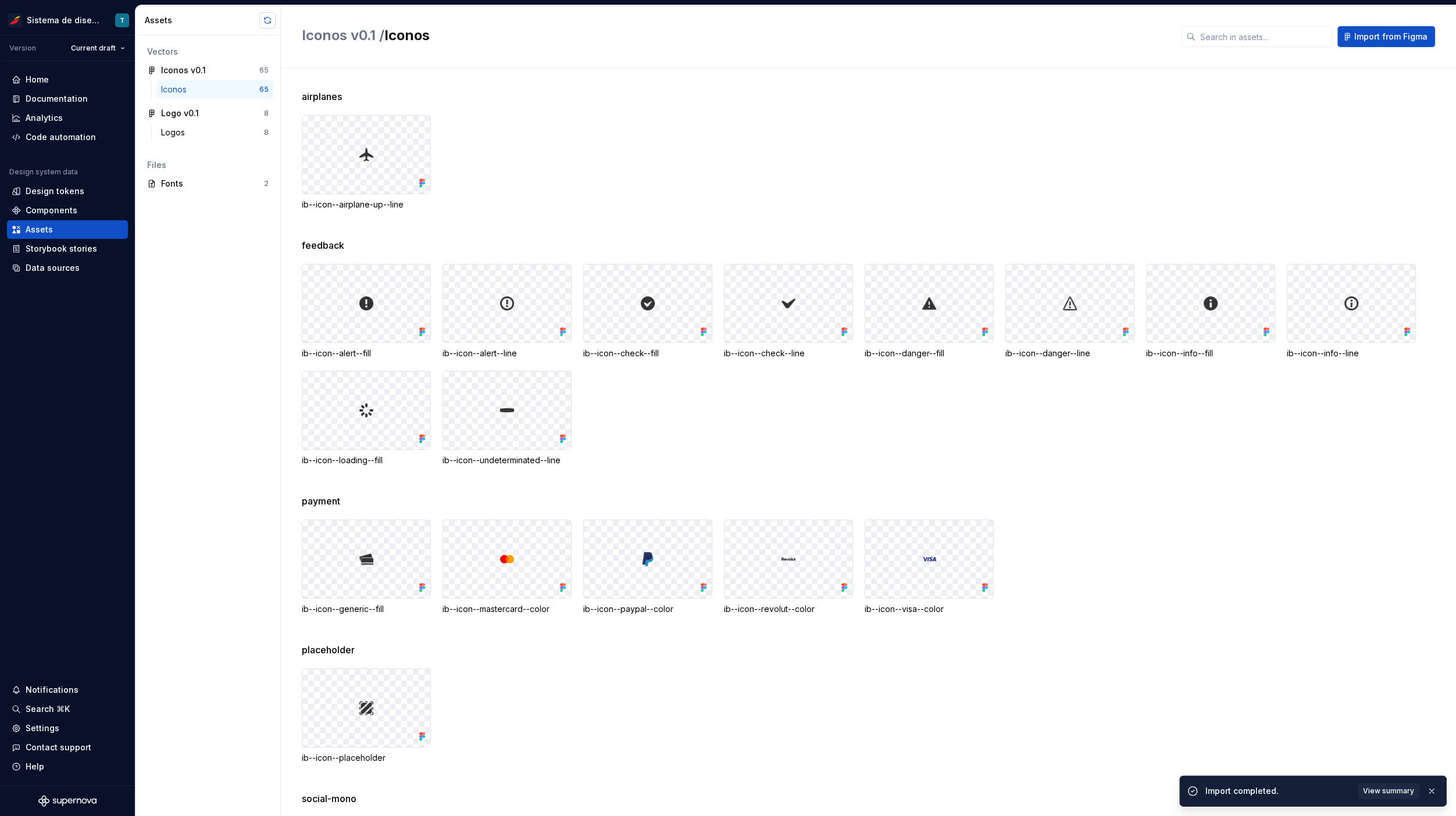
click at [270, 21] on button "button" at bounding box center [267, 20] width 16 height 16
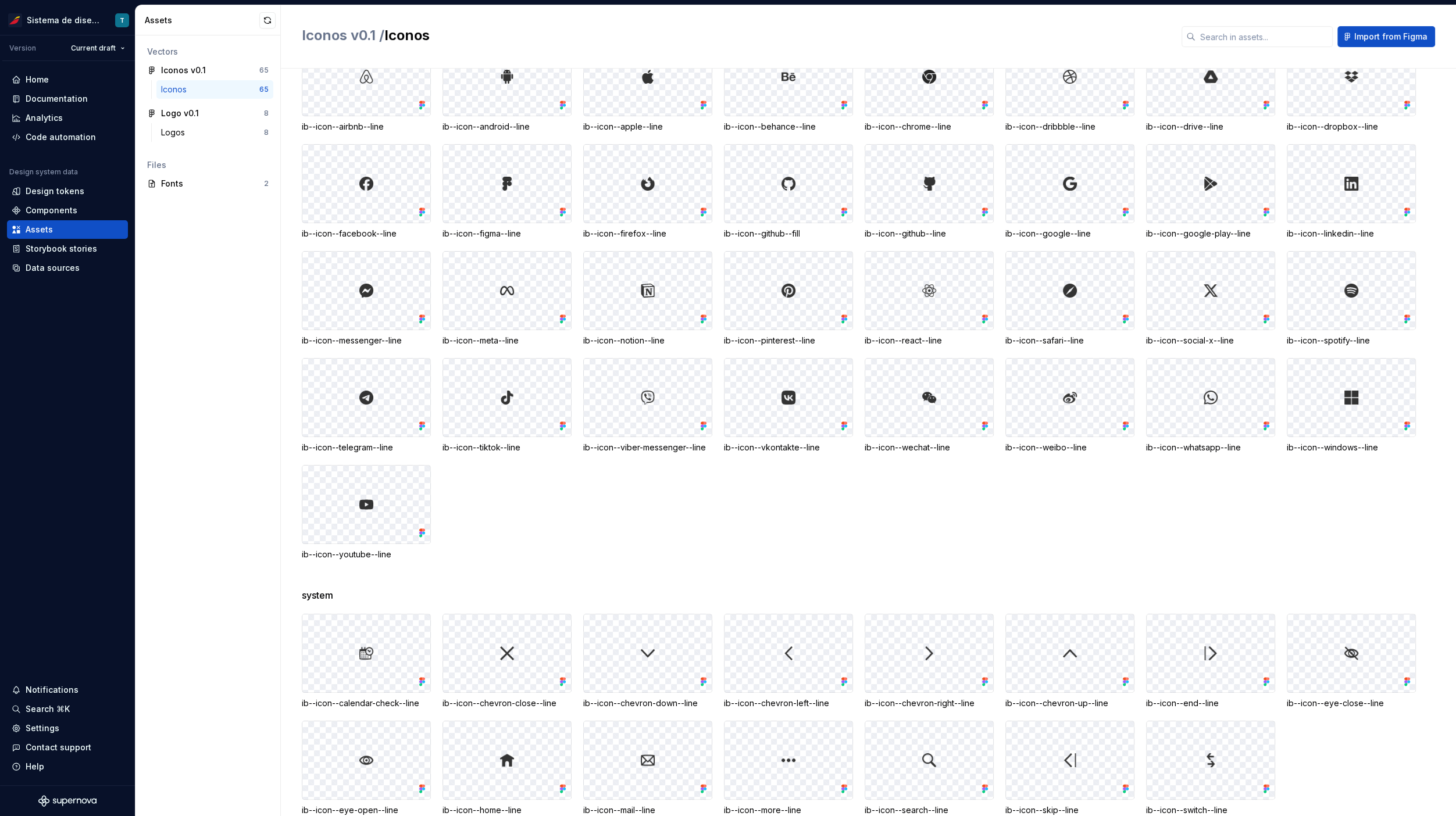
scroll to position [768, 0]
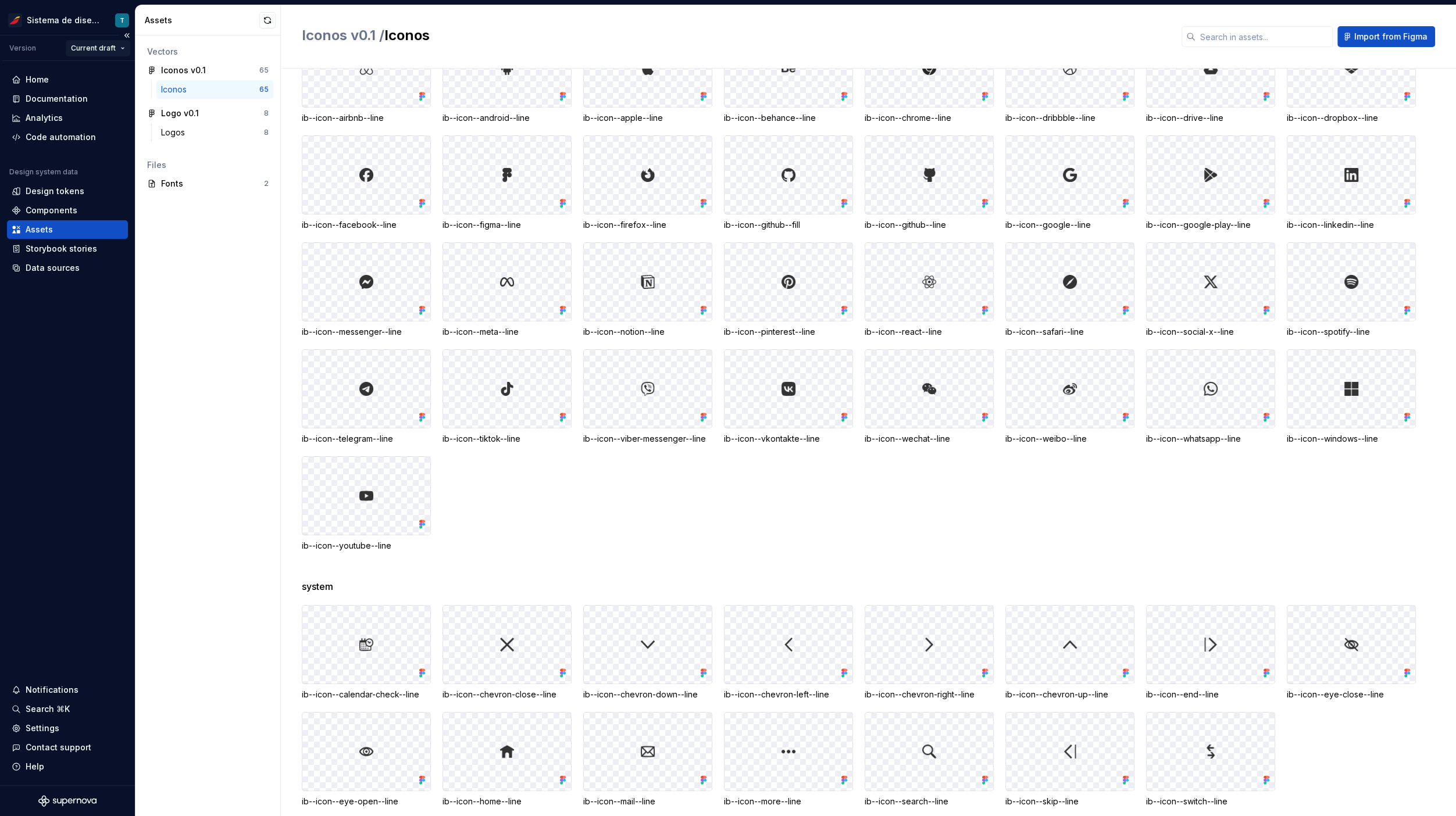
click at [101, 49] on html "Sistema de diseño Iberia T Version Current draft Home Documentation Analytics C…" at bounding box center [728, 408] width 1456 height 816
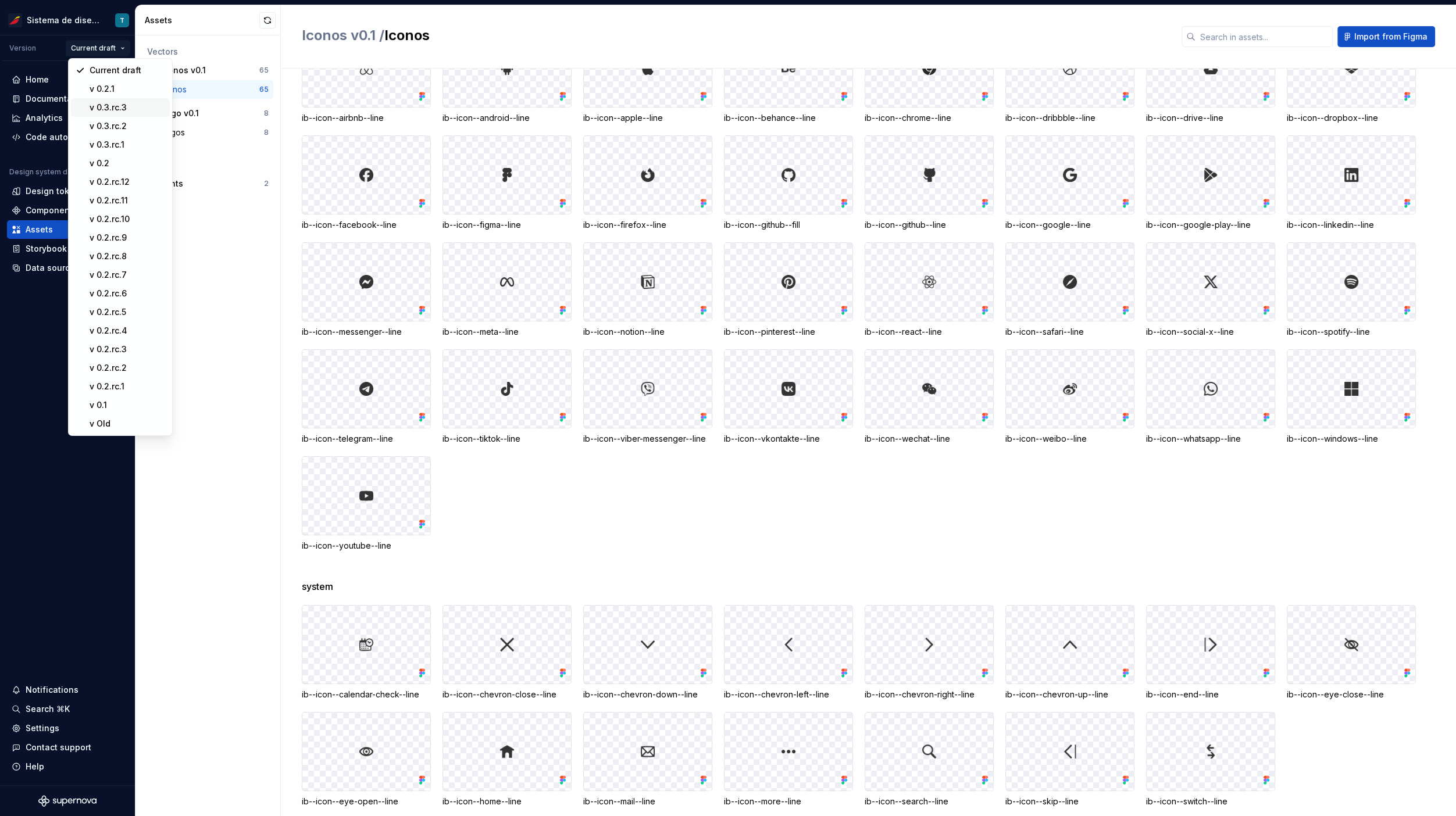
click at [133, 105] on div "v 0.3.rc.3" at bounding box center [127, 108] width 76 height 12
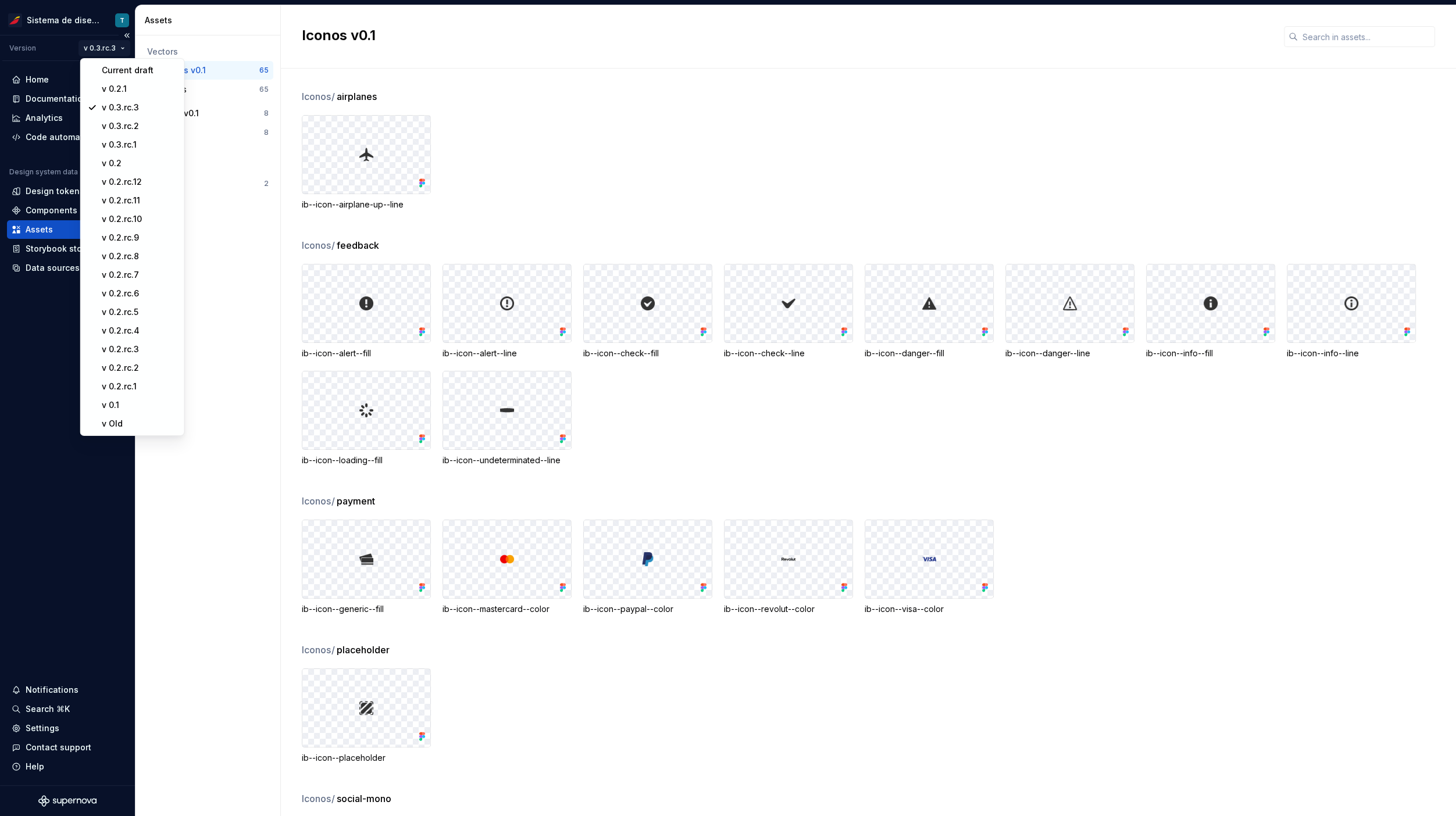
click at [112, 47] on html "Sistema de diseño Iberia T Version v 0.3.rc.3 Home Documentation Analytics Code…" at bounding box center [728, 408] width 1456 height 816
click at [120, 65] on div "Current draft" at bounding box center [139, 70] width 76 height 12
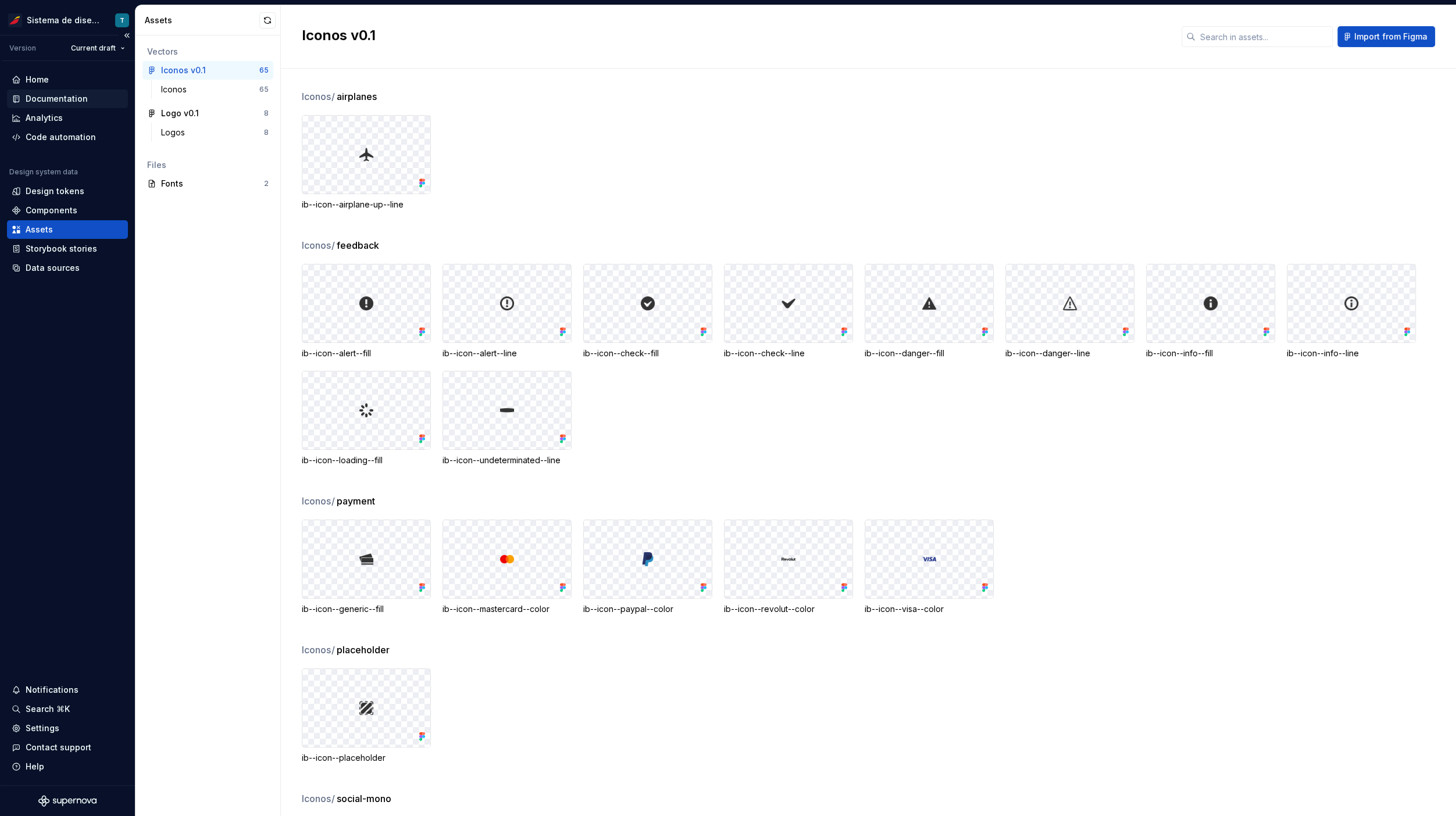
click at [85, 100] on div "Documentation" at bounding box center [68, 99] width 112 height 12
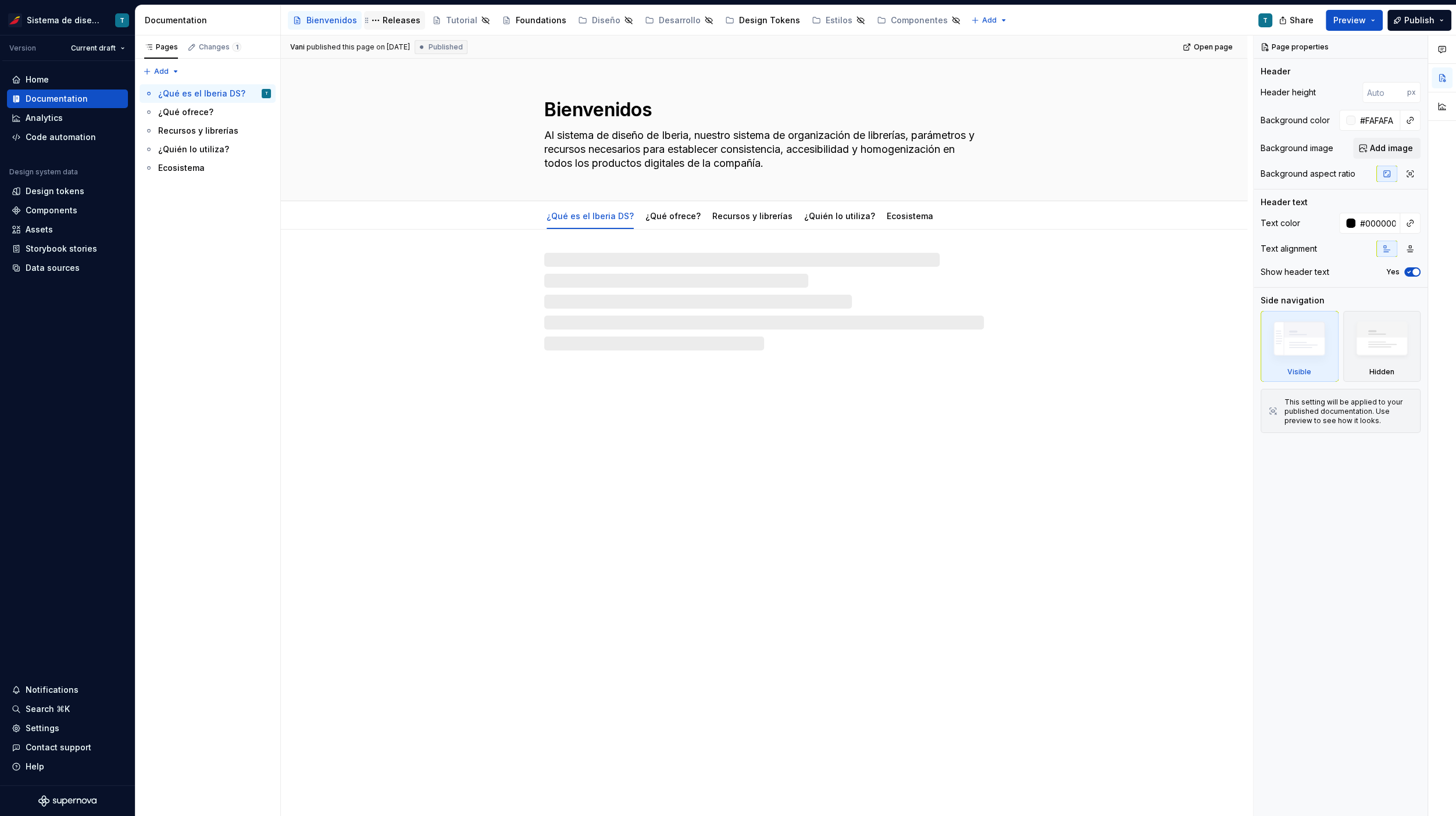
click at [400, 18] on div "Releases" at bounding box center [401, 20] width 37 height 12
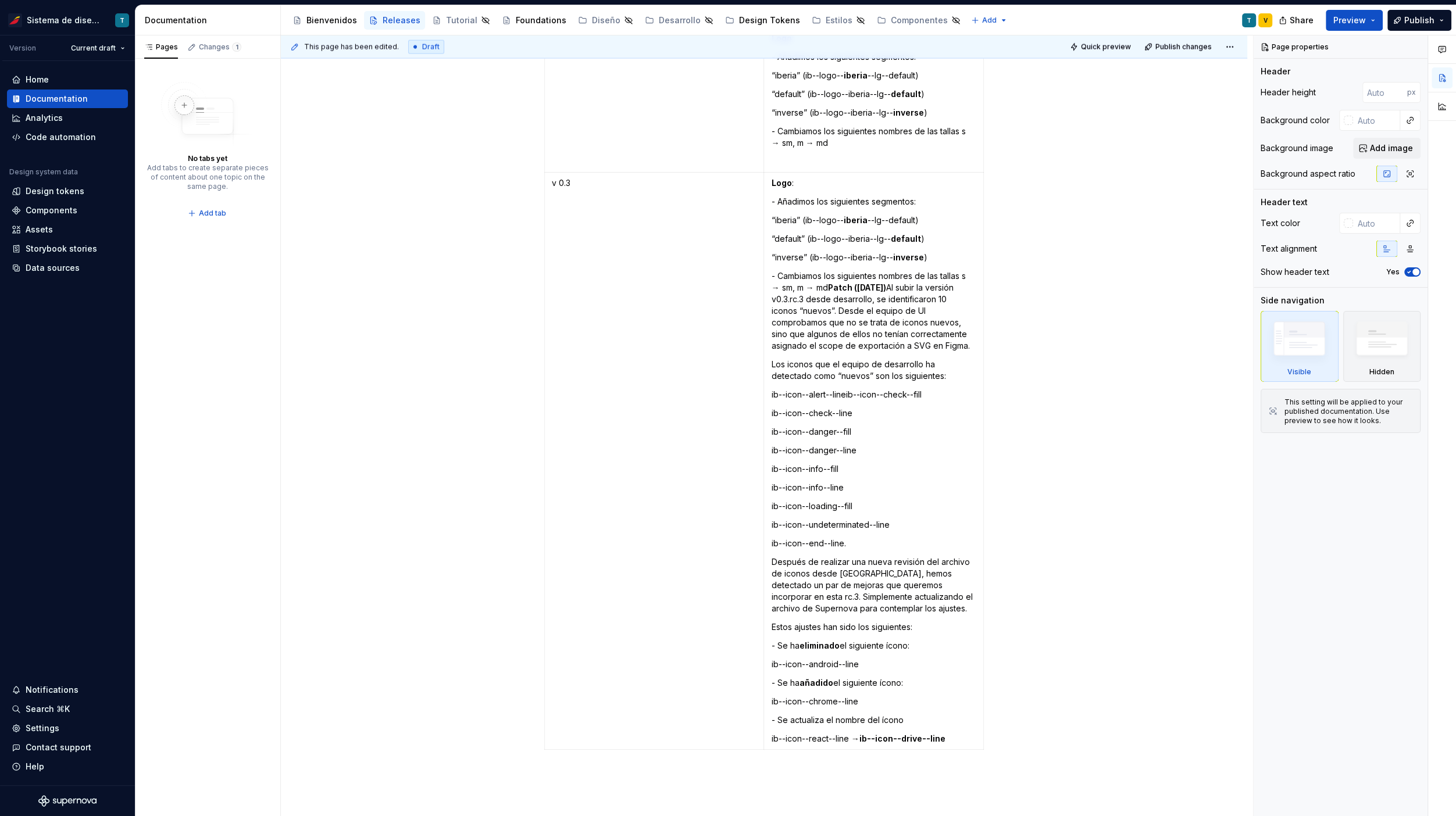
scroll to position [3521, 0]
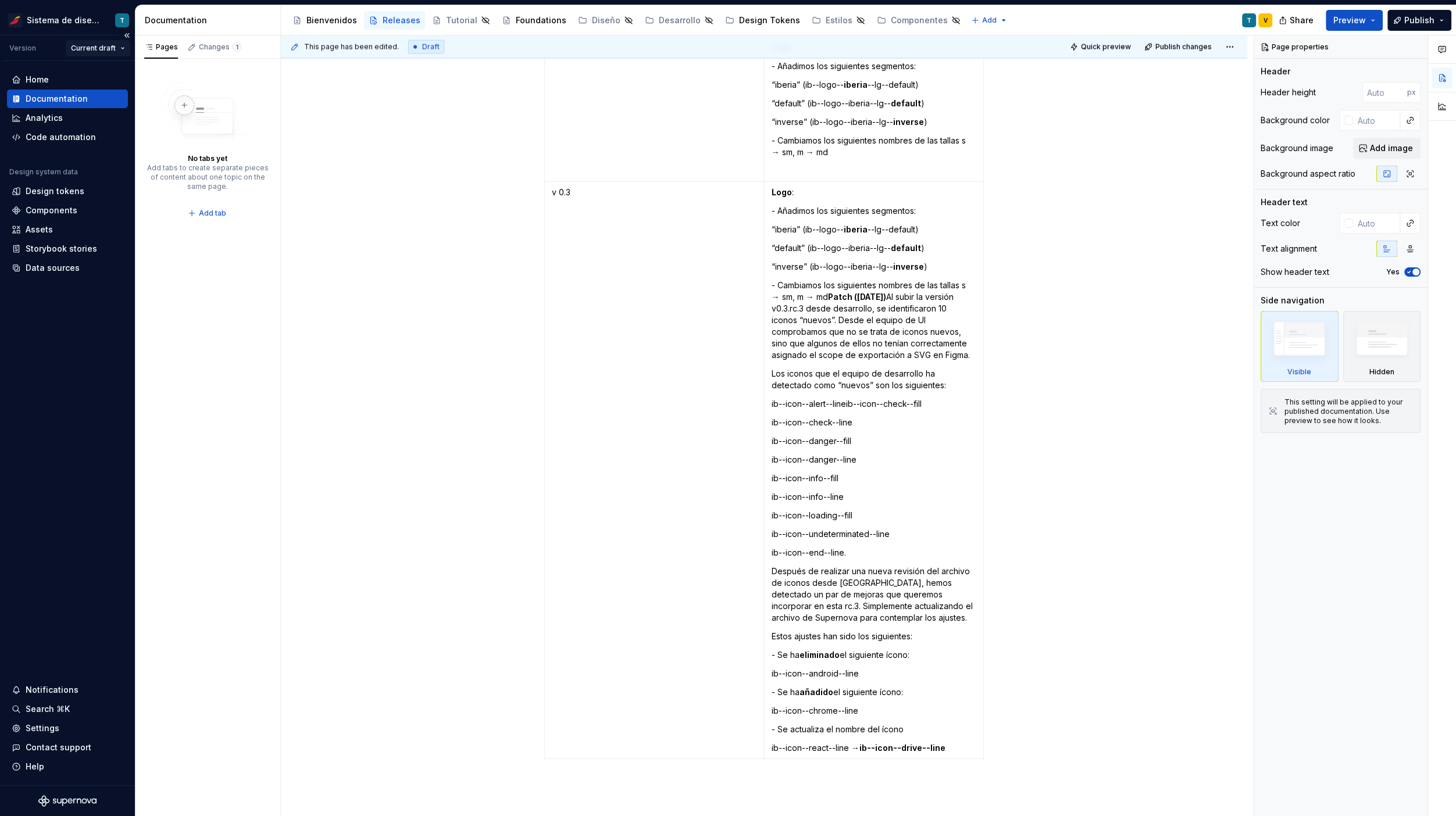
click at [104, 49] on html "Sistema de diseño Iberia T Version Current draft Home Documentation Analytics C…" at bounding box center [728, 408] width 1456 height 816
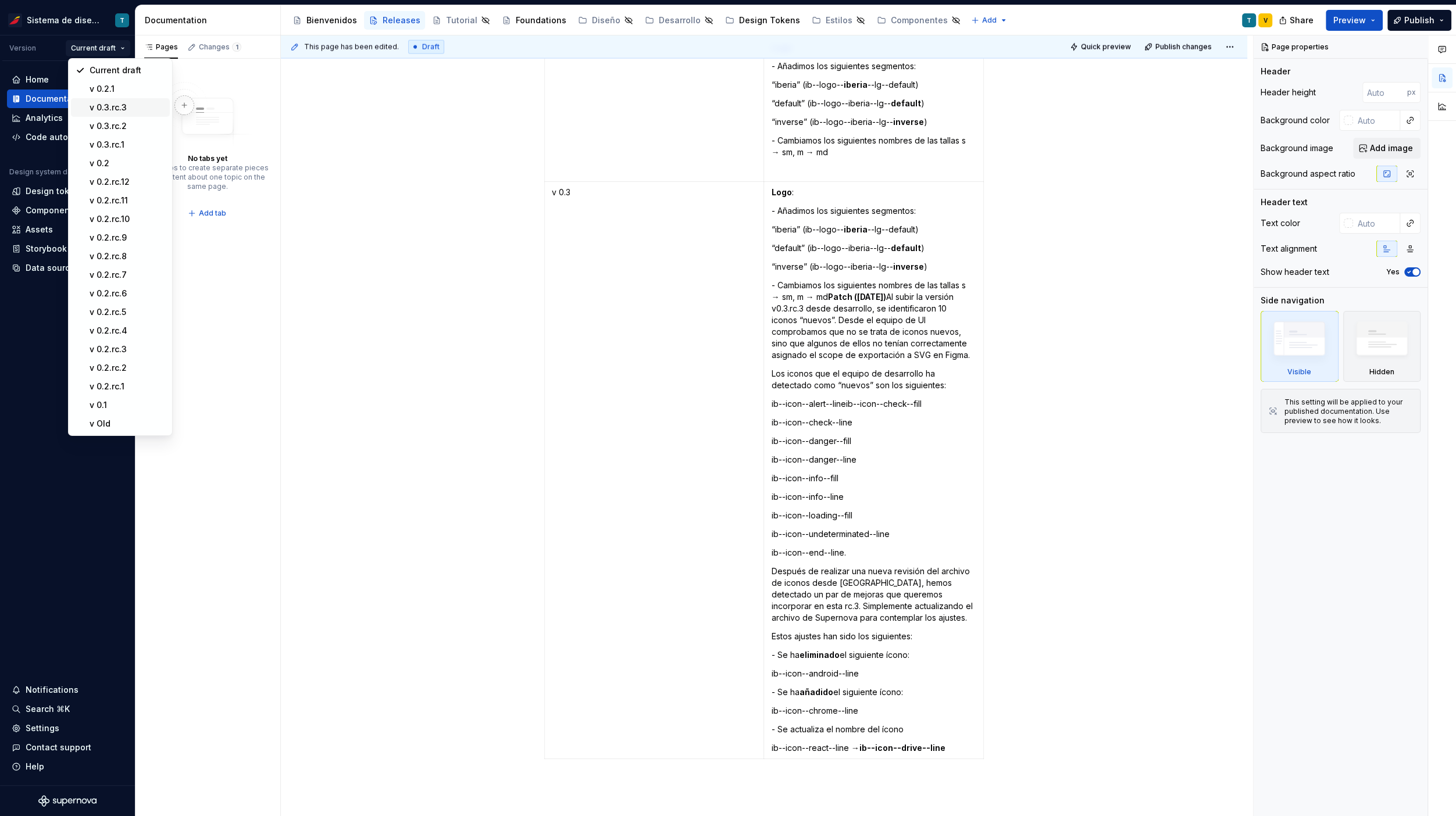
click at [128, 102] on div "v 0.3.rc.3" at bounding box center [127, 108] width 76 height 12
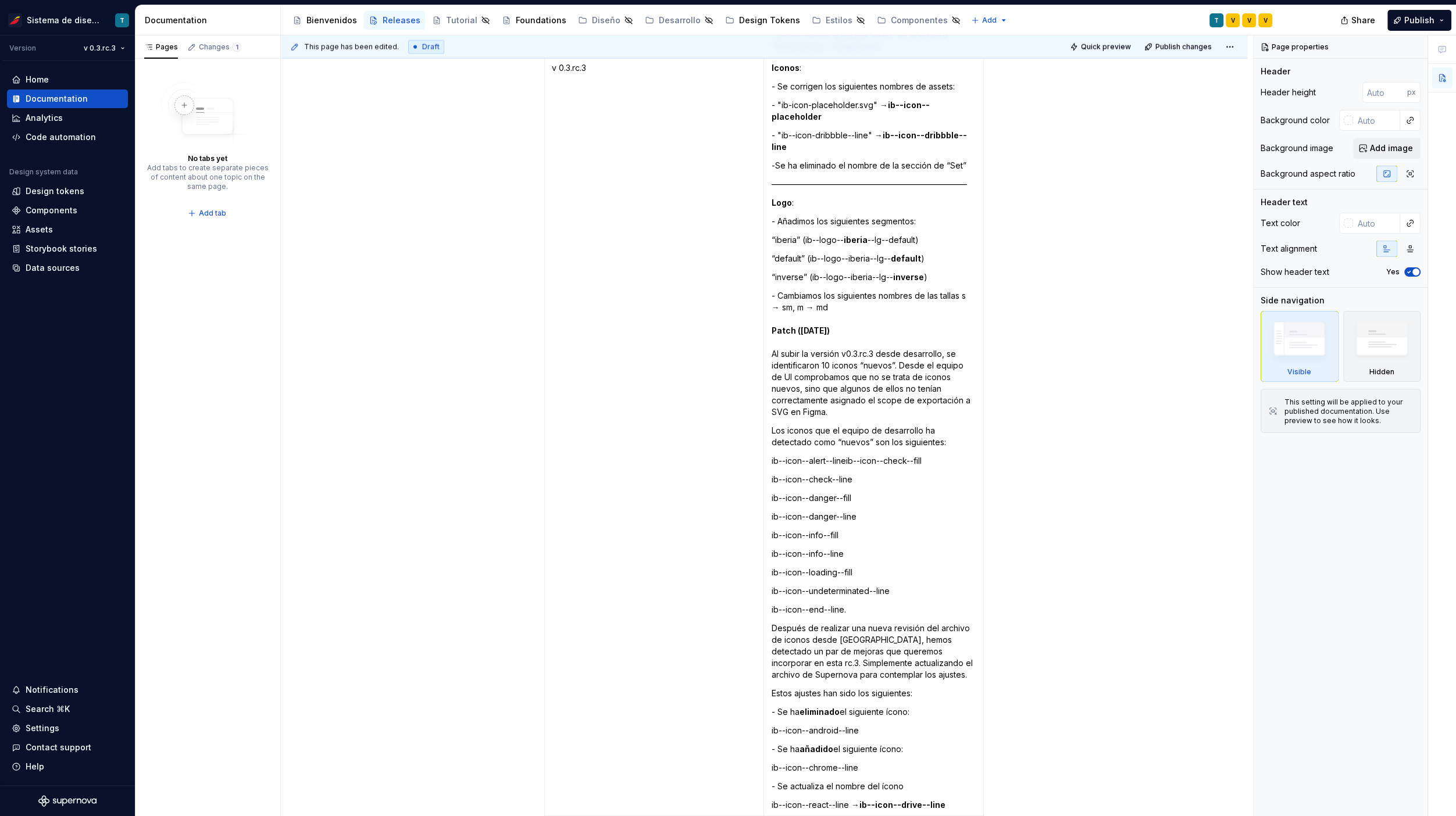
scroll to position [3375, 0]
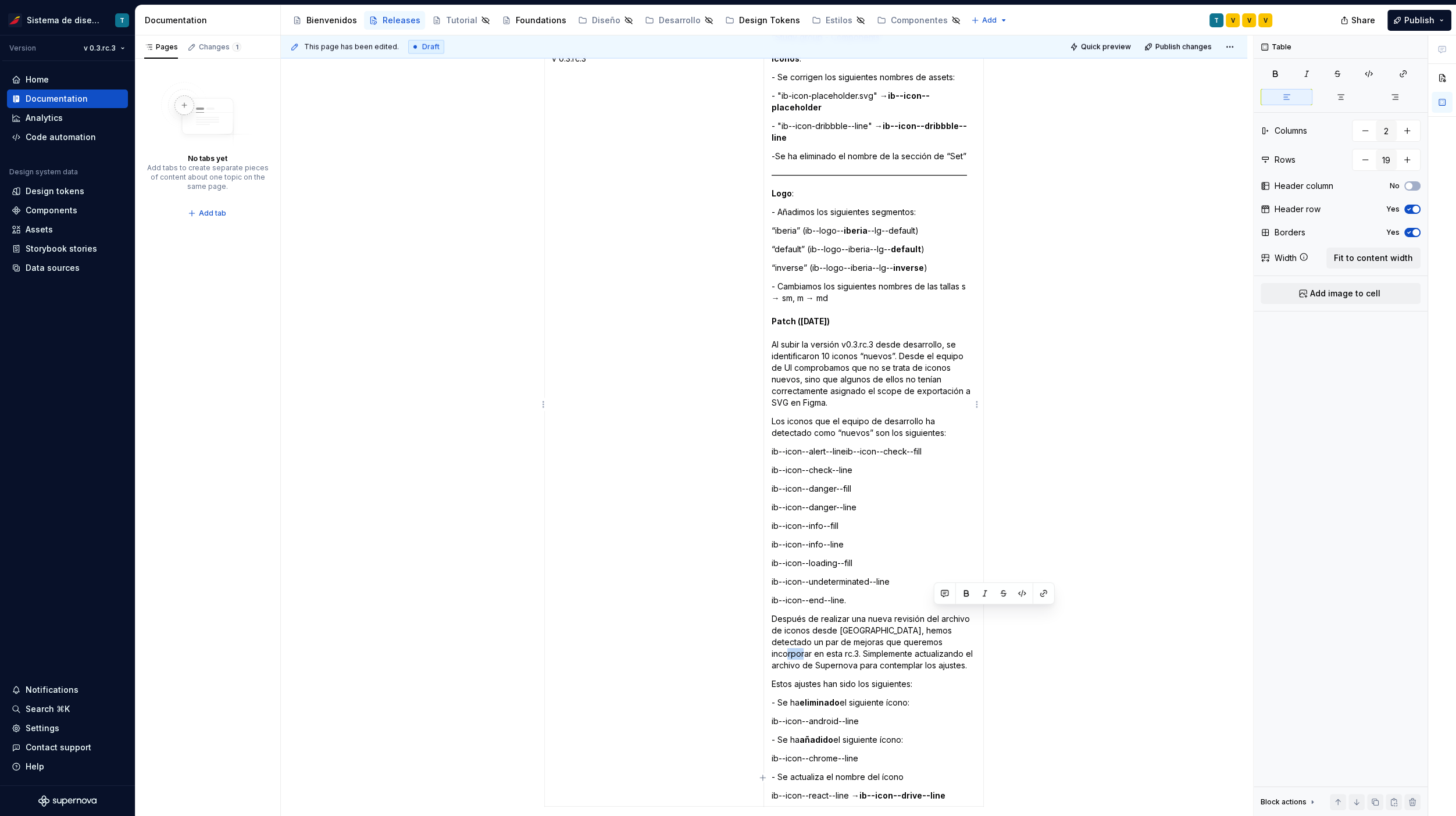
drag, startPoint x: 948, startPoint y: 614, endPoint x: 933, endPoint y: 614, distance: 15.0
click at [835, 614] on p "Después de realizar una nueva revisión del archivo de iconos desde [GEOGRAPHIC_…" at bounding box center [873, 642] width 206 height 58
click at [835, 616] on p "Después de realizar una nueva revisión del archivo de iconos desde [GEOGRAPHIC_…" at bounding box center [873, 642] width 206 height 58
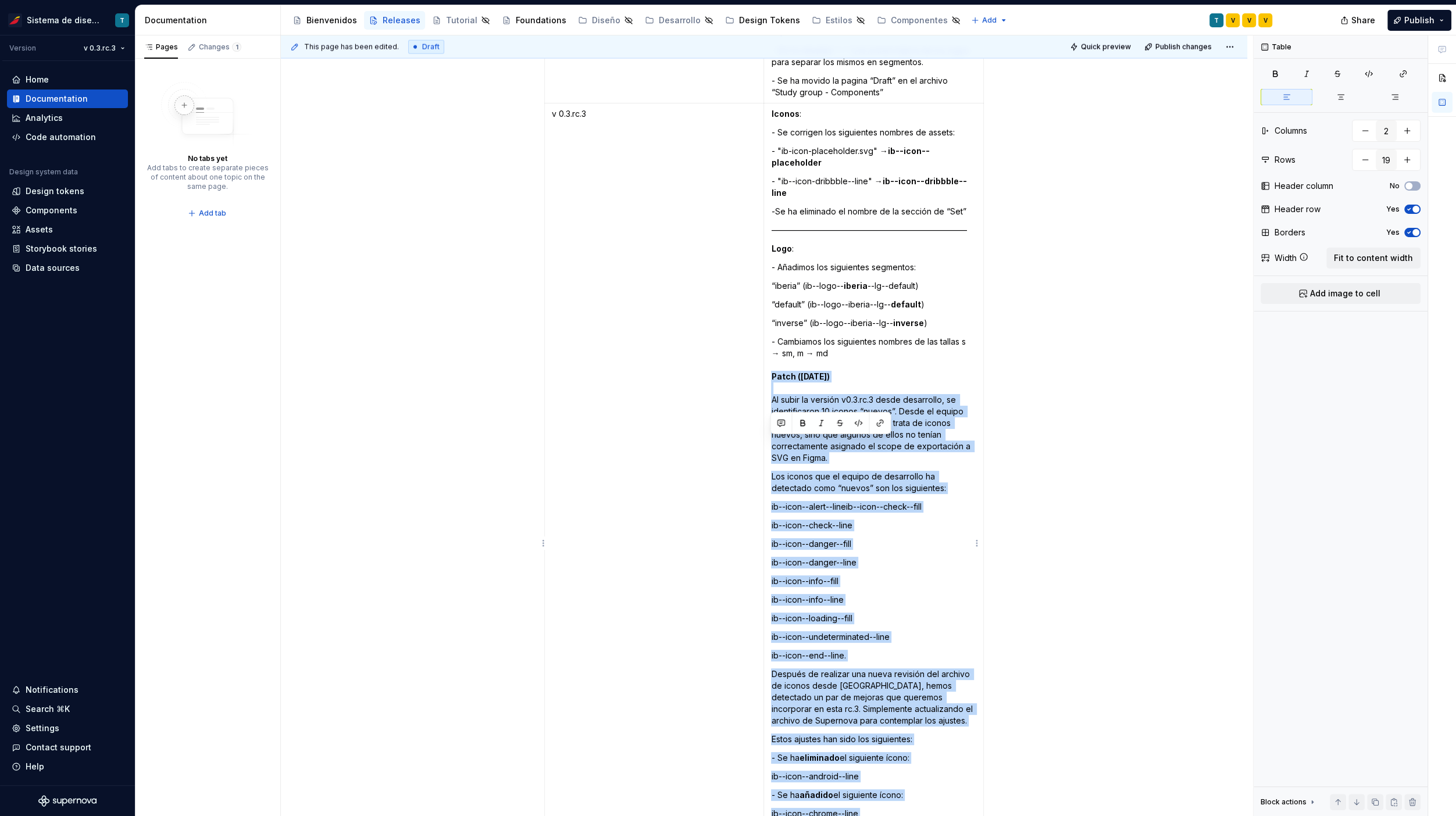
scroll to position [3628, 0]
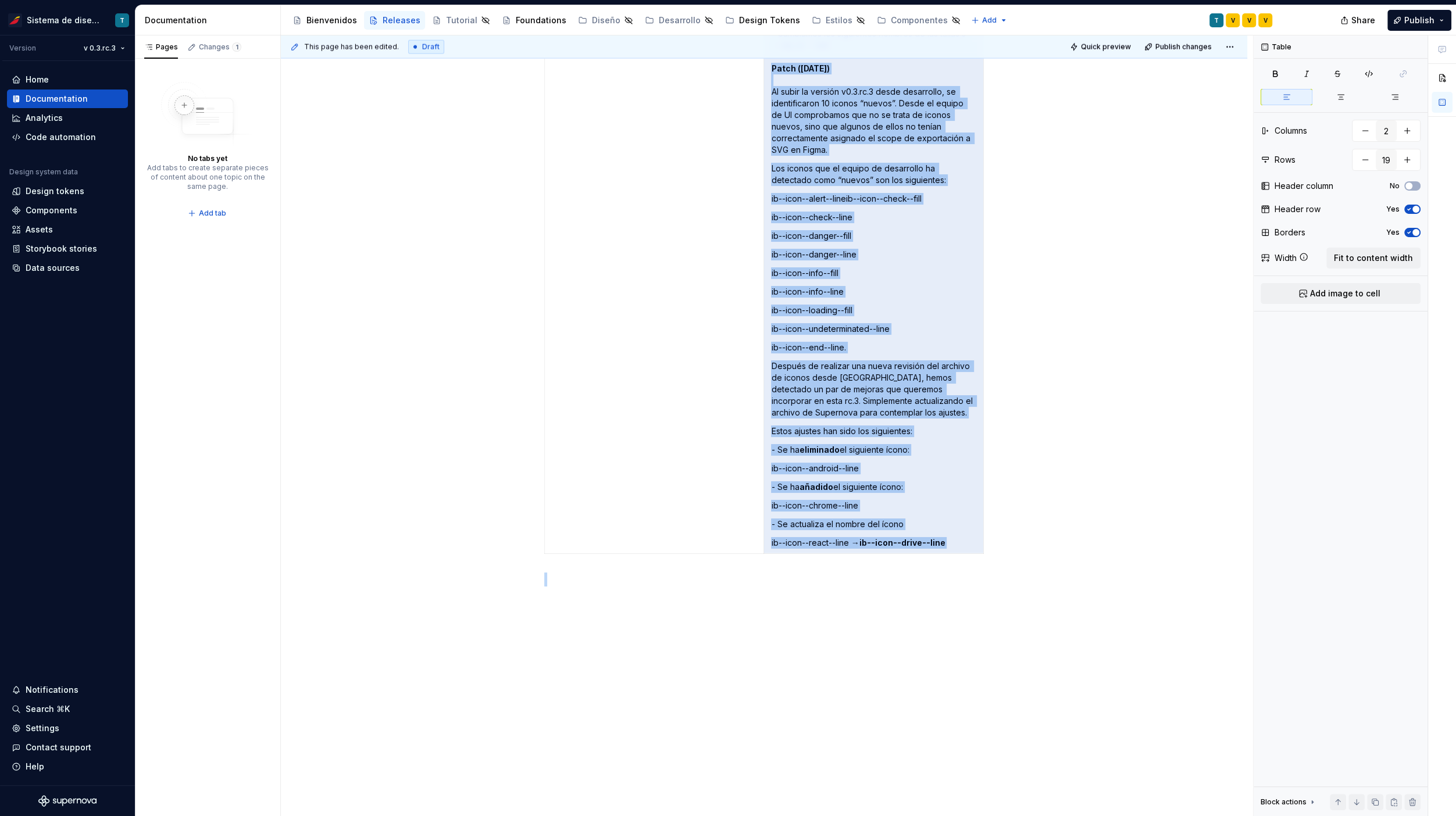
drag, startPoint x: 770, startPoint y: 441, endPoint x: 960, endPoint y: 769, distance: 379.1
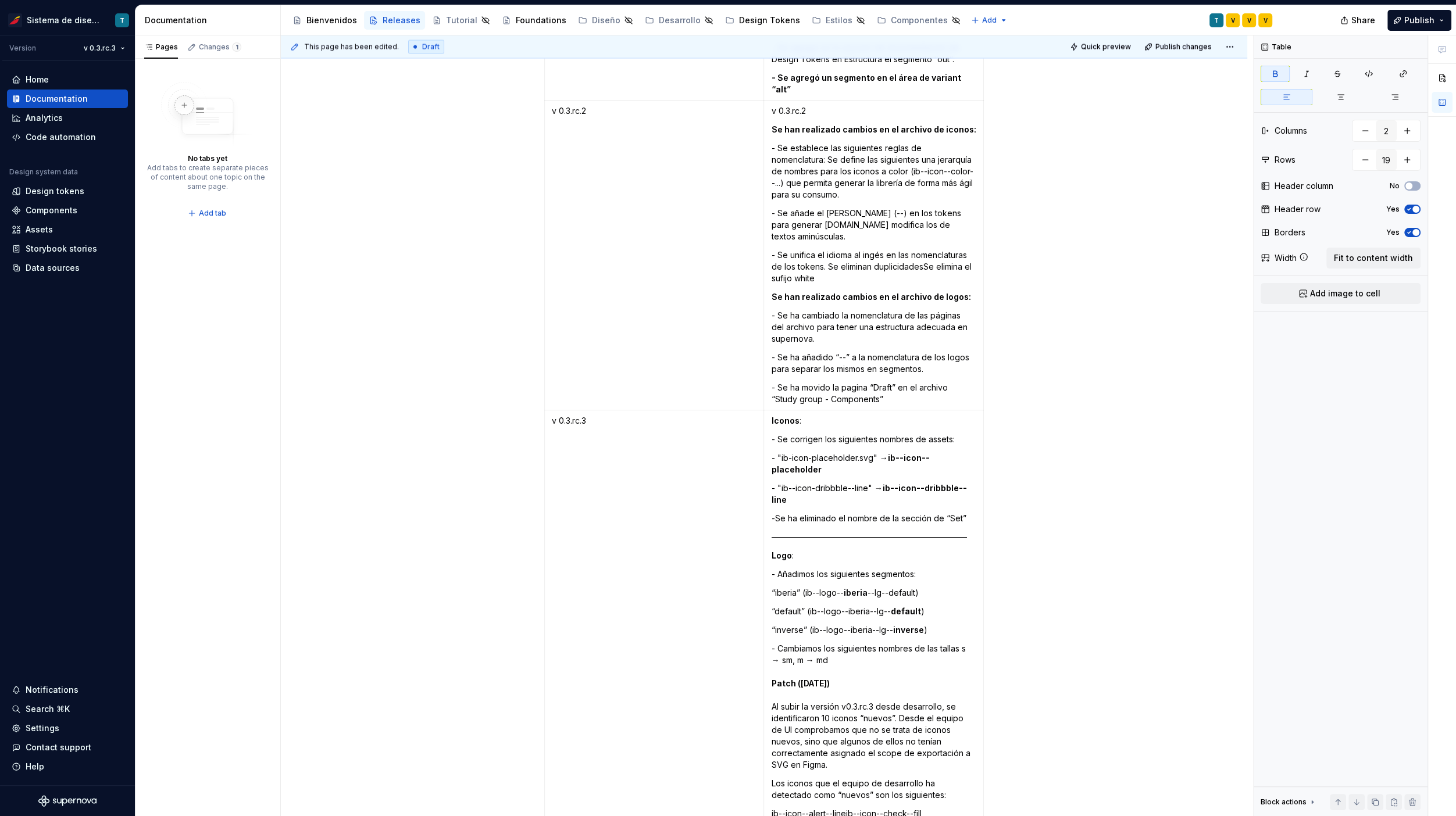
scroll to position [3195, 0]
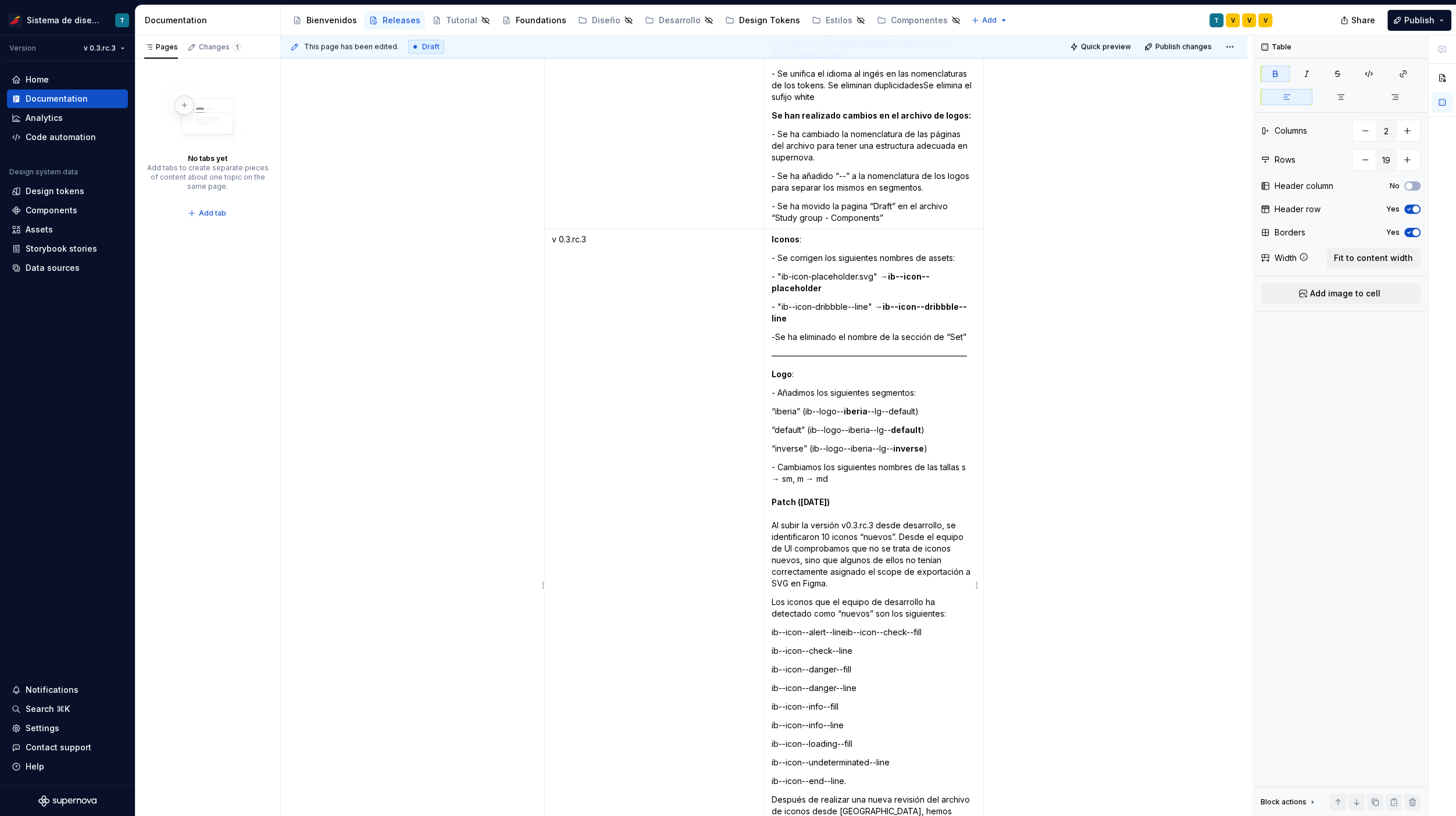
click at [786, 497] on strong "Patch ([DATE])" at bounding box center [799, 502] width 58 height 10
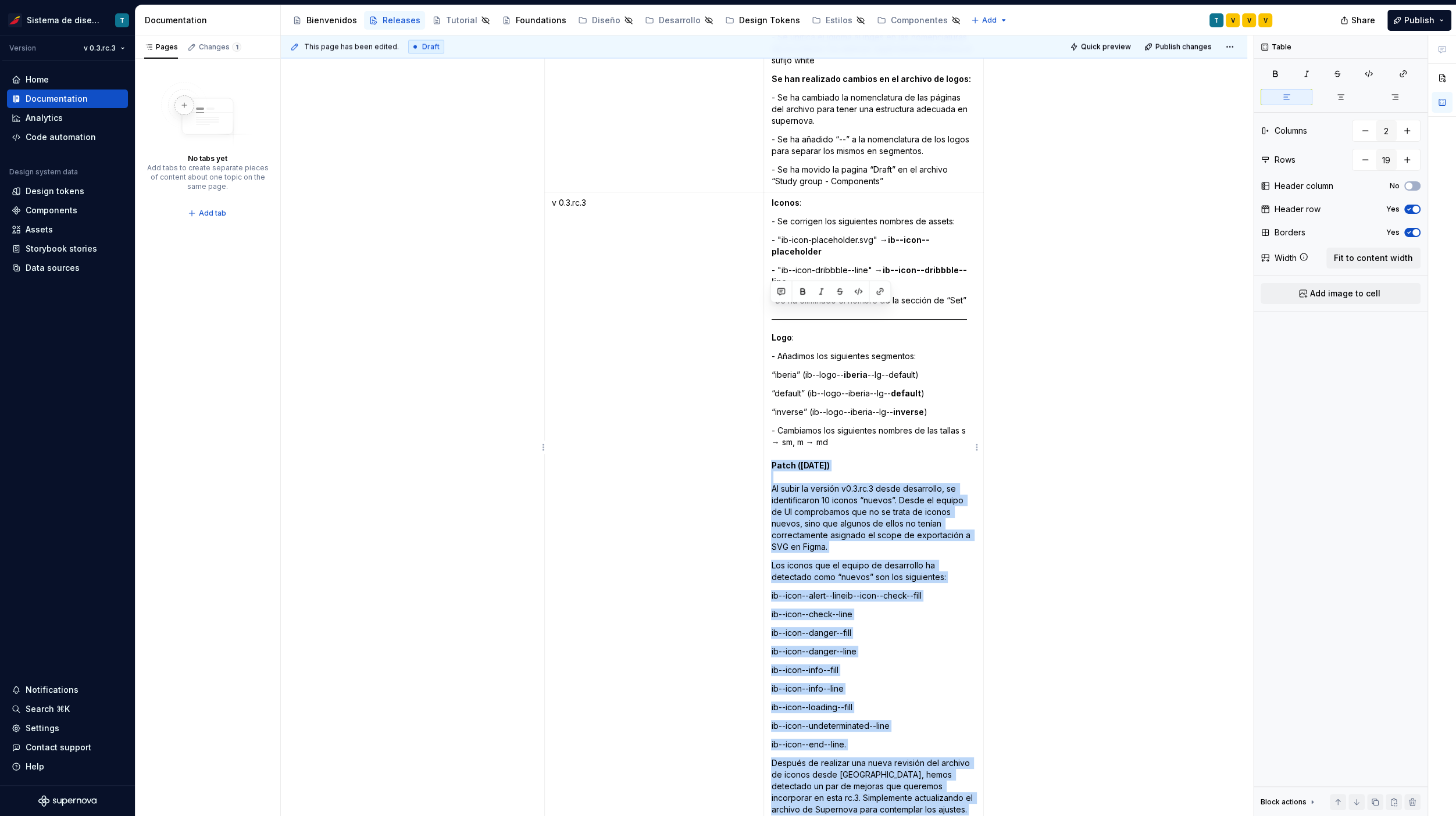
scroll to position [3628, 0]
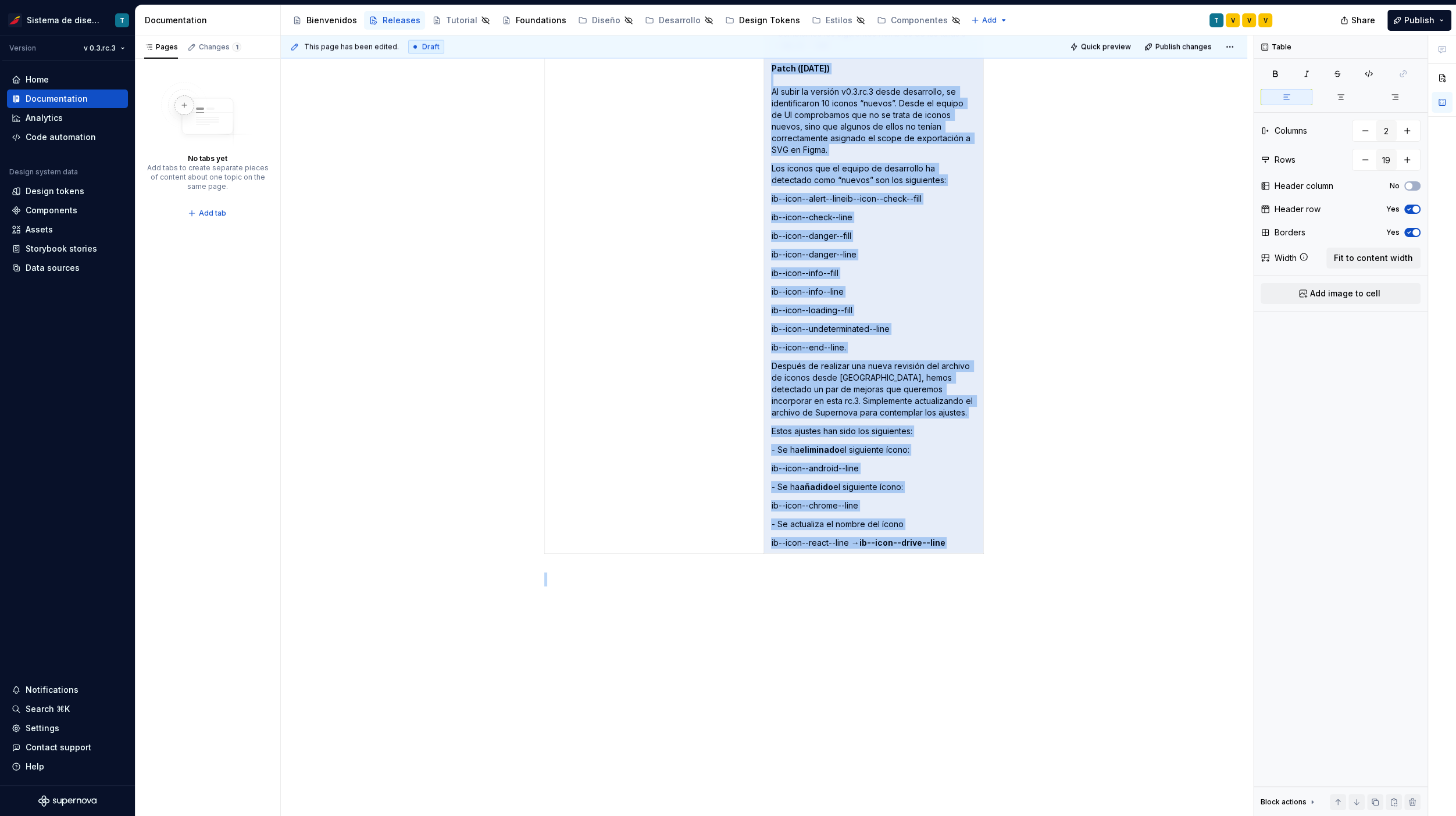
drag, startPoint x: 768, startPoint y: 484, endPoint x: 921, endPoint y: 652, distance: 227.2
click at [835, 537] on p "ib--icon--react--line → ib--icon--drive--line" at bounding box center [873, 543] width 206 height 12
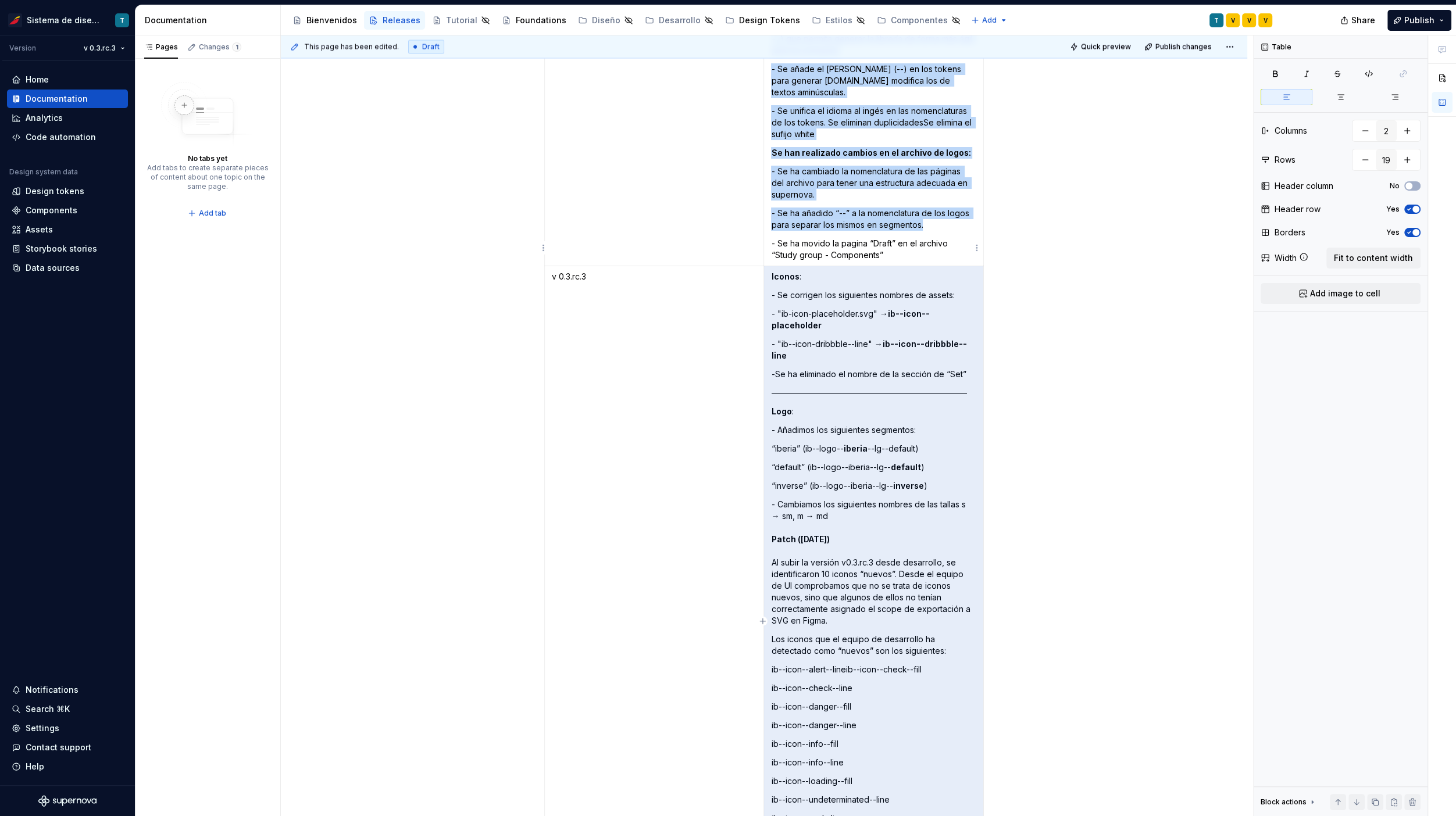
scroll to position [2951, 0]
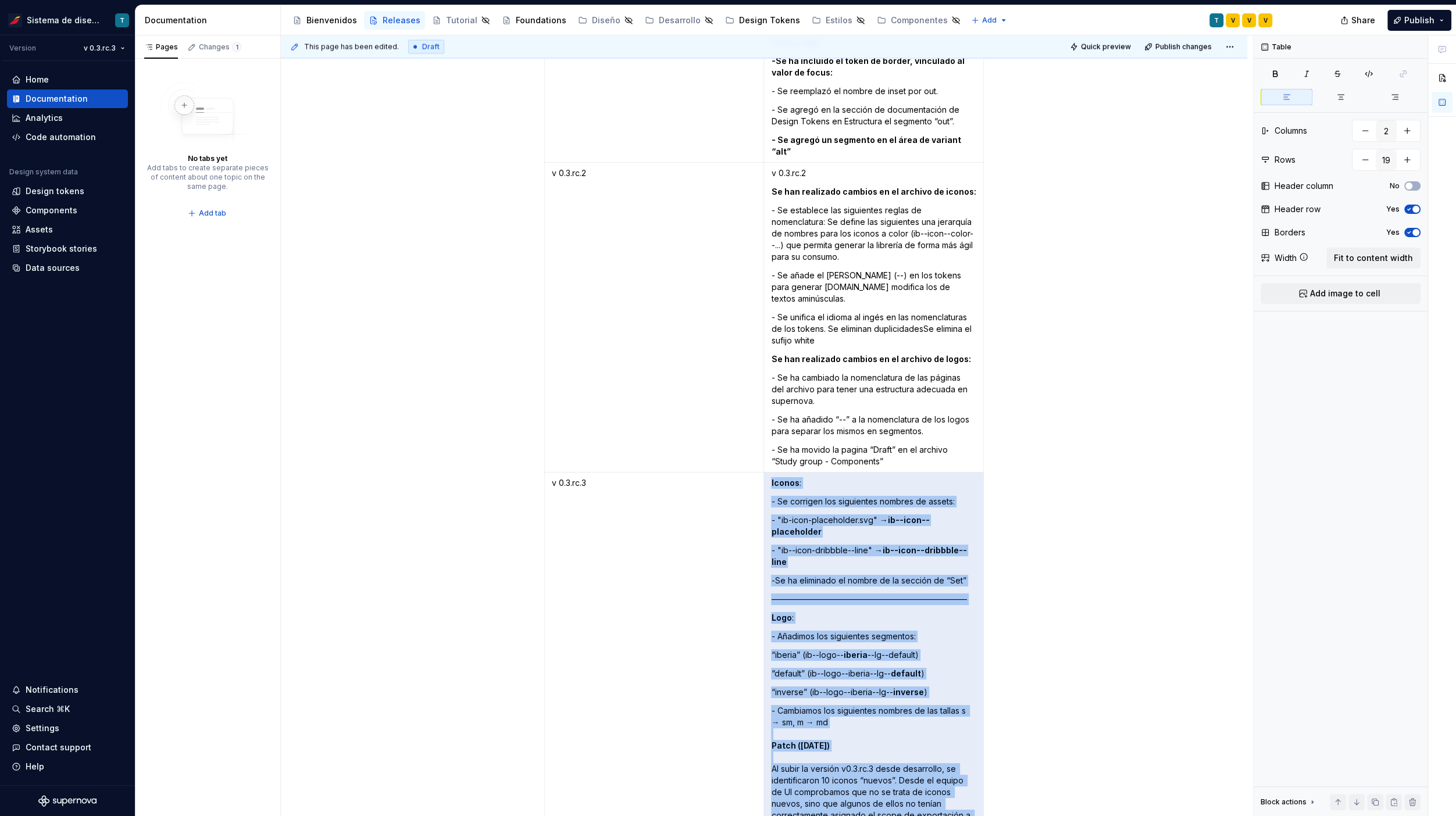
drag, startPoint x: 949, startPoint y: 510, endPoint x: 792, endPoint y: 732, distance: 271.9
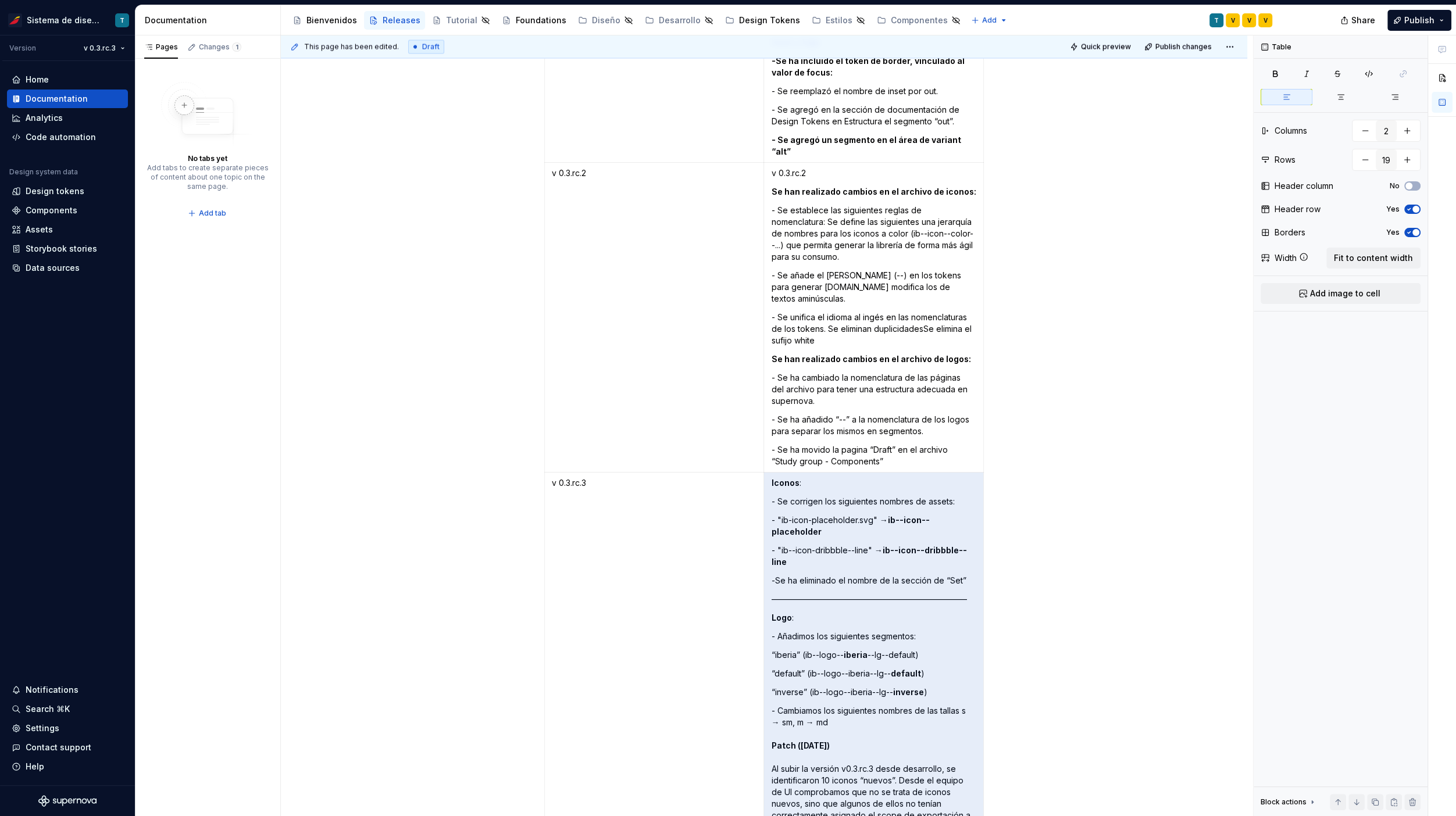
click at [793, 740] on strong "Patch ([DATE])" at bounding box center [799, 745] width 58 height 10
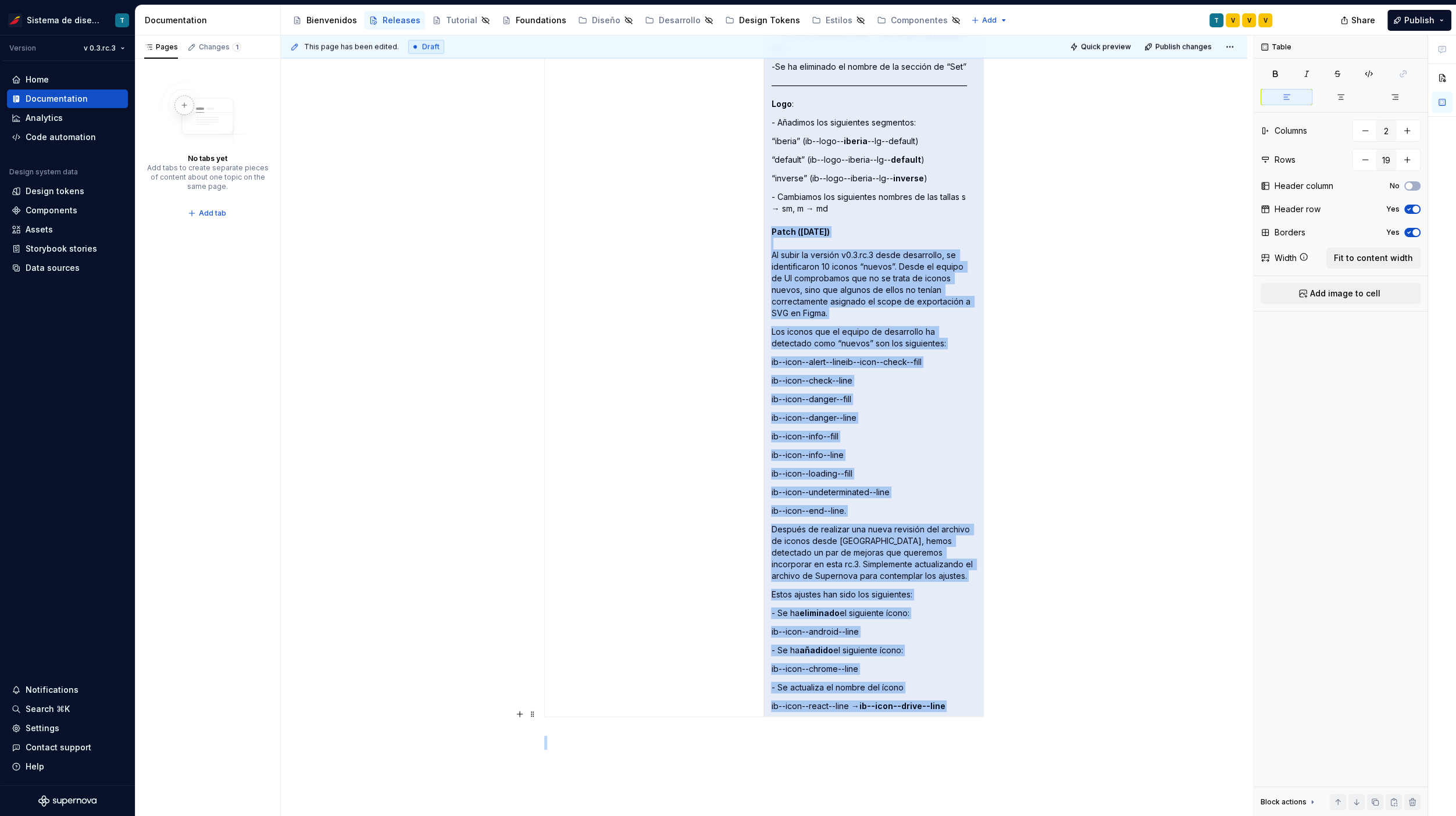
scroll to position [3628, 0]
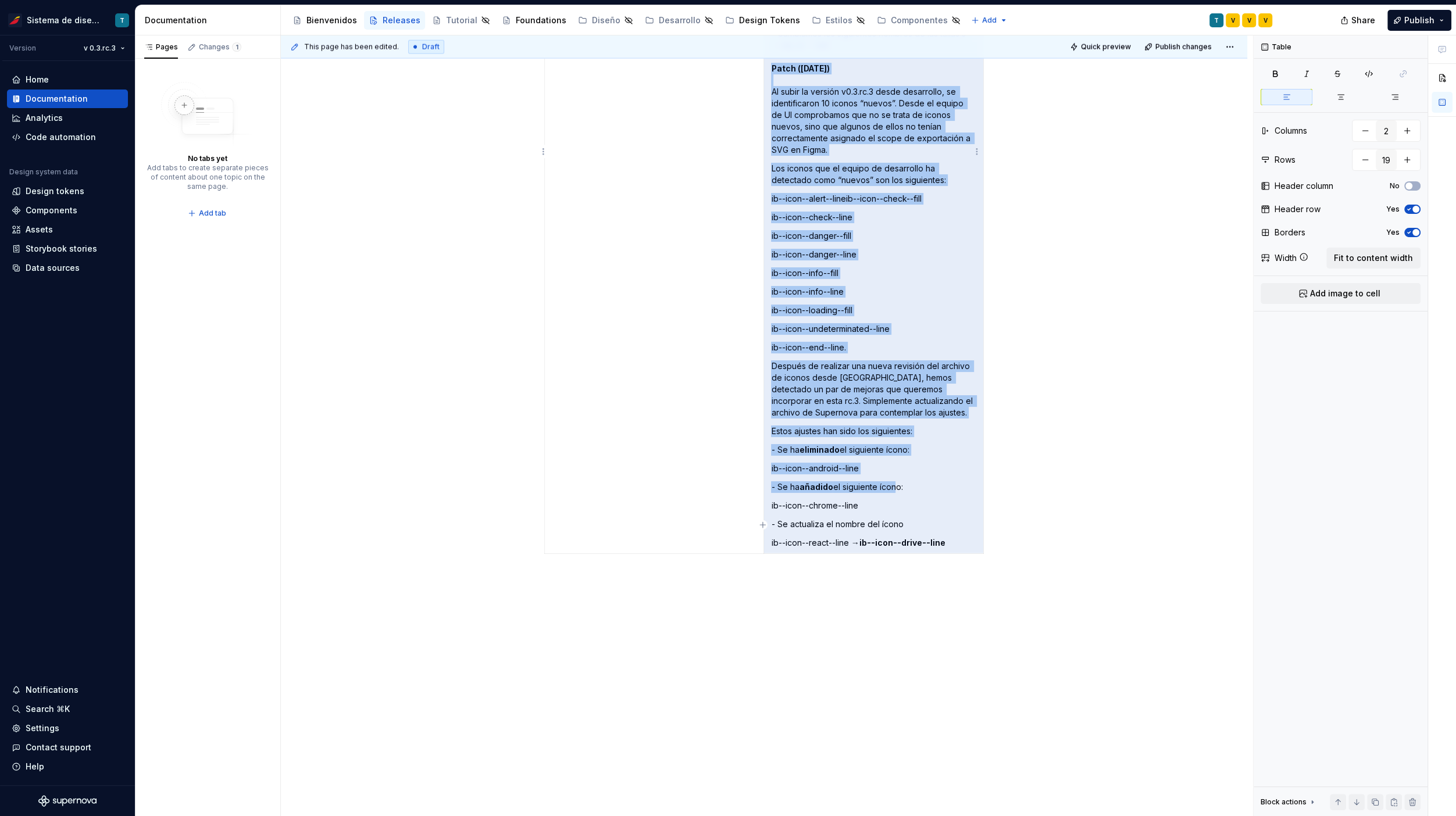
drag, startPoint x: 769, startPoint y: 675, endPoint x: 898, endPoint y: 453, distance: 256.8
click at [835, 453] on td "Iconos : - Se corrigen los siguientes nombres de assets:  - "ib-icon-placeholde…" at bounding box center [874, 175] width 220 height 759
click at [835, 481] on p "- Se ha añadido el siguiente ícono:" at bounding box center [873, 487] width 206 height 12
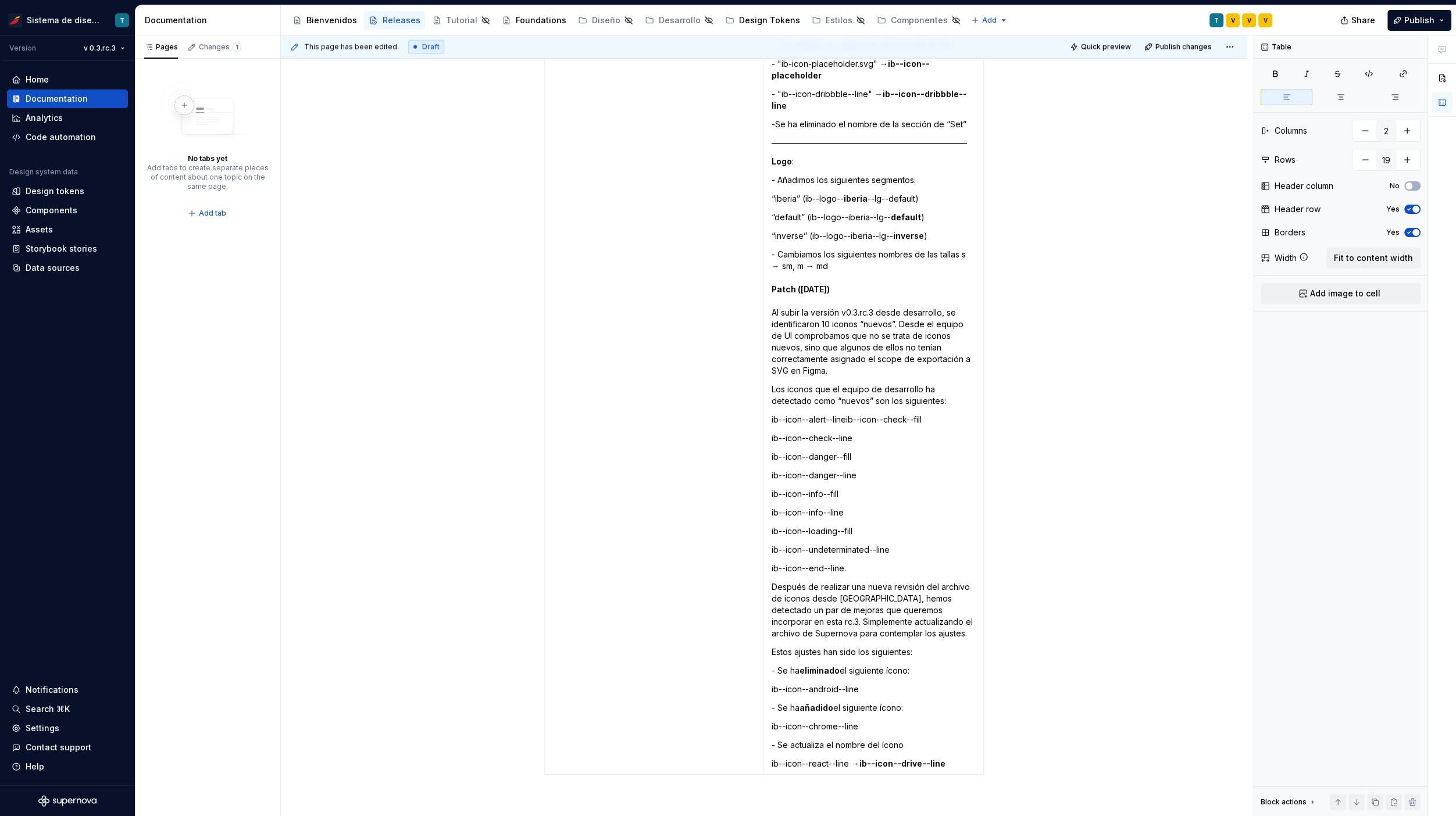
scroll to position [3398, 0]
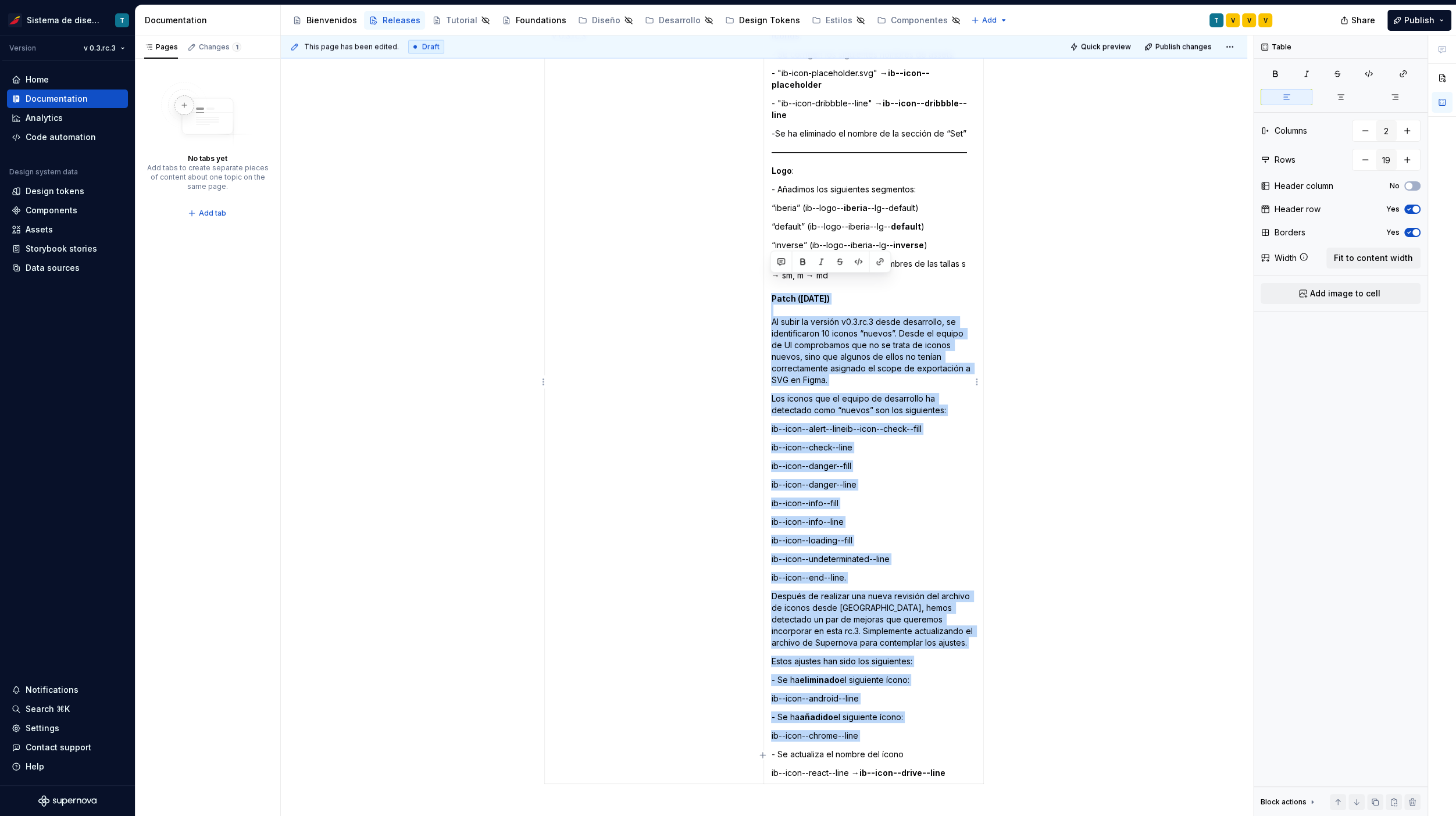
drag, startPoint x: 771, startPoint y: 281, endPoint x: 908, endPoint y: 716, distance: 456.1
click at [835, 716] on td "Iconos : - Se corrigen los siguientes nombres de assets:  - "ib-icon-placeholde…" at bounding box center [874, 405] width 220 height 759
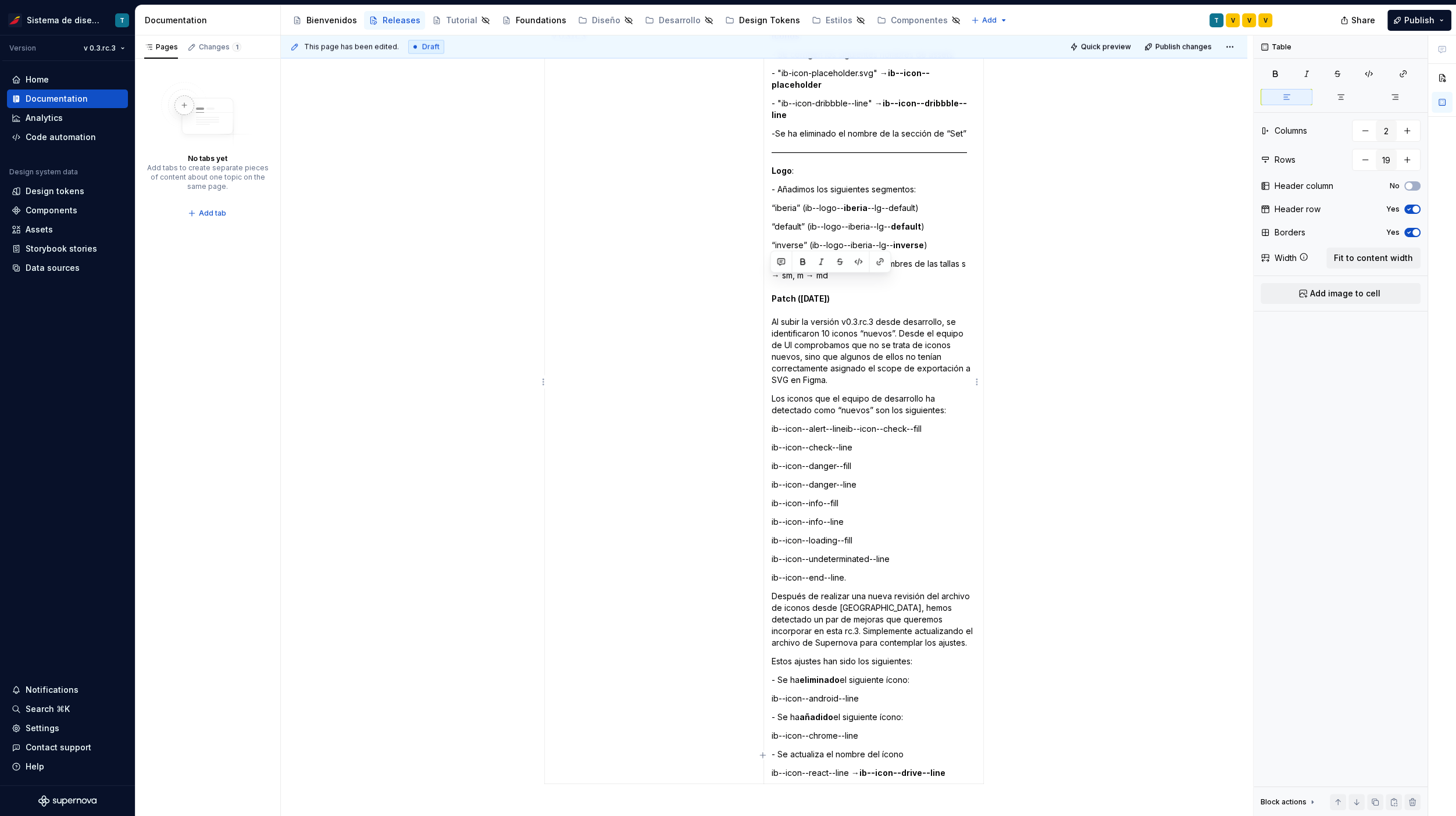
scroll to position [3184, 0]
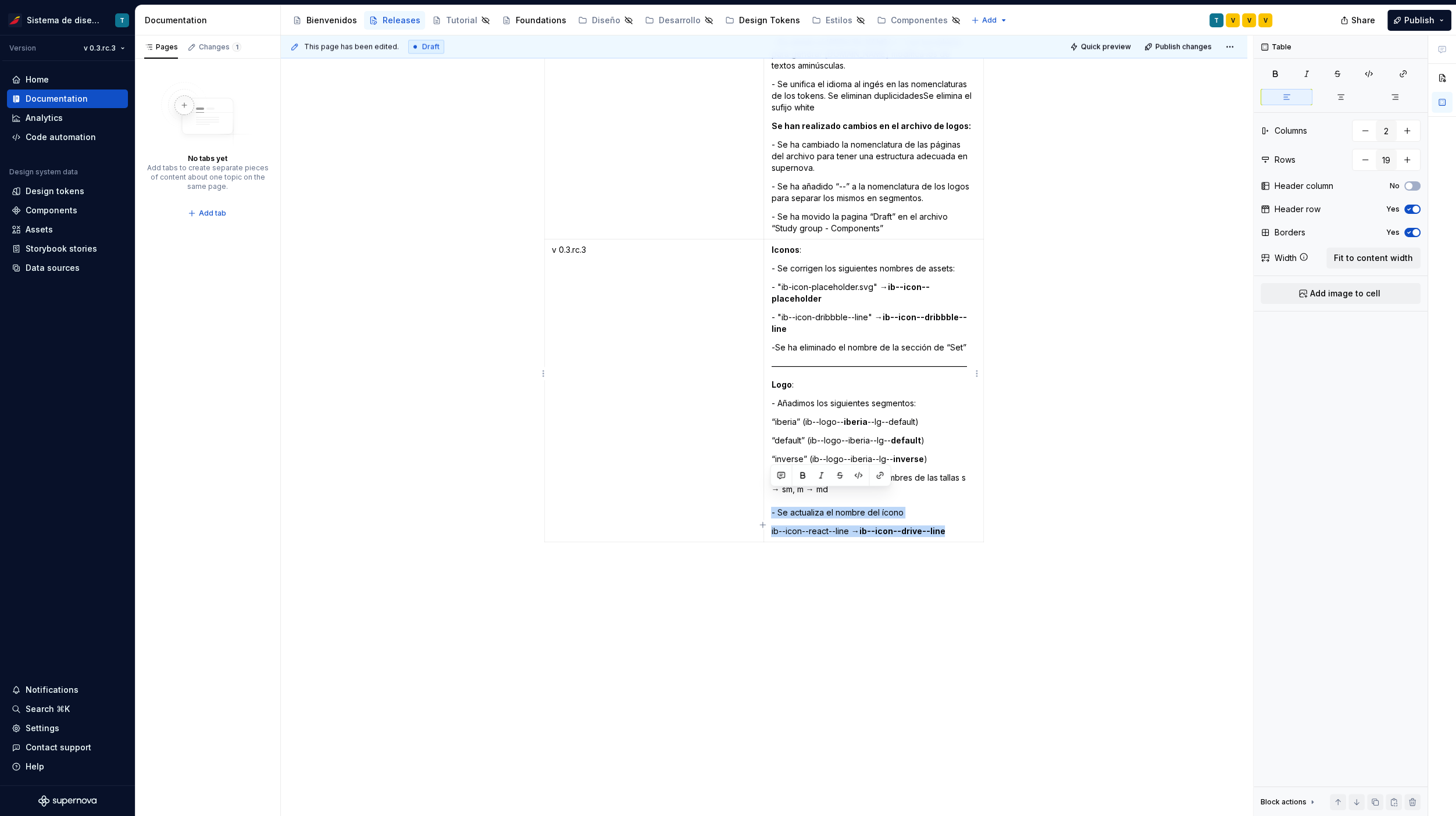
drag, startPoint x: 932, startPoint y: 511, endPoint x: 770, endPoint y: 495, distance: 162.8
click at [770, 495] on td "Iconos : - Se corrigen los siguientes nombres de assets:  - "ib-icon-placeholde…" at bounding box center [874, 391] width 220 height 303
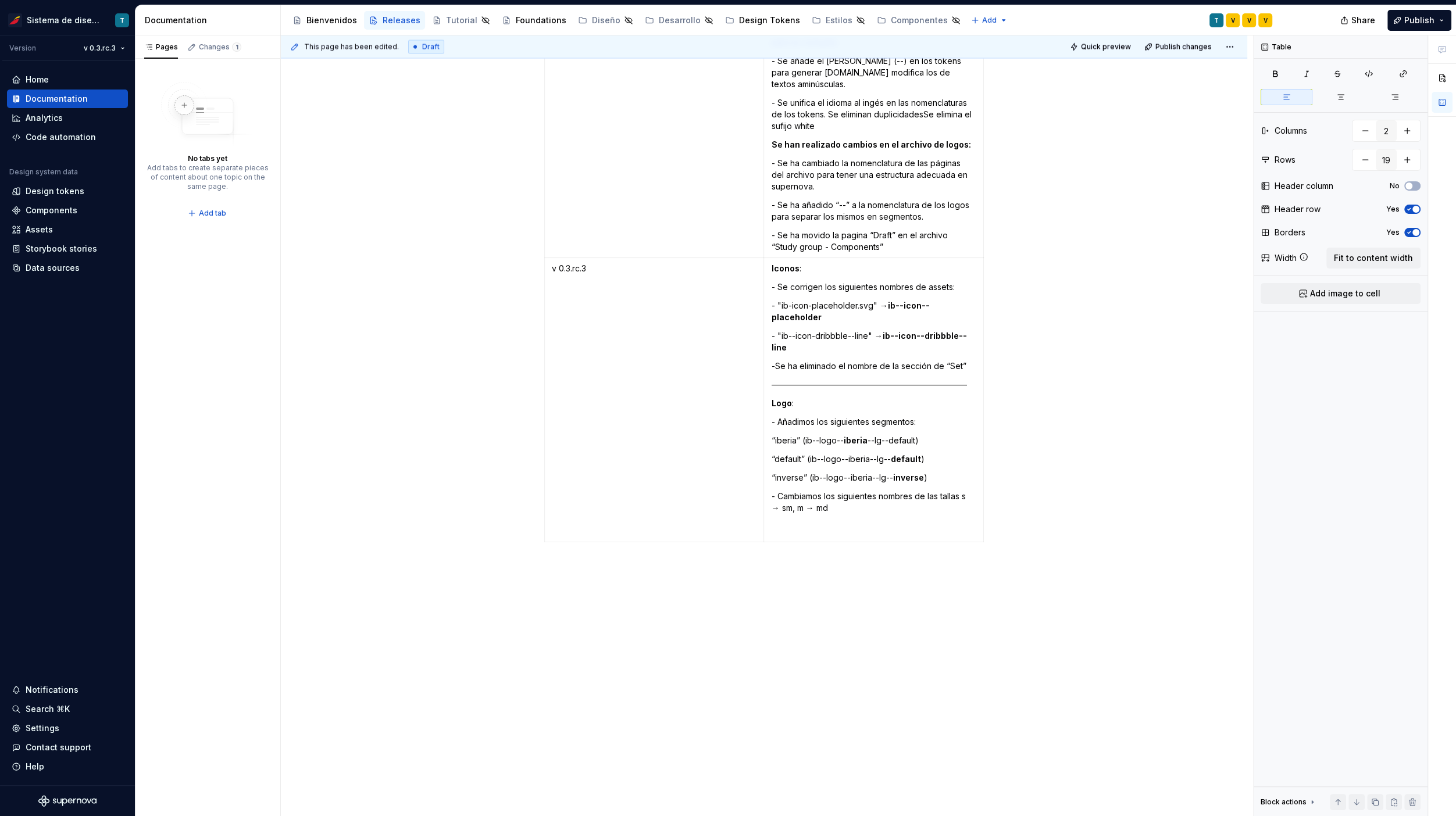
scroll to position [3154, 0]
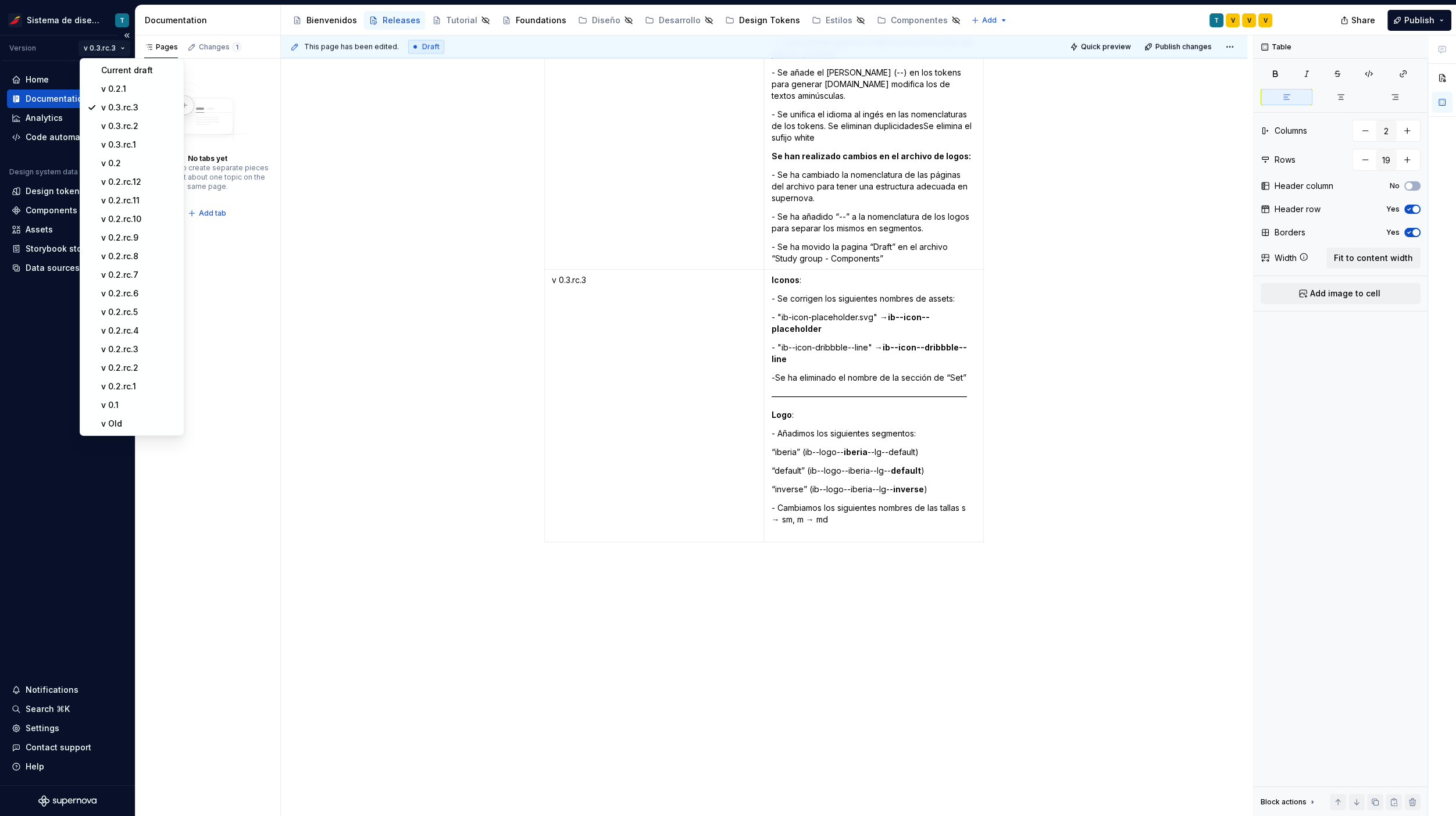
click at [106, 49] on html "Sistema de diseño Iberia T Version v 0.3.rc.3 Home Documentation Analytics Code…" at bounding box center [728, 408] width 1456 height 816
click at [115, 65] on div "Current draft" at bounding box center [139, 70] width 76 height 12
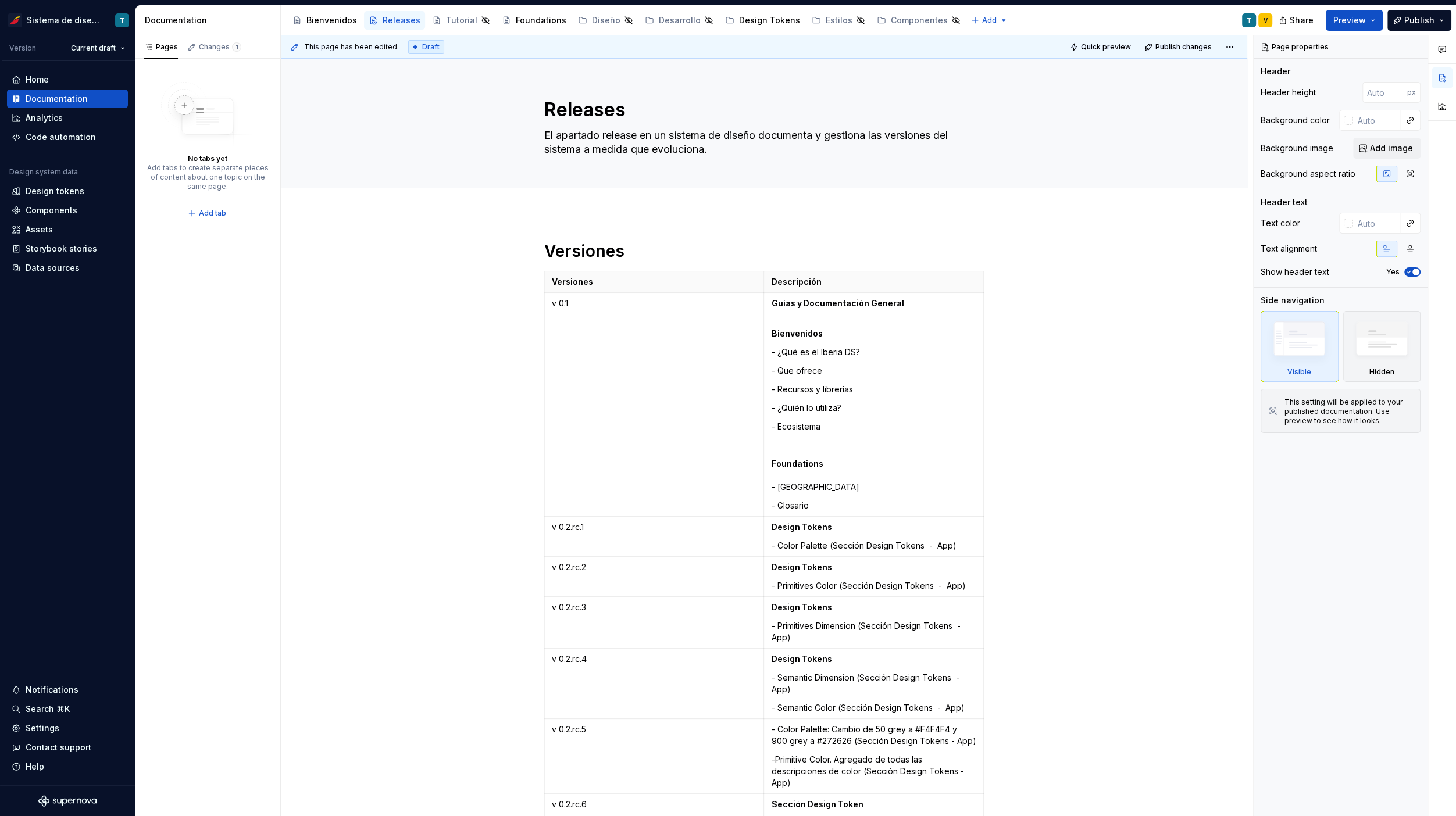
type textarea "*"
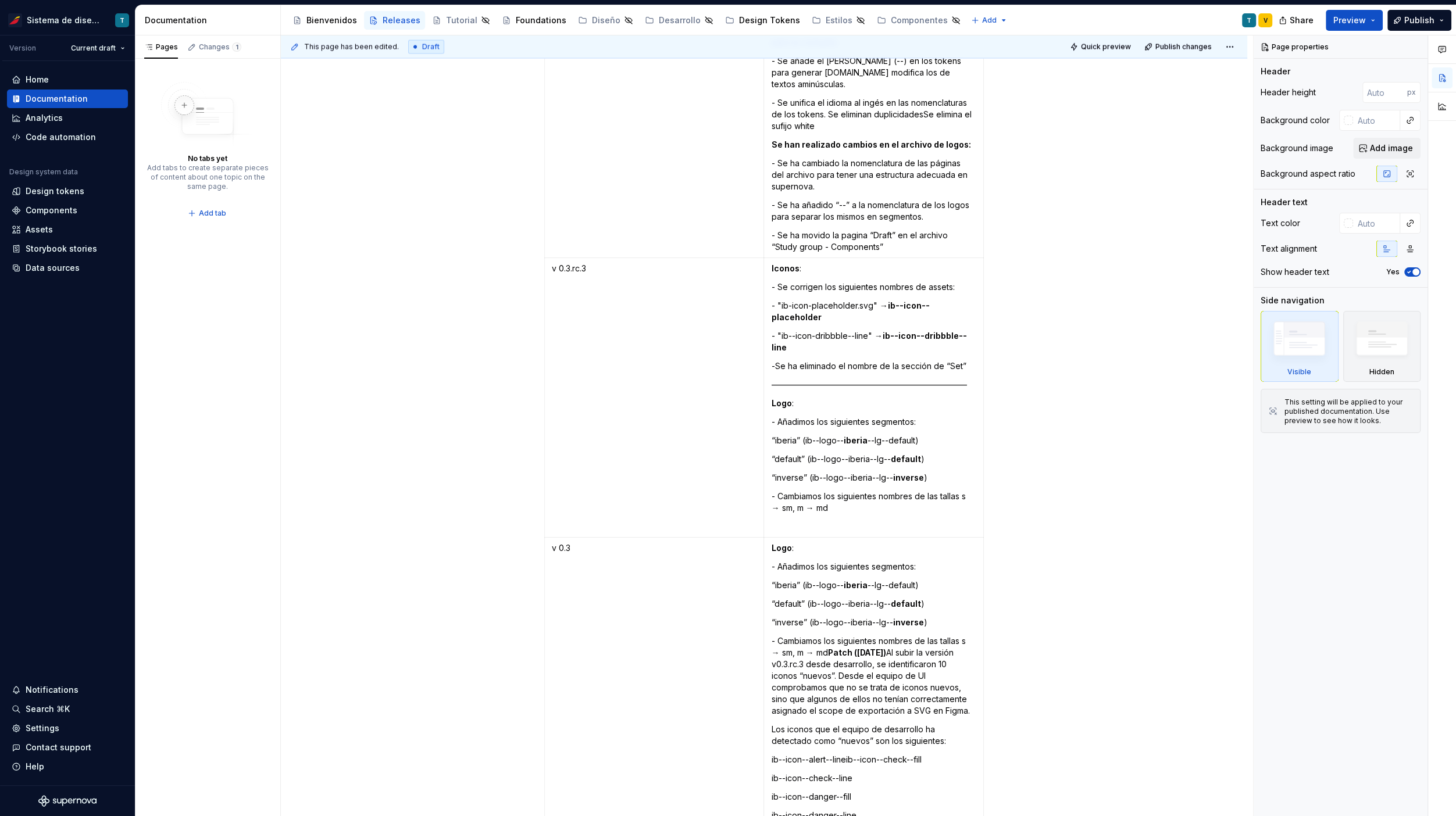
scroll to position [3175, 0]
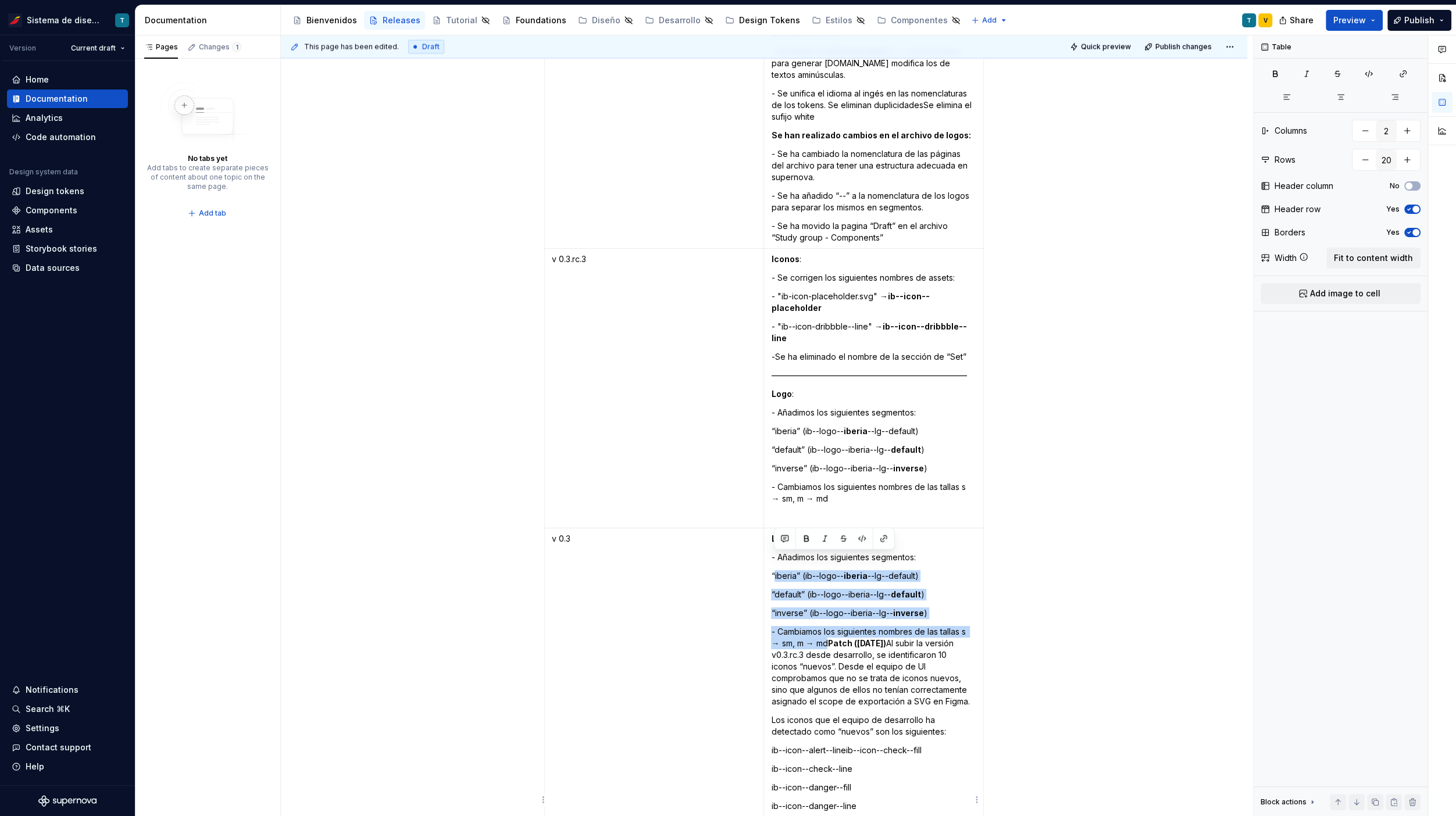
drag, startPoint x: 827, startPoint y: 626, endPoint x: 772, endPoint y: 562, distance: 84.4
click at [772, 562] on td "Logo : - Añadimos los siguientes segmentos: “iberia” (ib--logo-- iberia --lg--d…" at bounding box center [874, 817] width 220 height 577
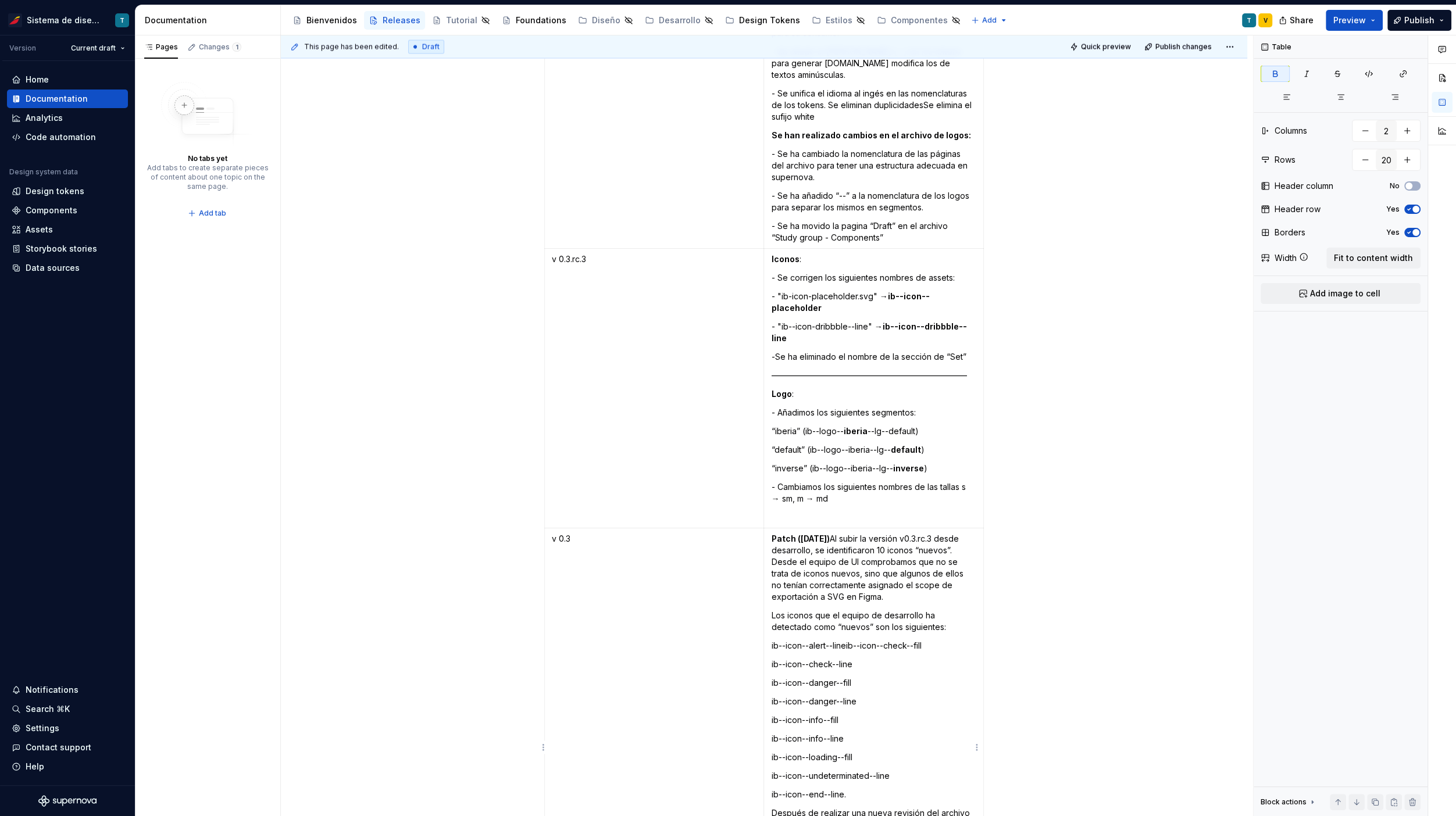
click at [835, 533] on p "Patch ([DATE]) Al subir la versión v0.3.rc.3 desde desarrollo, se identificaron…" at bounding box center [873, 568] width 206 height 70
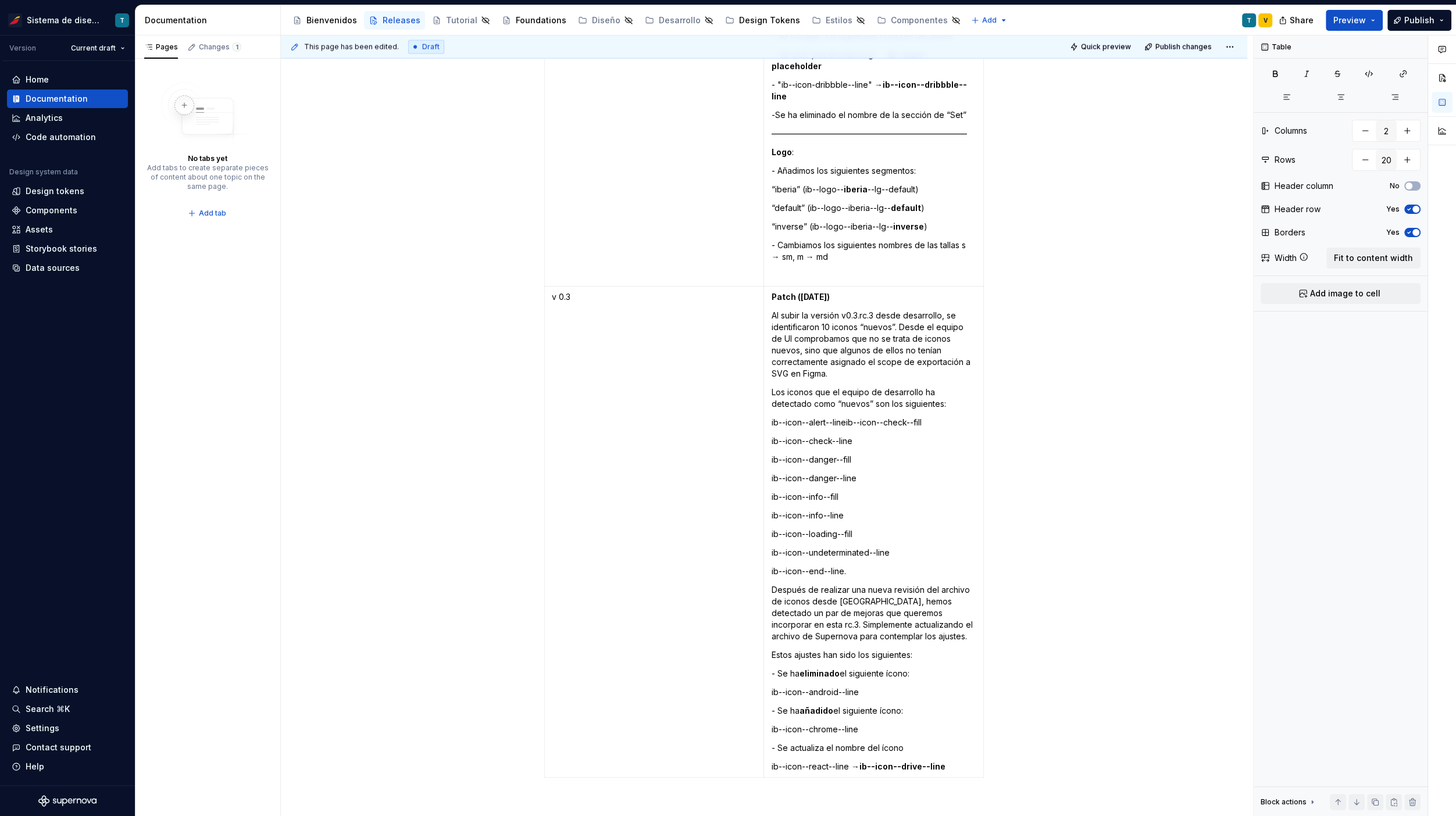
scroll to position [3407, 0]
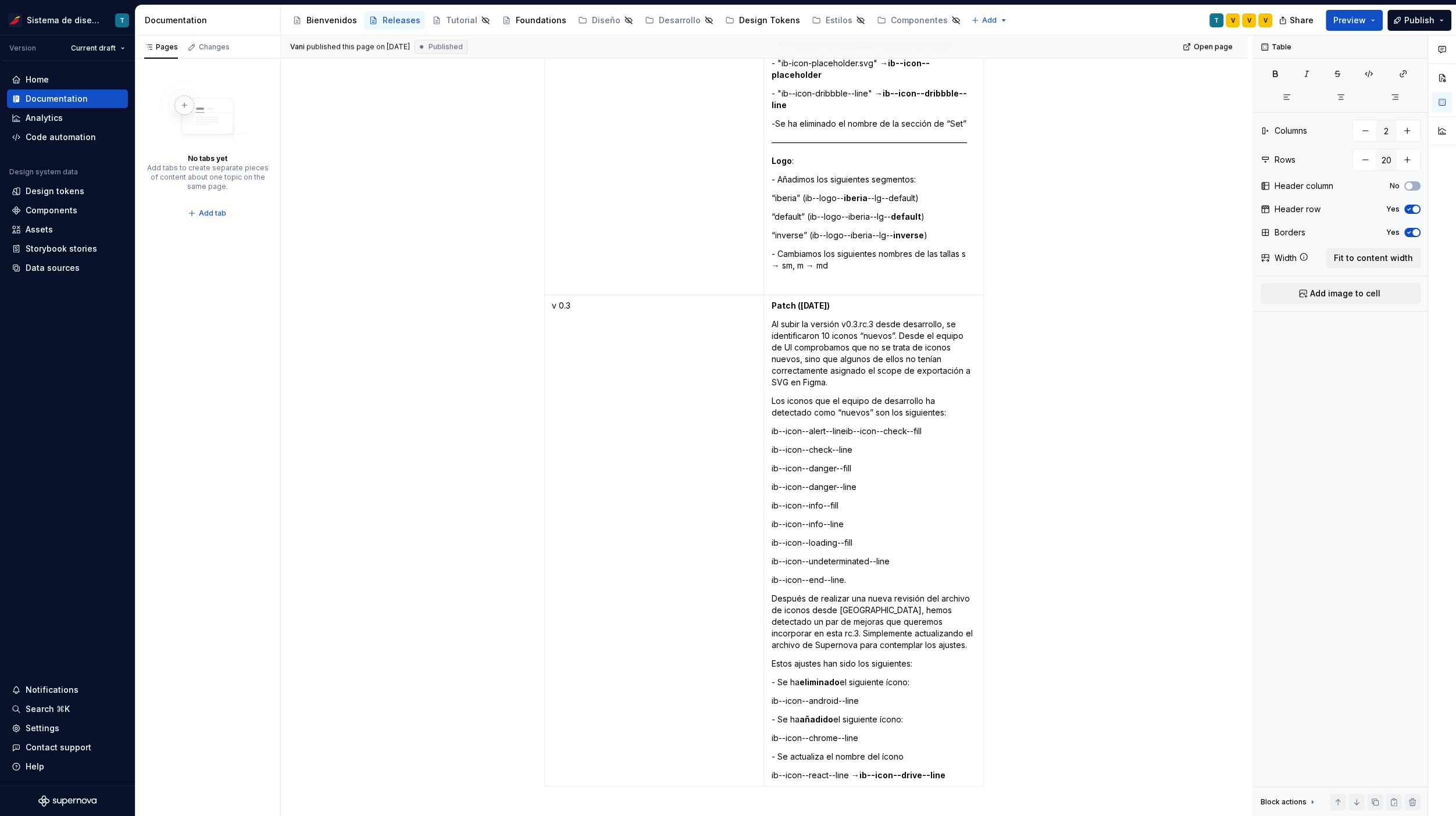
type textarea "*"
